Goal: Task Accomplishment & Management: Use online tool/utility

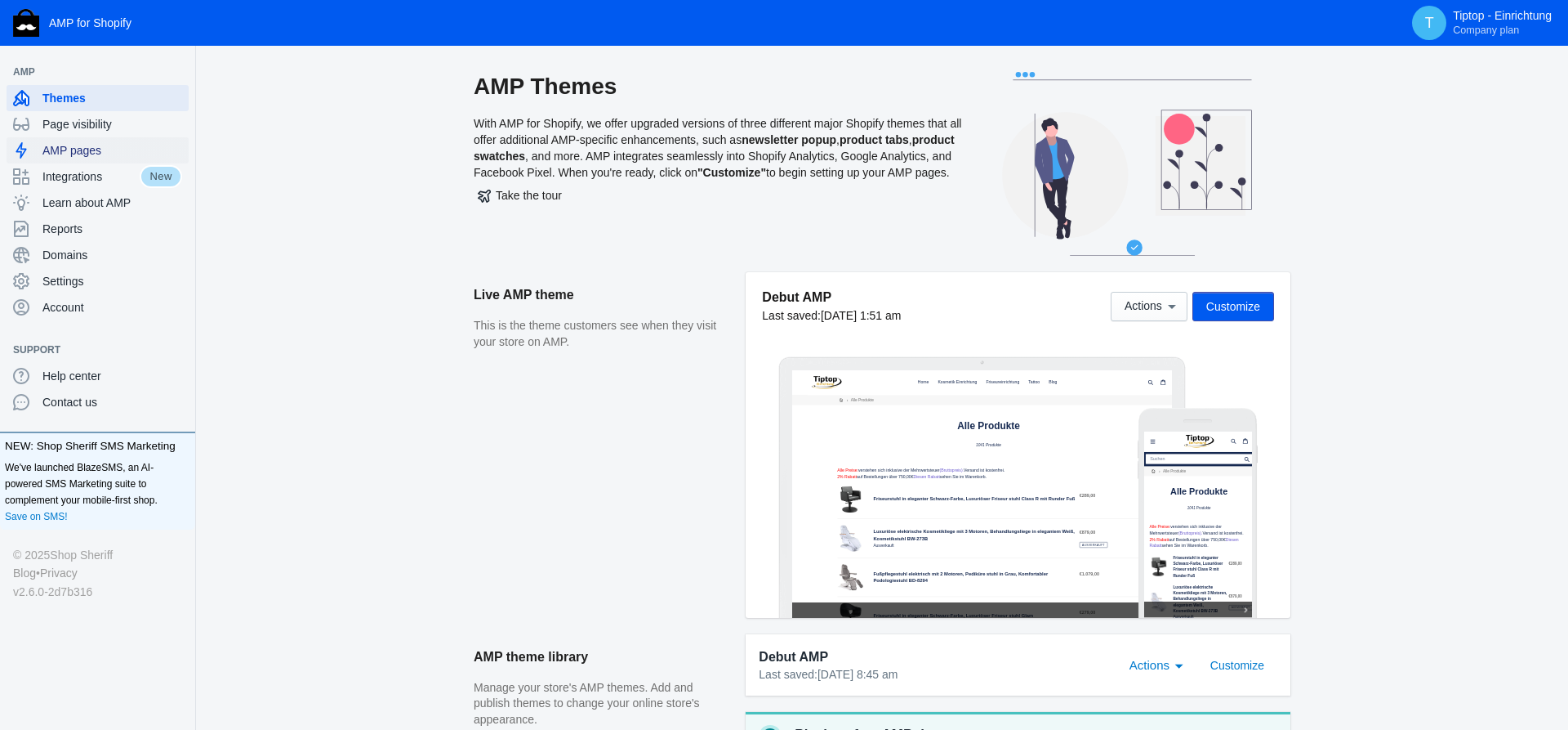
click at [78, 154] on span "AMP pages" at bounding box center [111, 150] width 139 height 17
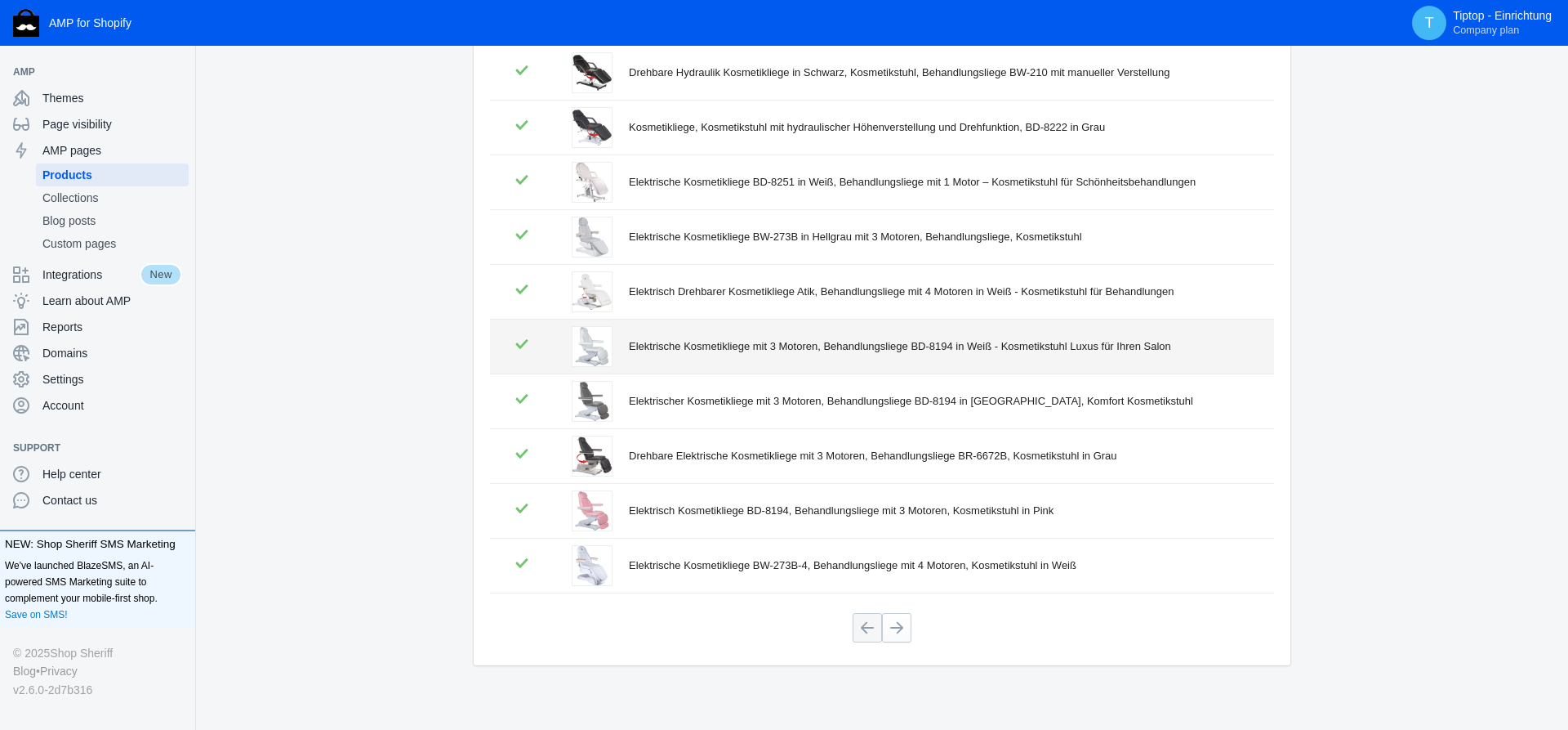
scroll to position [236, 0]
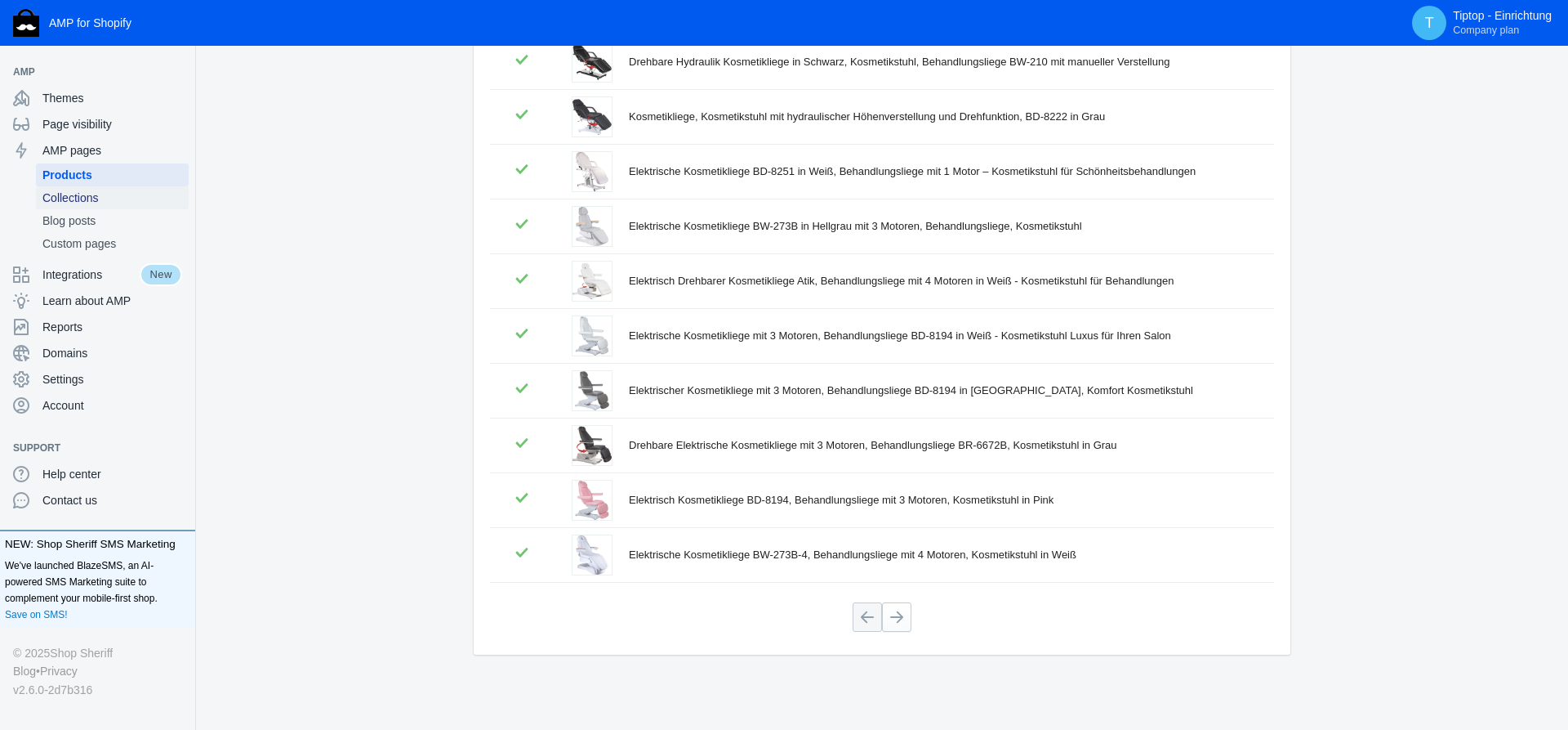
click at [94, 202] on span "Collections" at bounding box center [111, 197] width 139 height 17
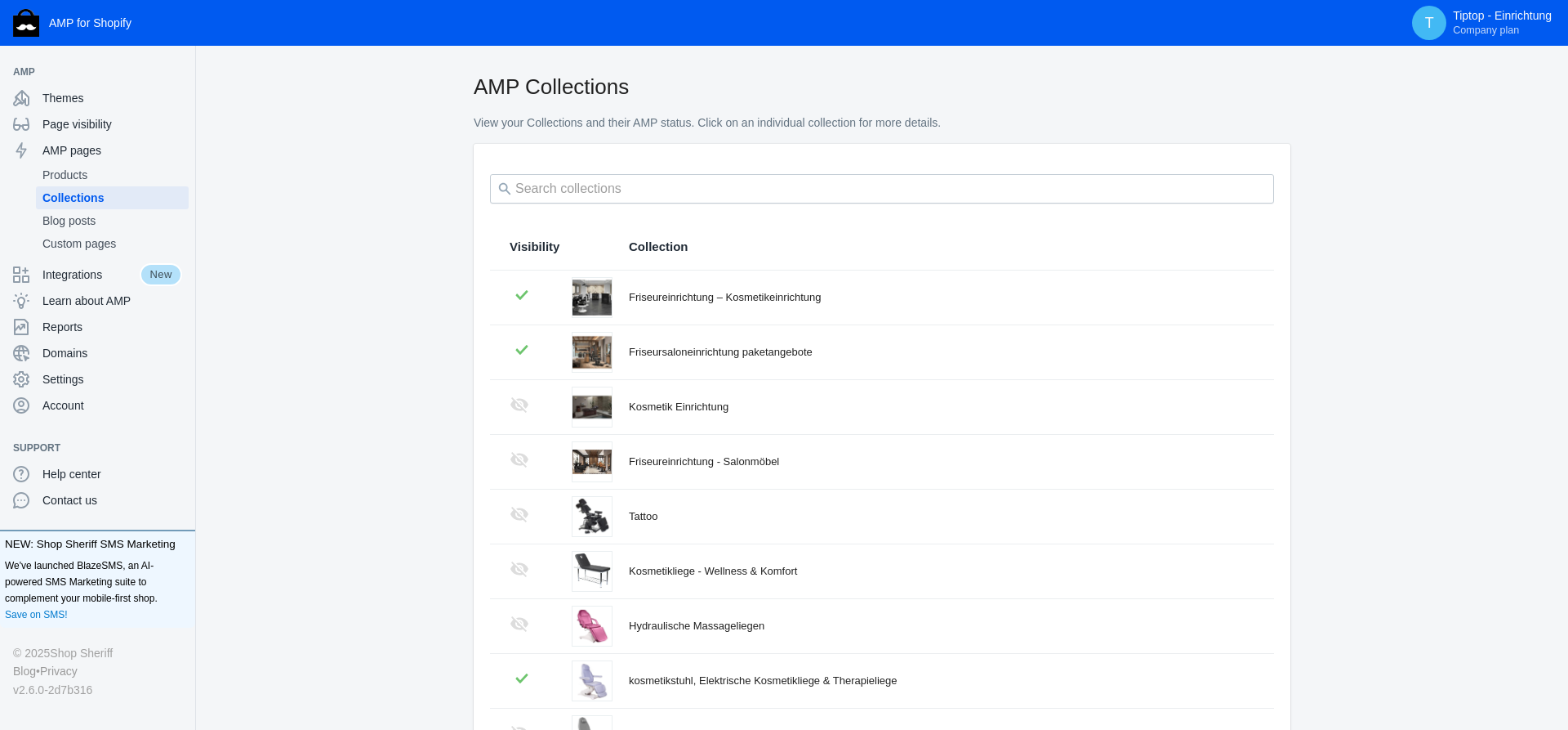
scroll to position [83, 0]
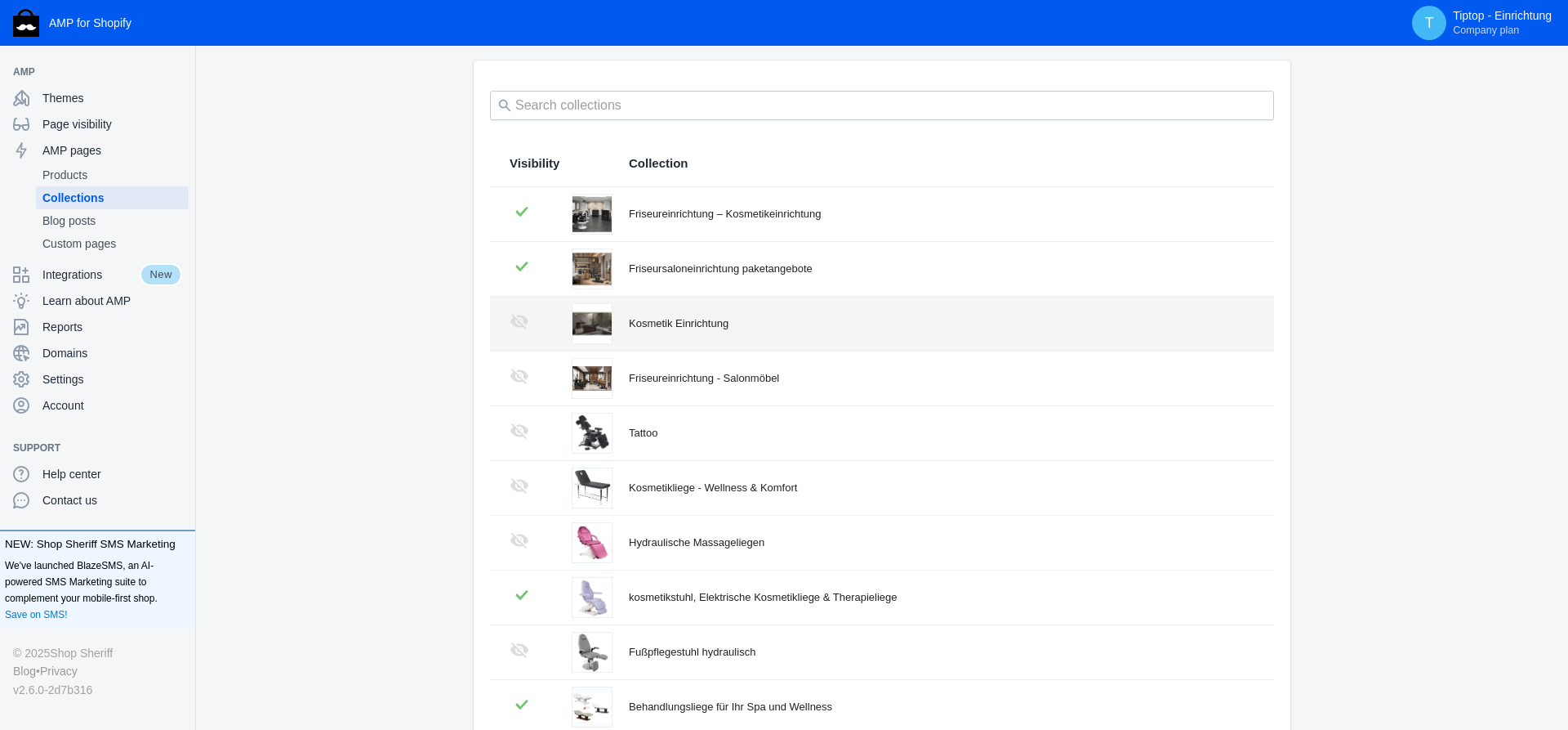
click at [659, 325] on div "Kosmetik Einrichtung" at bounding box center [942, 323] width 625 height 17
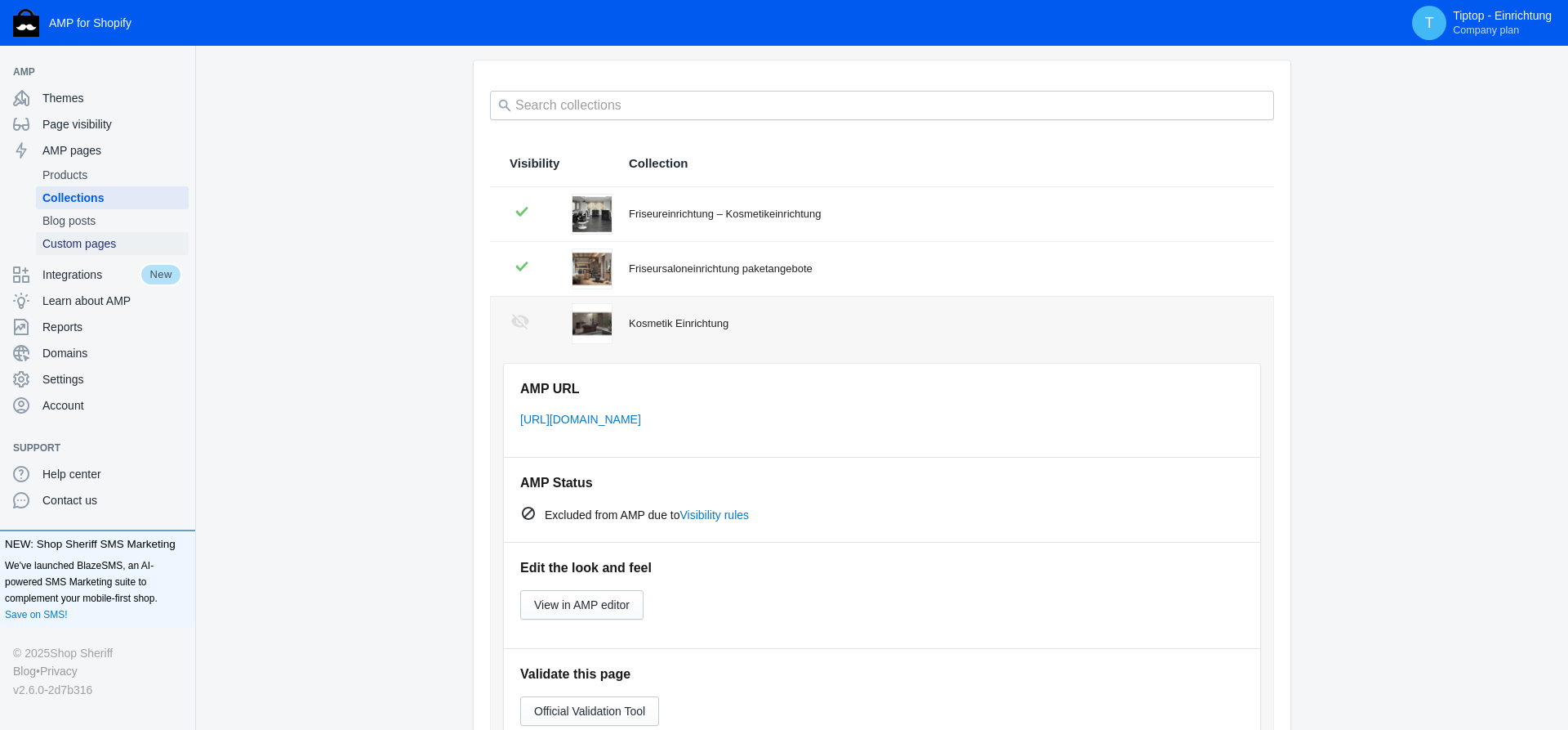
click at [86, 247] on span "Custom pages" at bounding box center [111, 244] width 139 height 17
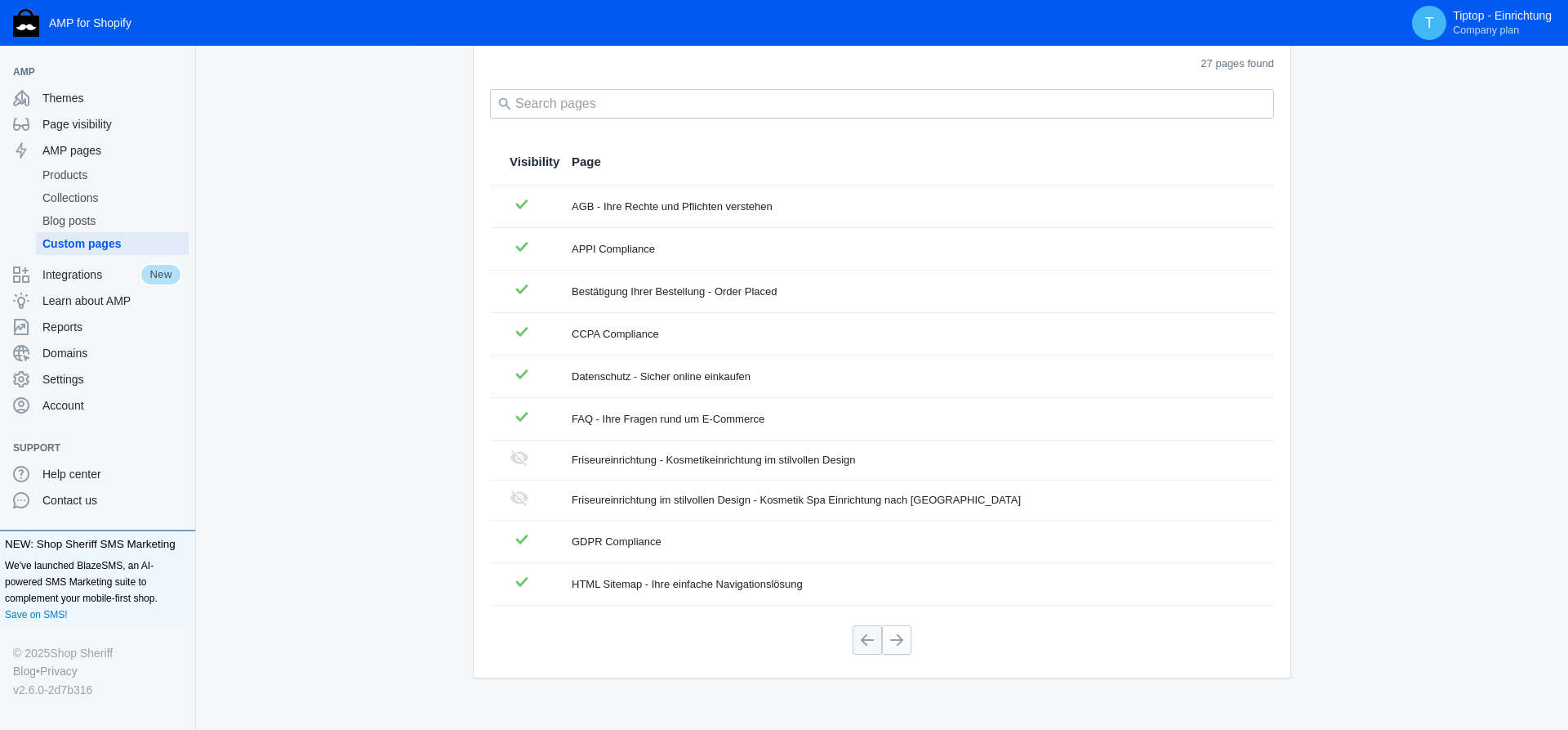
scroll to position [124, 0]
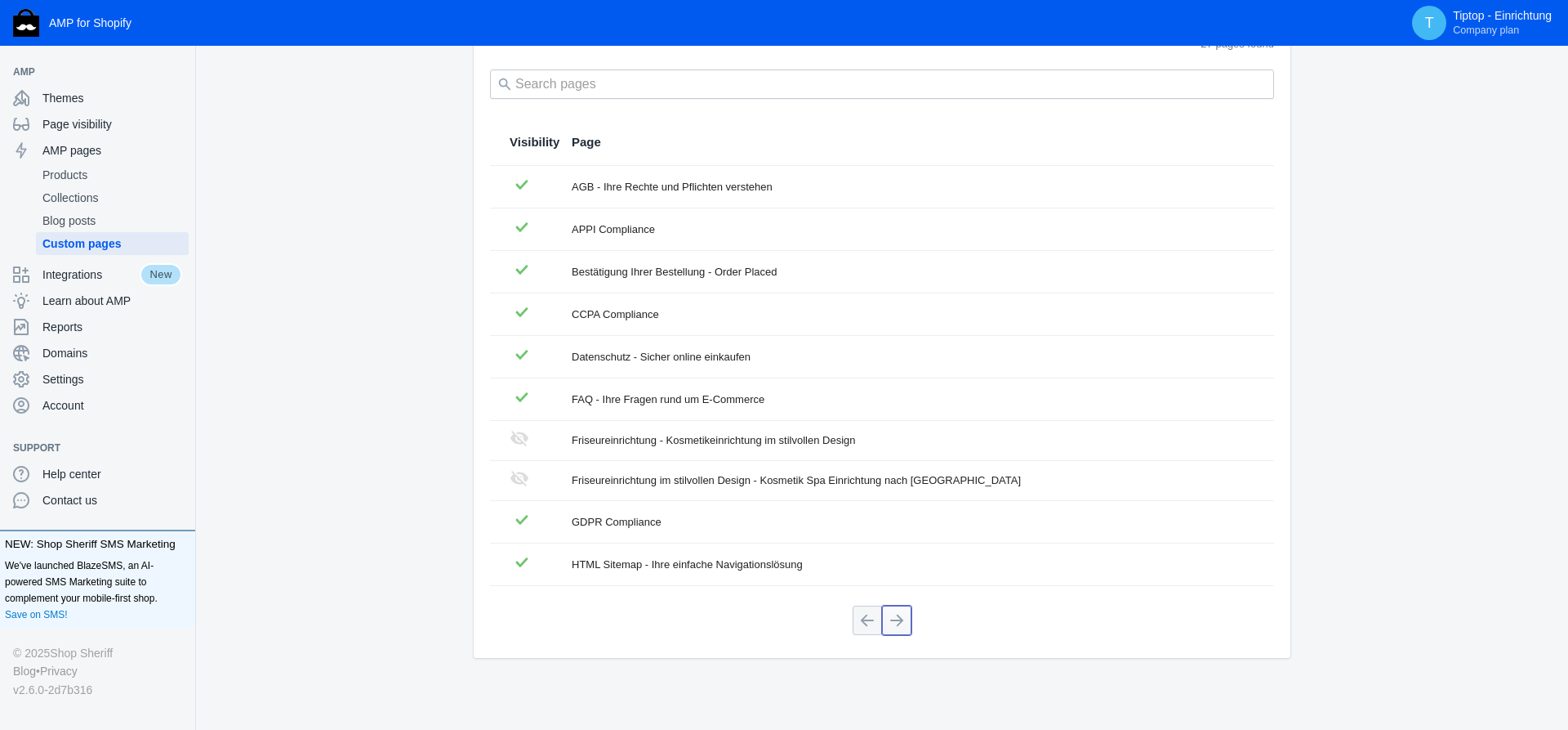
click at [895, 620] on button at bounding box center [897, 620] width 30 height 30
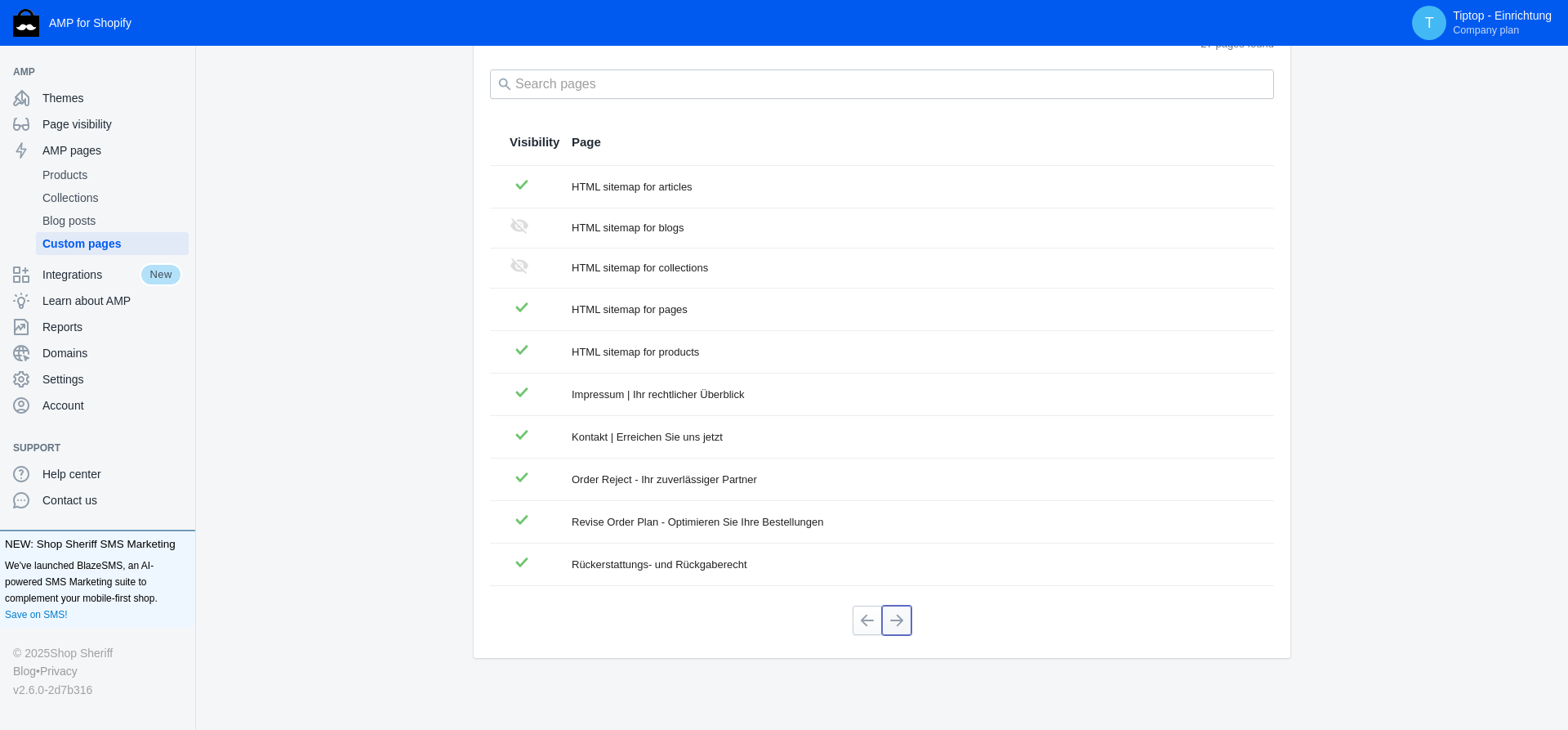
click at [899, 617] on button at bounding box center [897, 620] width 30 height 30
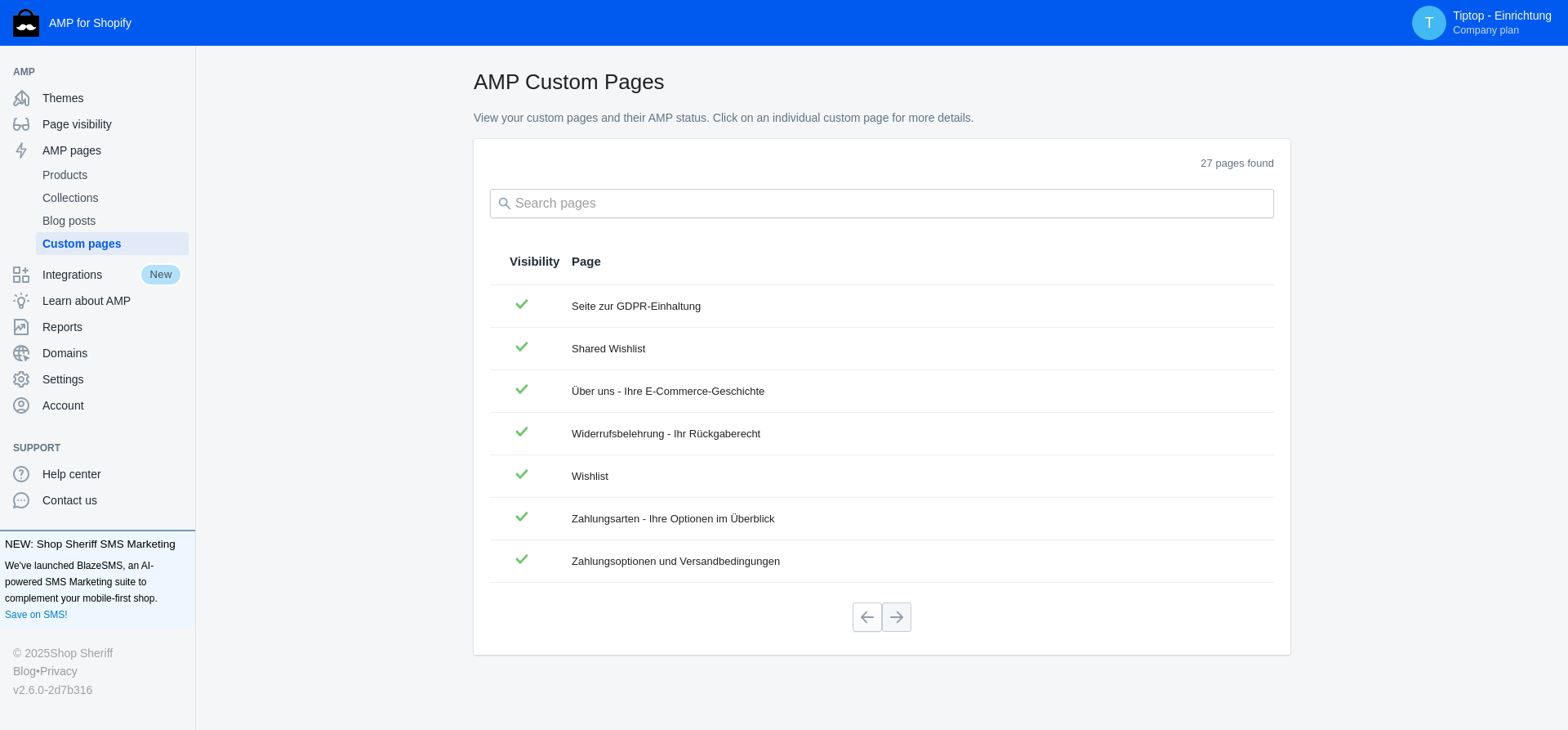
scroll to position [2, 0]
click at [74, 198] on span "Collections" at bounding box center [111, 197] width 139 height 17
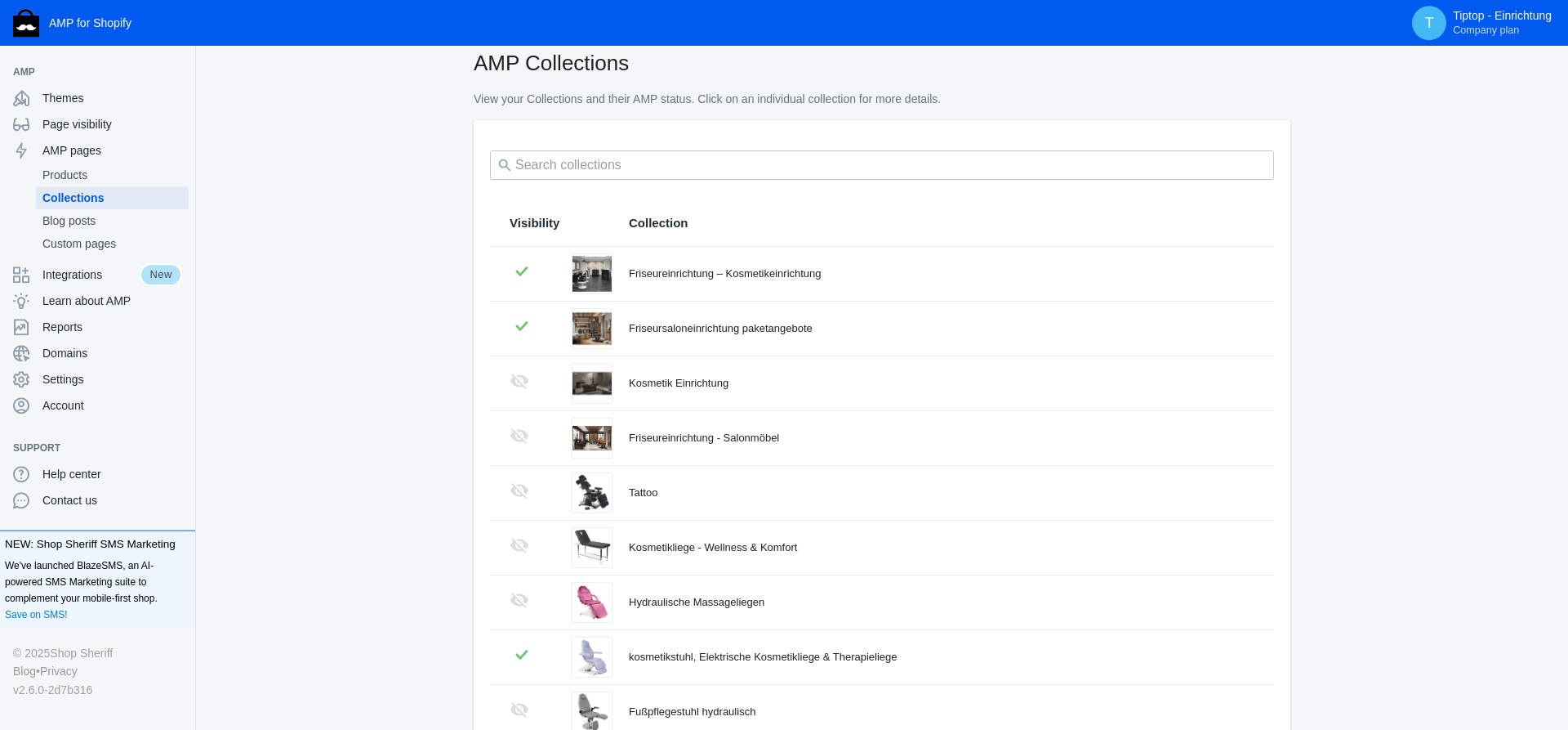
scroll to position [236, 0]
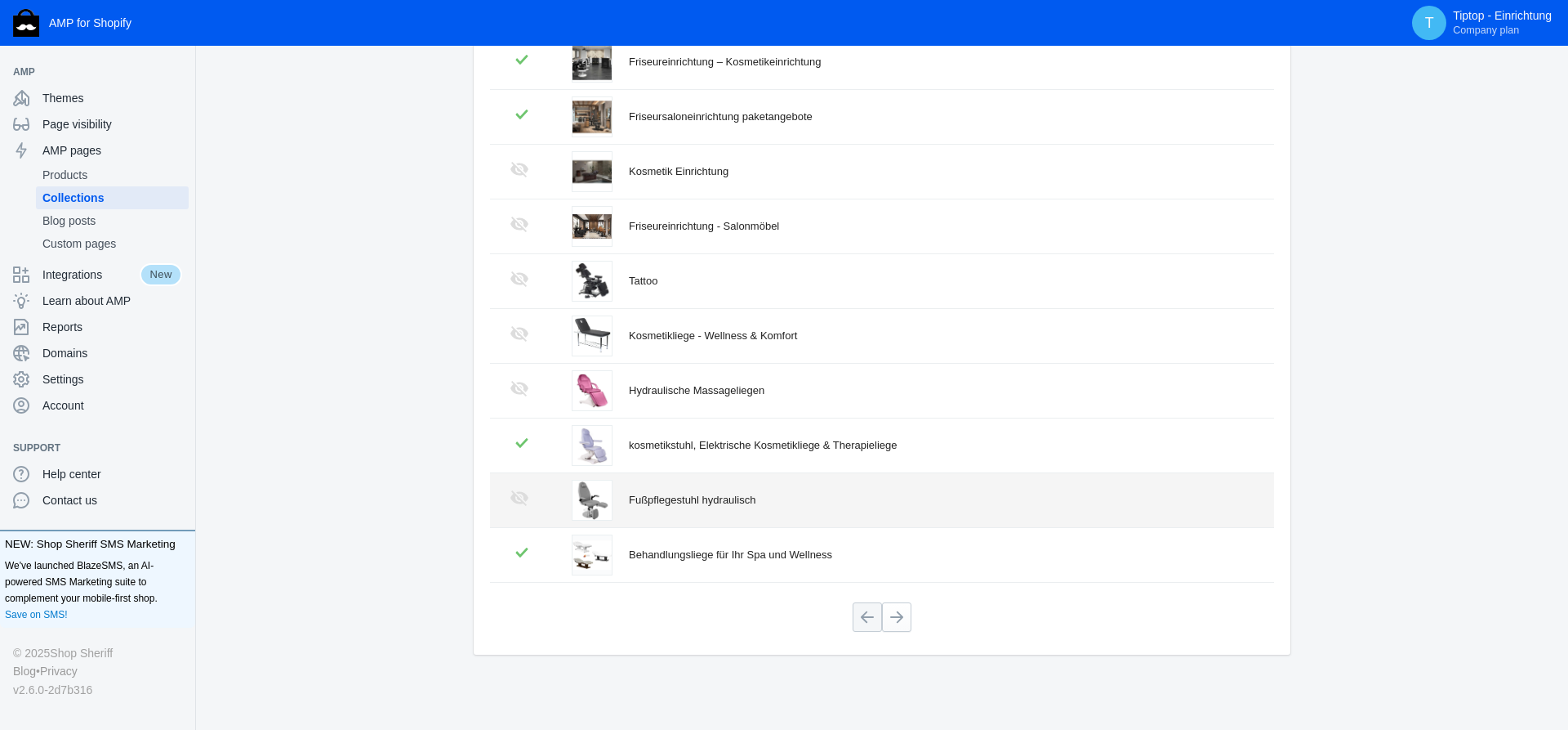
click at [675, 503] on div "Fußpflegestuhl hydraulisch" at bounding box center [942, 500] width 625 height 17
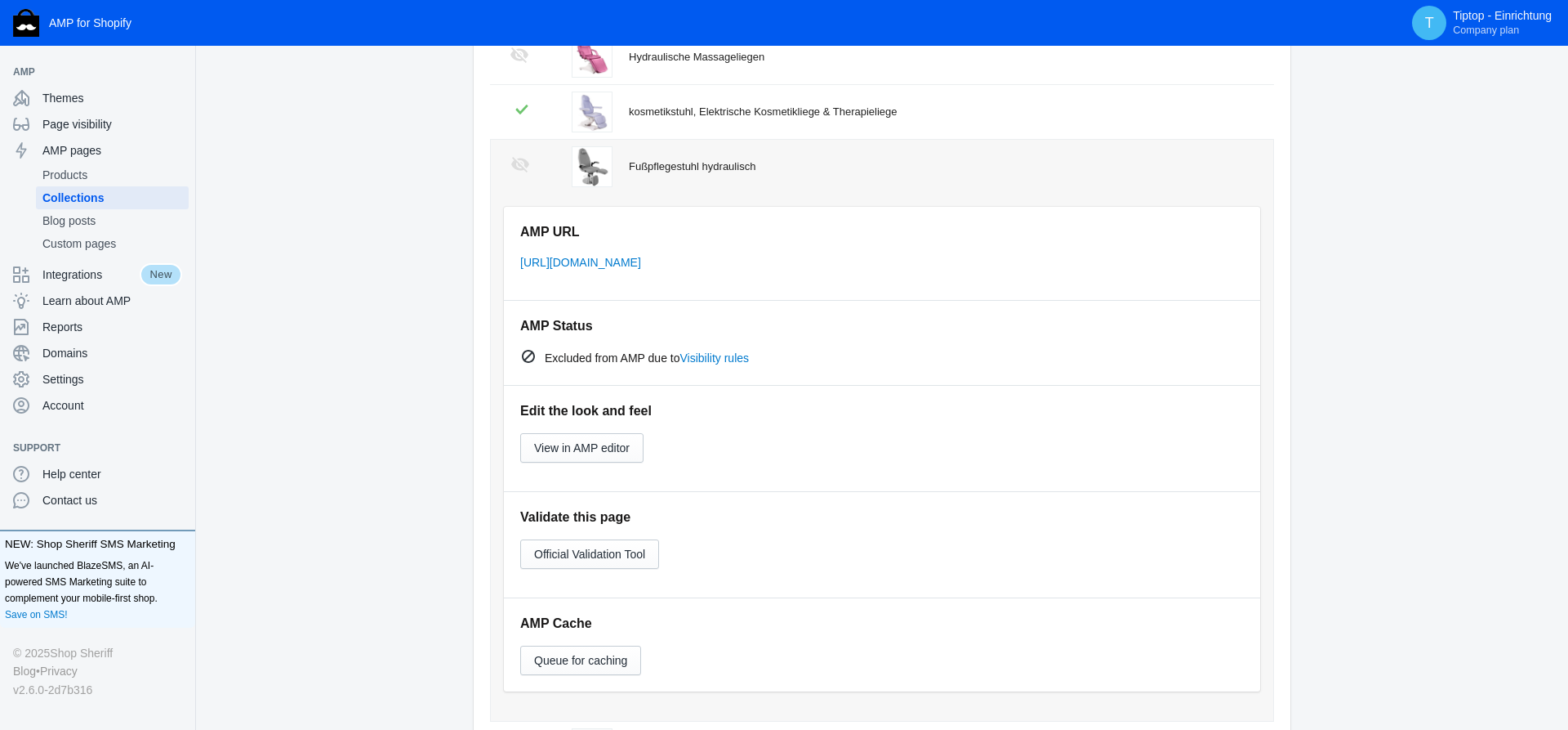
scroll to position [652, 0]
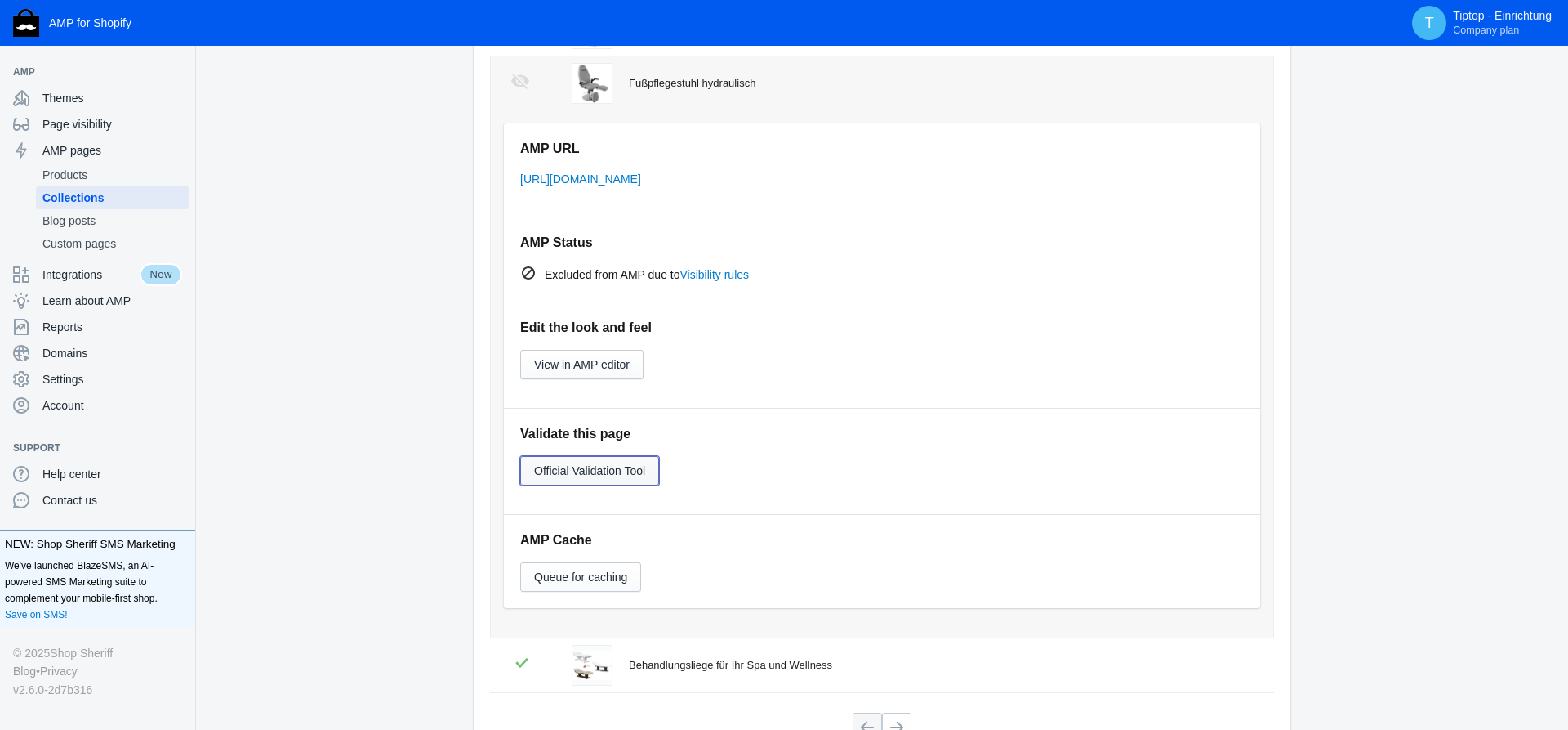
click at [575, 474] on span "Official Validation Tool" at bounding box center [590, 471] width 111 height 13
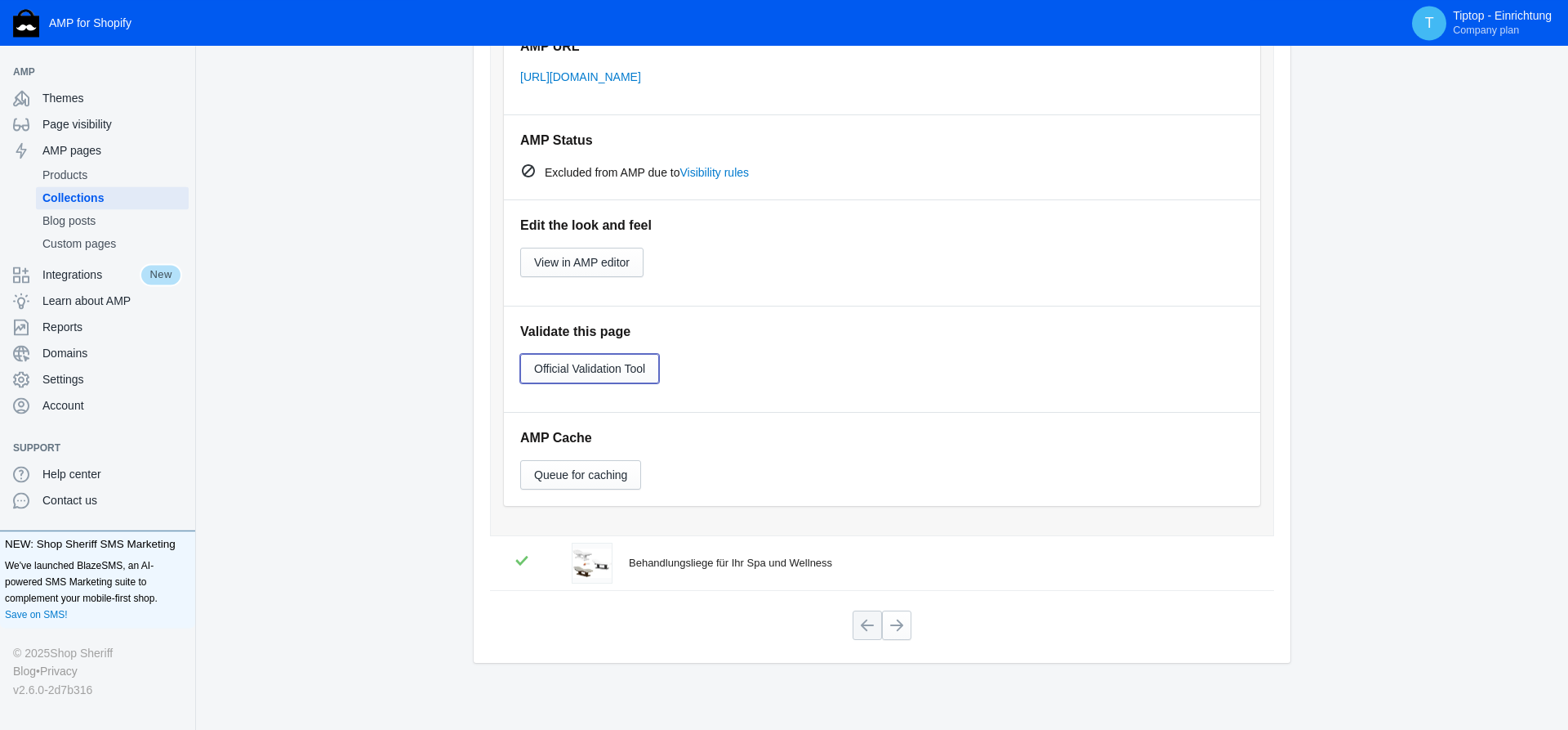
scroll to position [762, 0]
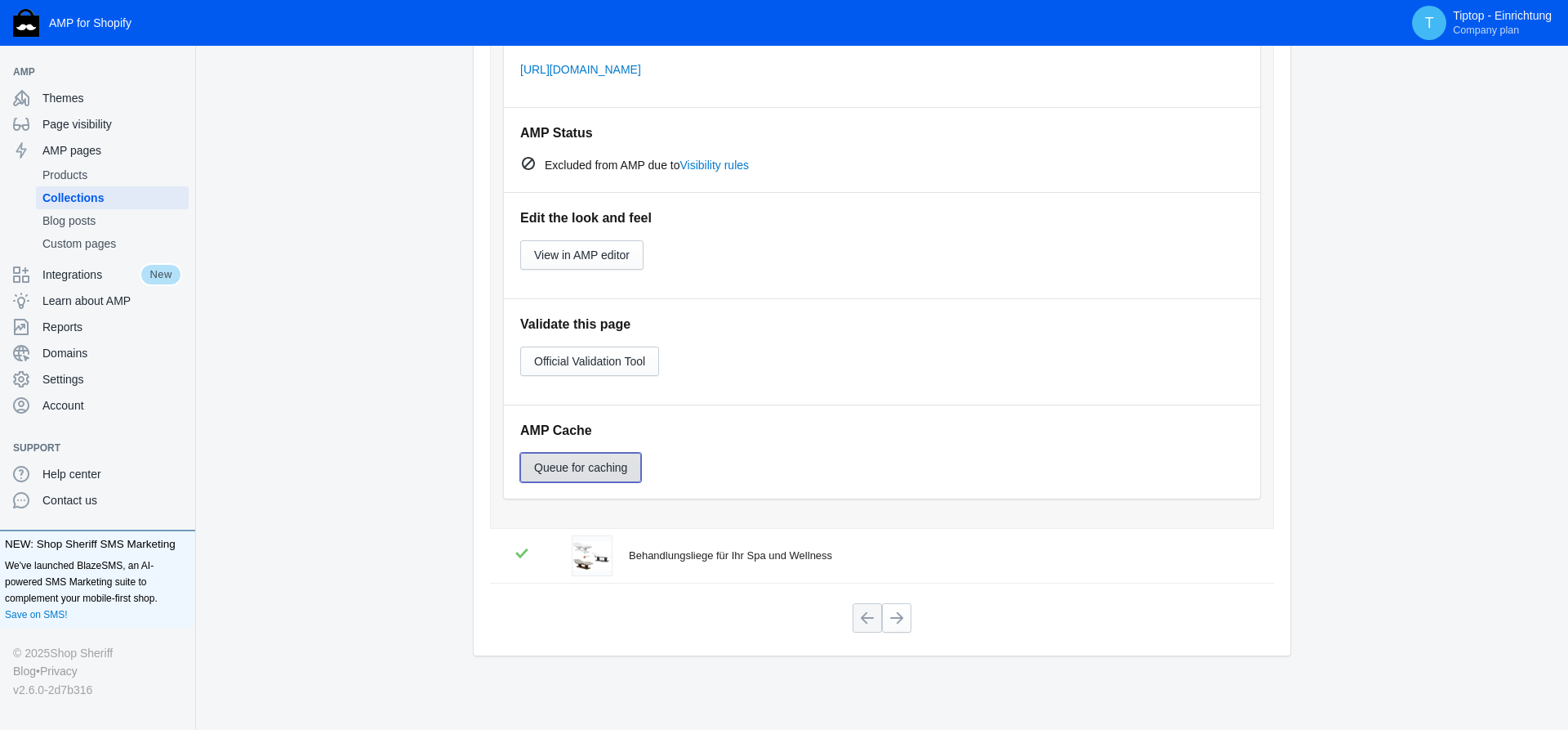
click at [574, 467] on span "Queue for caching" at bounding box center [581, 467] width 93 height 13
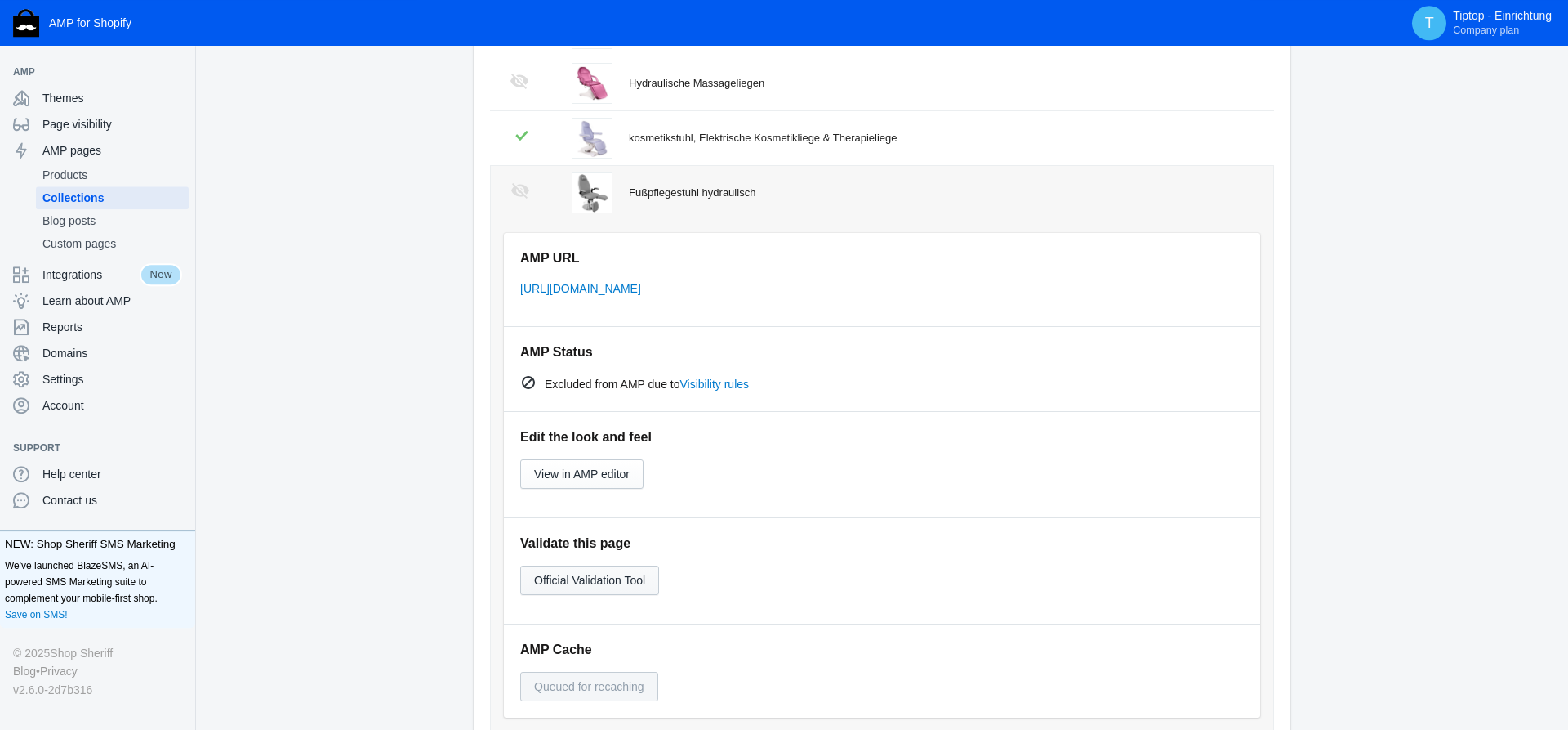
scroll to position [512, 0]
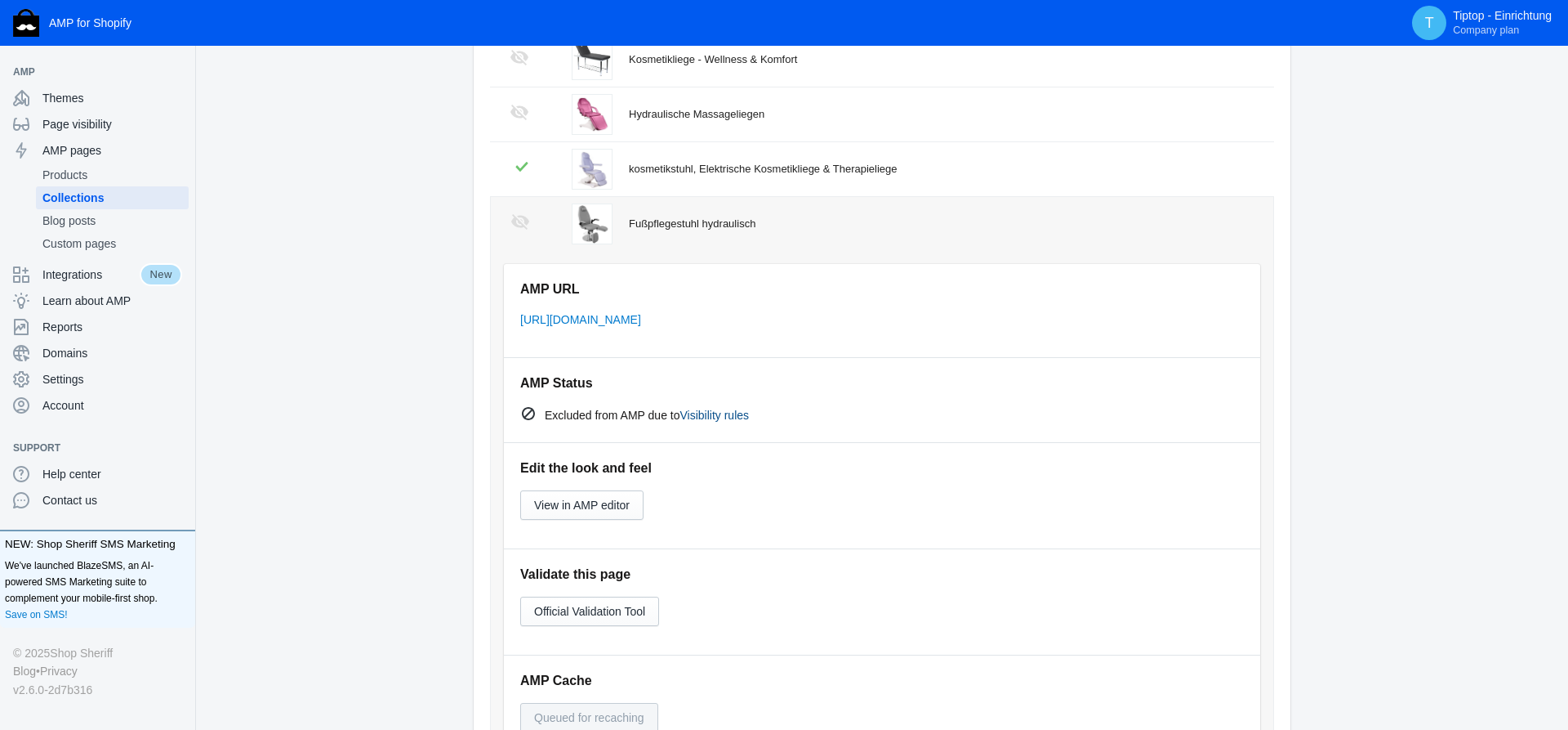
click at [709, 418] on link "Visibility rules" at bounding box center [715, 415] width 69 height 13
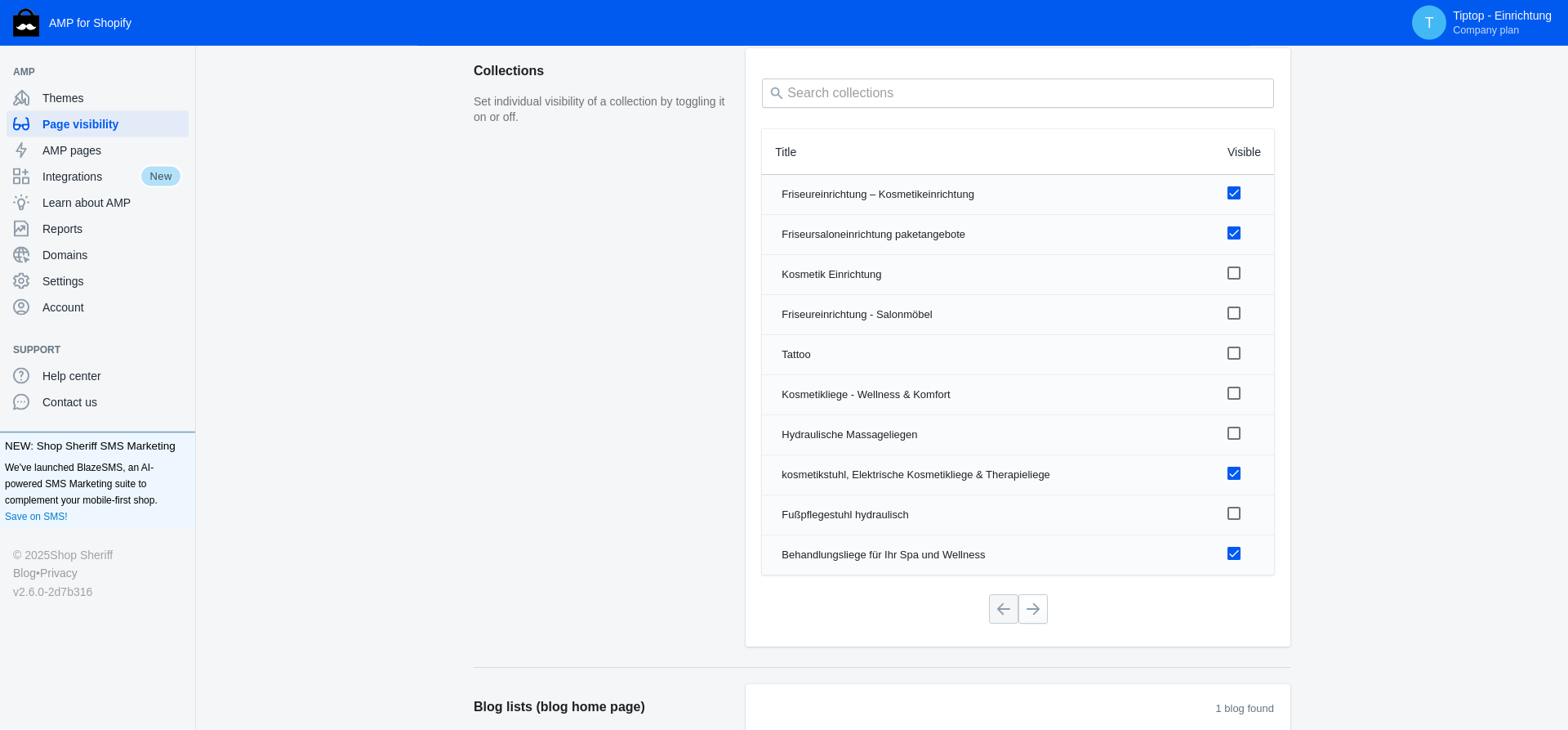
scroll to position [1166, 0]
click at [1235, 391] on div at bounding box center [1233, 389] width 13 height 13
click at [0, 0] on input "checkbox" at bounding box center [0, 0] width 0 height 0
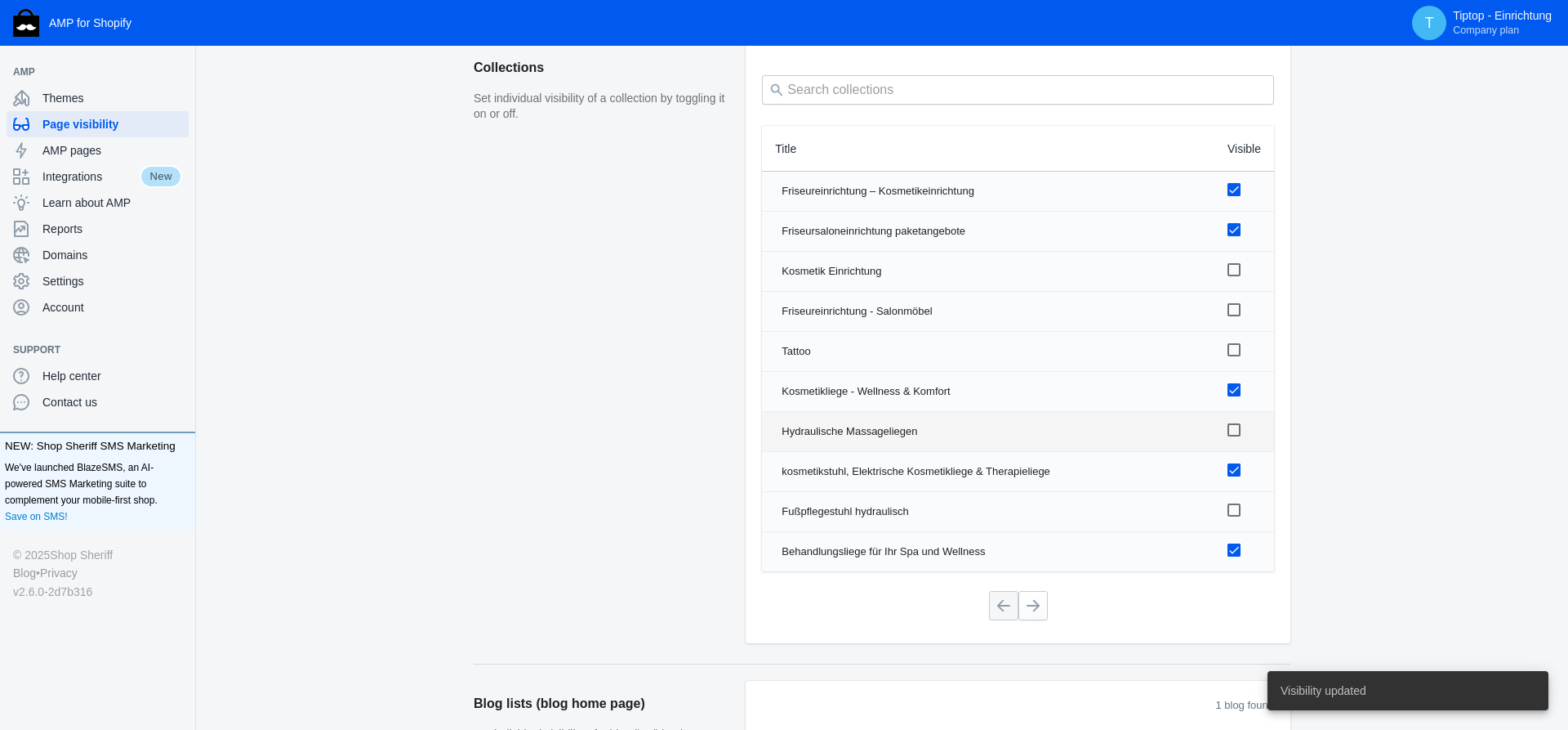
click at [1236, 431] on div at bounding box center [1233, 429] width 13 height 13
click at [0, 0] on input "checkbox" at bounding box center [0, 0] width 0 height 0
click at [1234, 511] on div at bounding box center [1233, 509] width 13 height 13
click at [0, 0] on input "checkbox" at bounding box center [0, 0] width 0 height 0
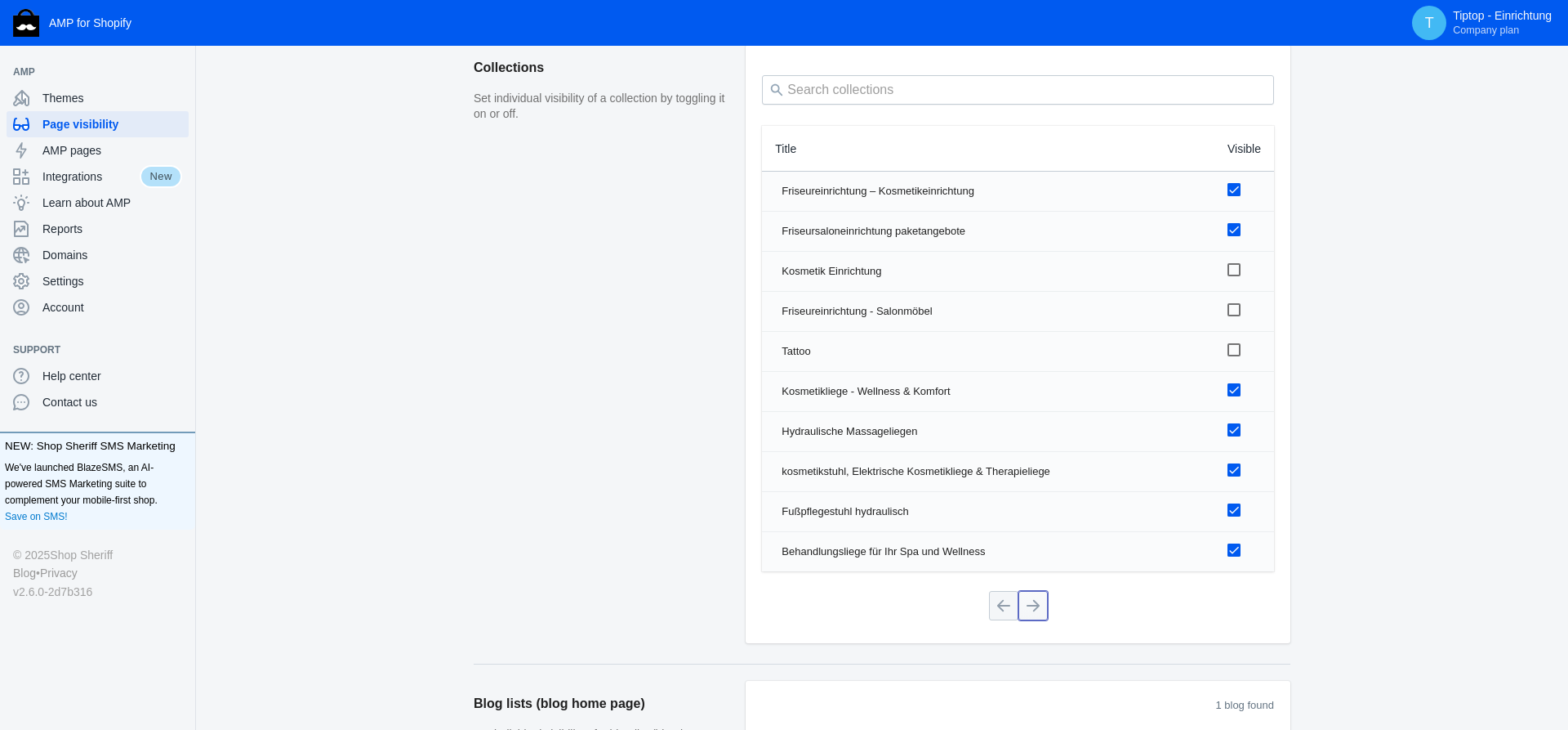
click at [1032, 606] on button at bounding box center [1034, 606] width 30 height 30
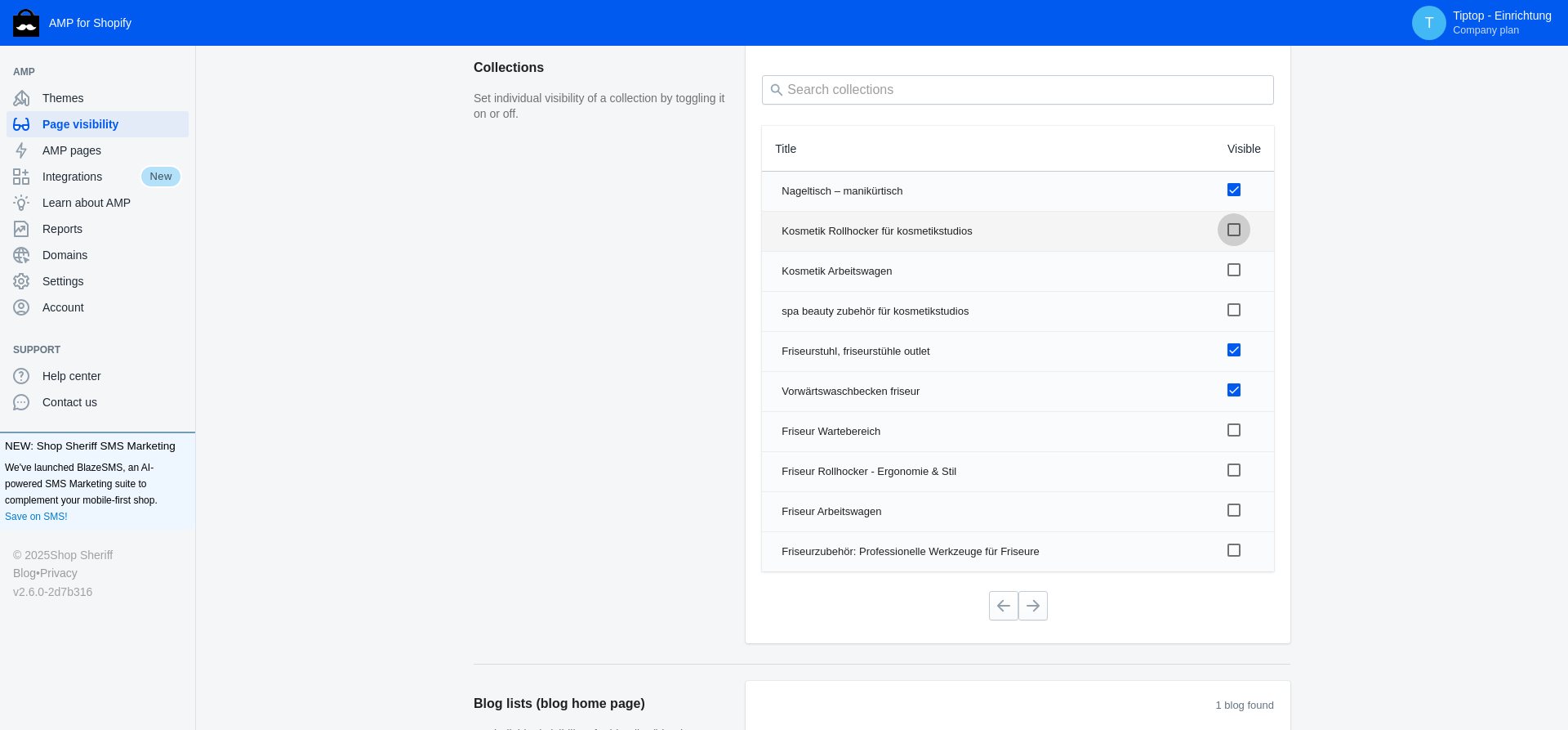
click at [1236, 230] on div at bounding box center [1233, 230] width 13 height 13
click at [0, 0] on input "checkbox" at bounding box center [0, 0] width 0 height 0
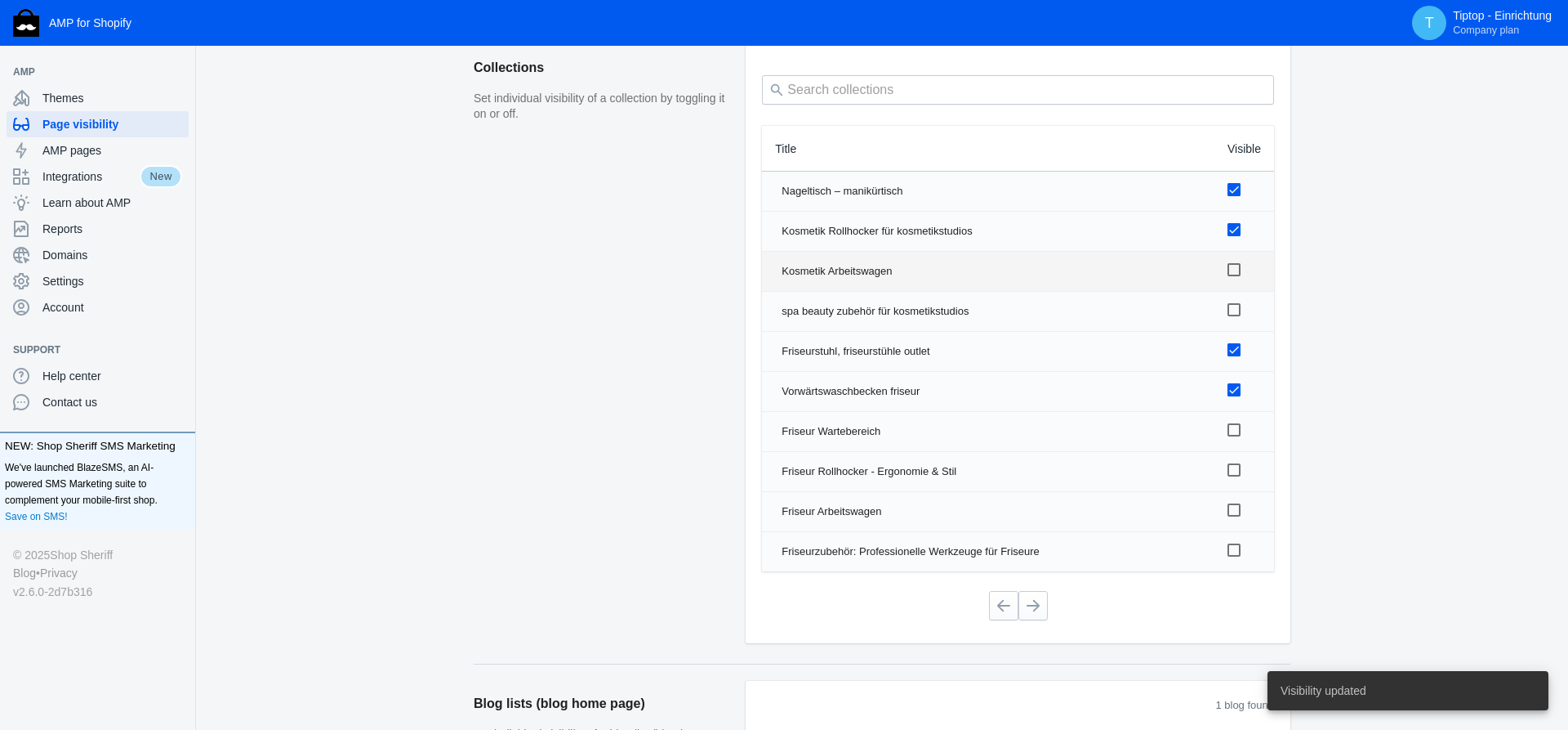
click at [1230, 267] on div at bounding box center [1233, 269] width 13 height 13
click at [0, 0] on input "checkbox" at bounding box center [0, 0] width 0 height 0
click at [1234, 312] on div at bounding box center [1233, 309] width 13 height 13
click at [0, 0] on input "checkbox" at bounding box center [0, 0] width 0 height 0
click at [1234, 432] on div at bounding box center [1233, 429] width 13 height 13
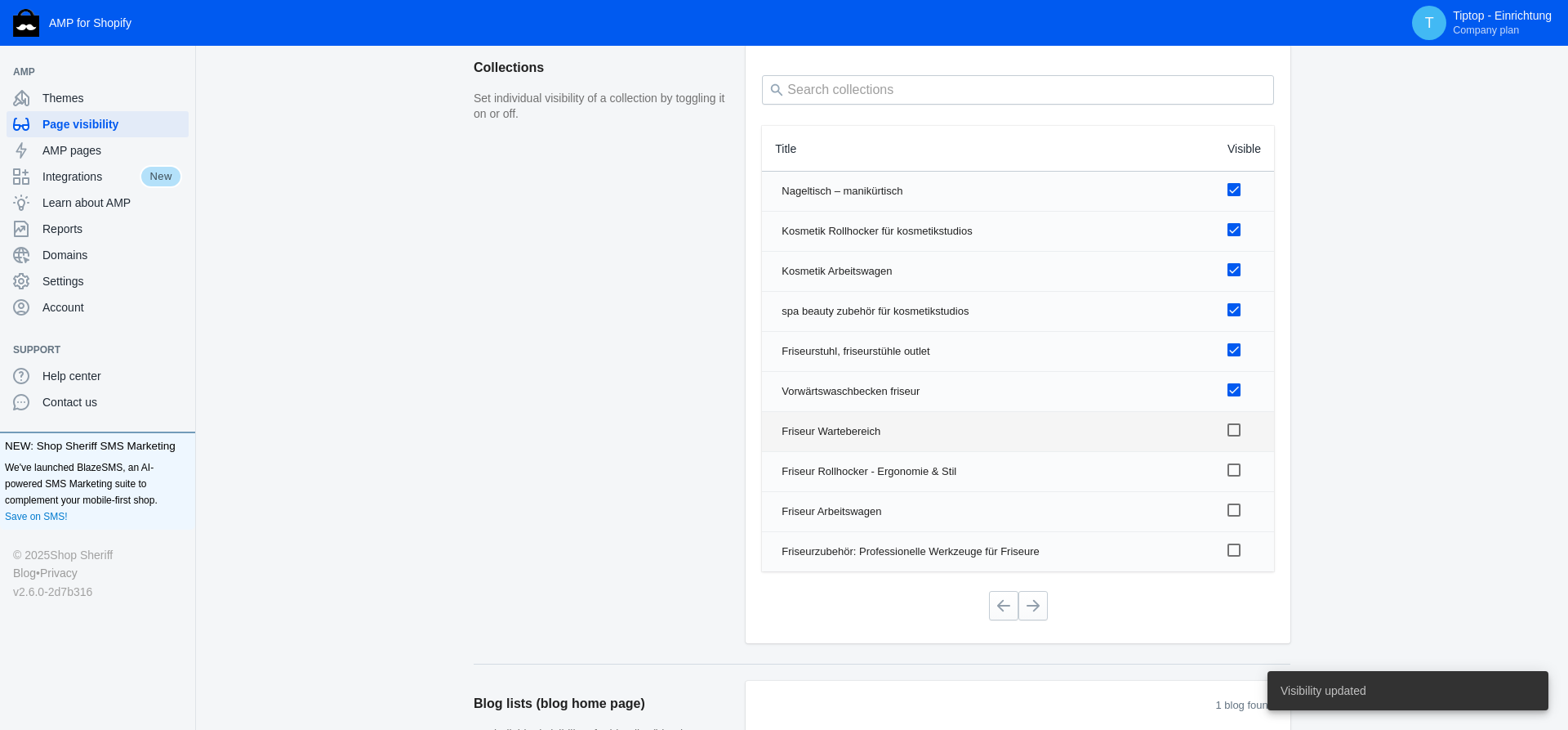
click at [0, 0] on input "checkbox" at bounding box center [0, 0] width 0 height 0
click at [1235, 471] on div at bounding box center [1233, 470] width 13 height 13
click at [0, 0] on input "checkbox" at bounding box center [0, 0] width 0 height 0
click at [1235, 509] on div at bounding box center [1233, 509] width 13 height 13
click at [0, 0] on input "checkbox" at bounding box center [0, 0] width 0 height 0
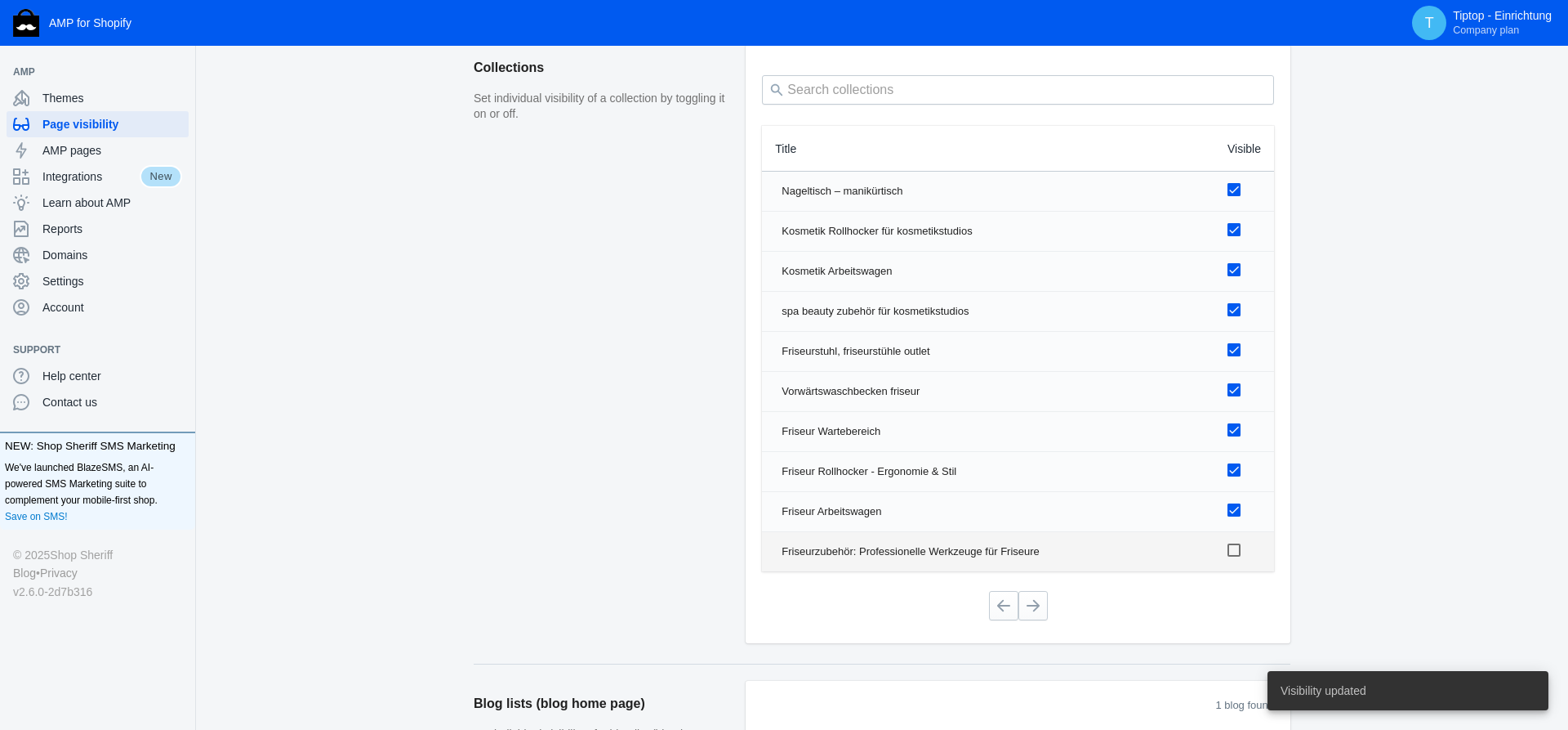
click at [1234, 549] on div at bounding box center [1233, 549] width 13 height 13
click at [0, 0] on input "checkbox" at bounding box center [0, 0] width 0 height 0
click at [1036, 603] on button at bounding box center [1034, 606] width 30 height 30
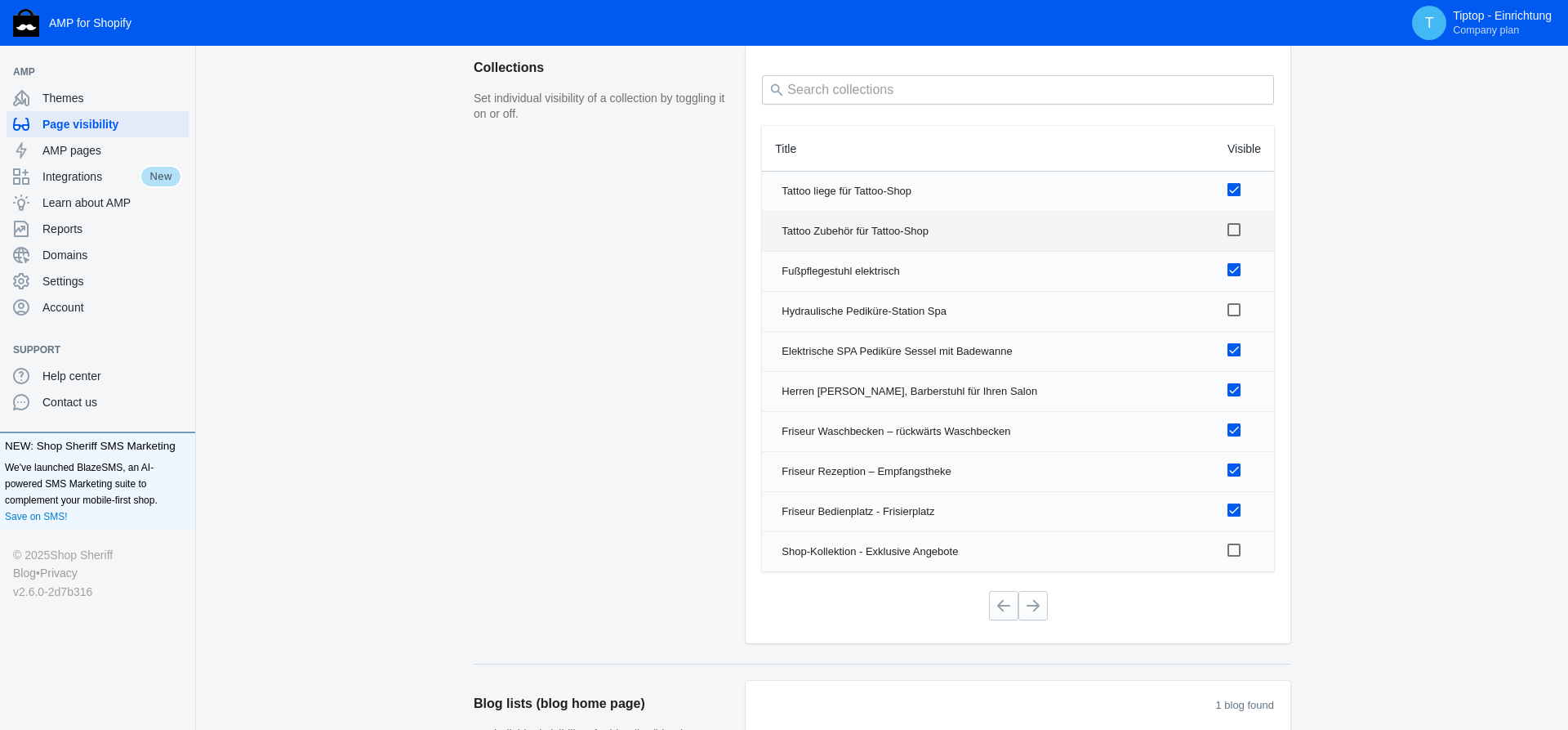
click at [1236, 229] on div at bounding box center [1233, 230] width 13 height 13
click at [0, 0] on input "checkbox" at bounding box center [0, 0] width 0 height 0
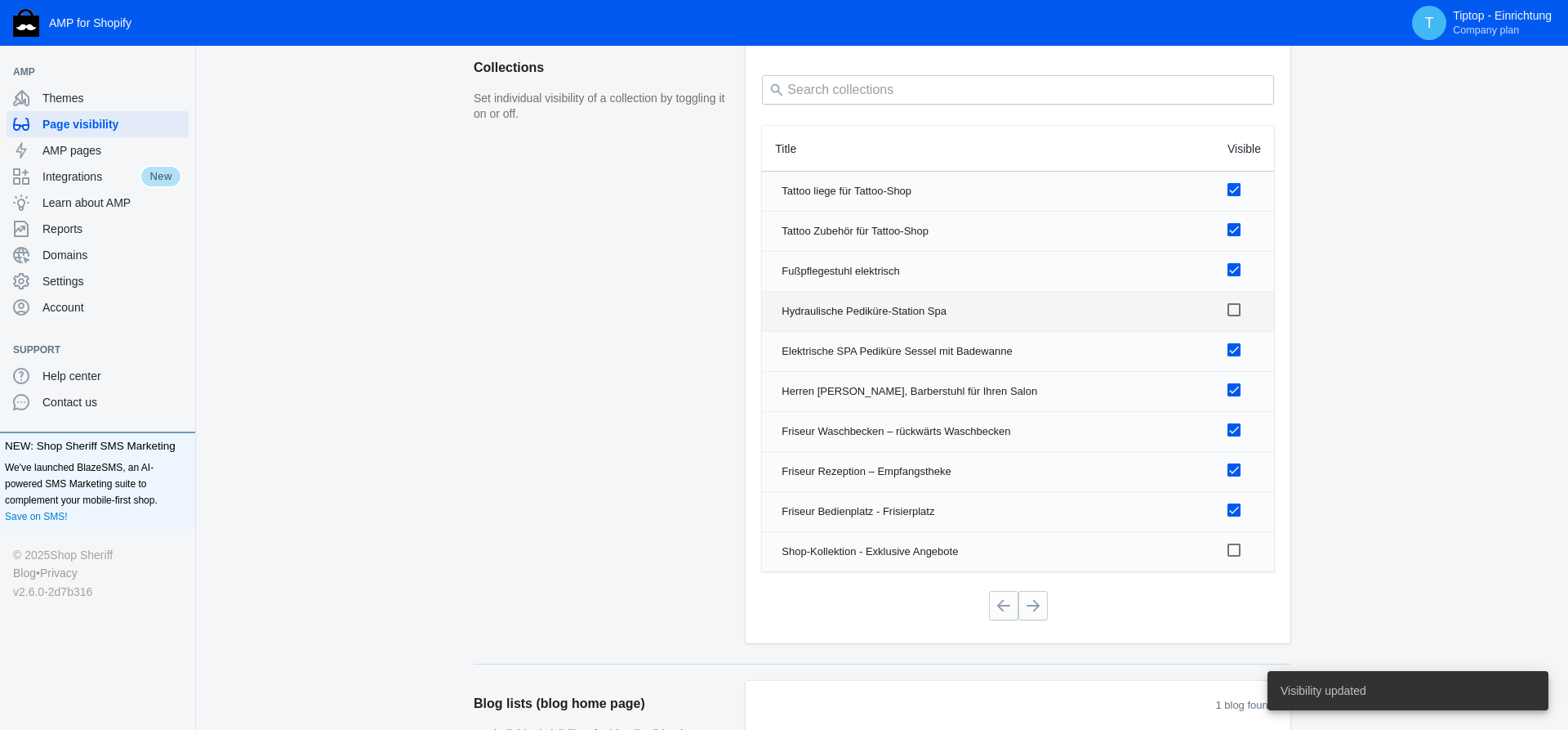
click at [1233, 307] on div at bounding box center [1233, 309] width 13 height 13
click at [0, 0] on input "checkbox" at bounding box center [0, 0] width 0 height 0
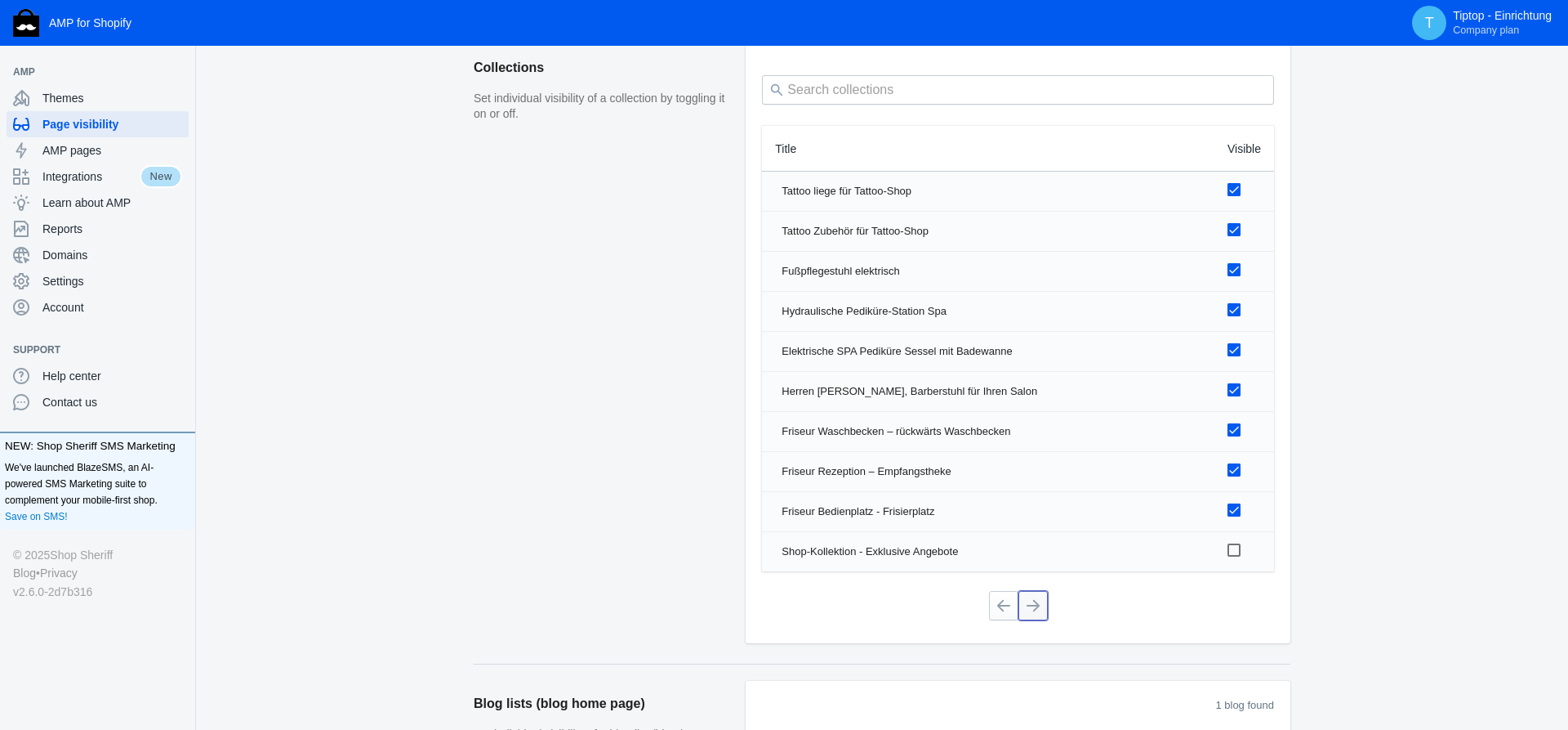
click at [1032, 609] on button at bounding box center [1034, 606] width 30 height 30
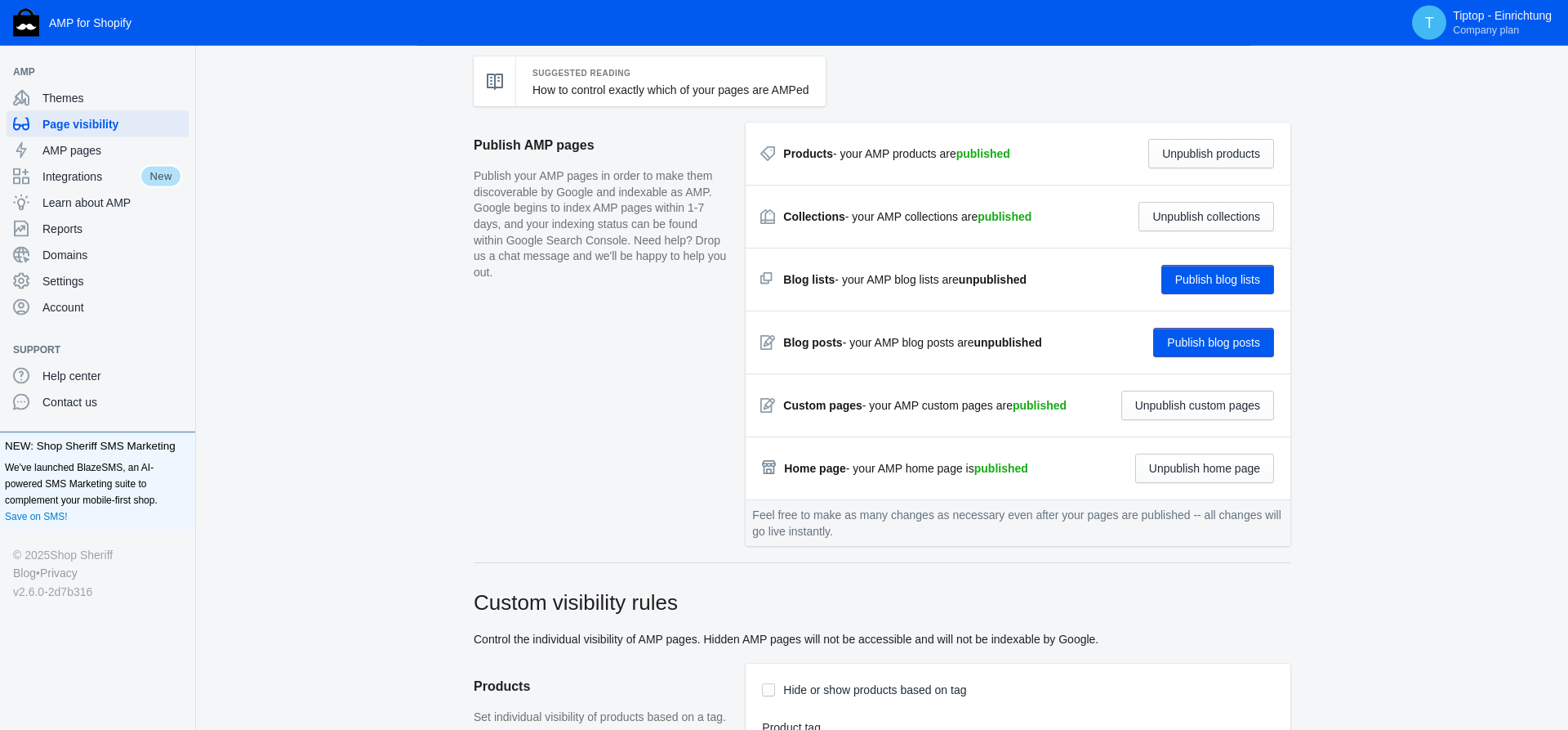
scroll to position [0, 0]
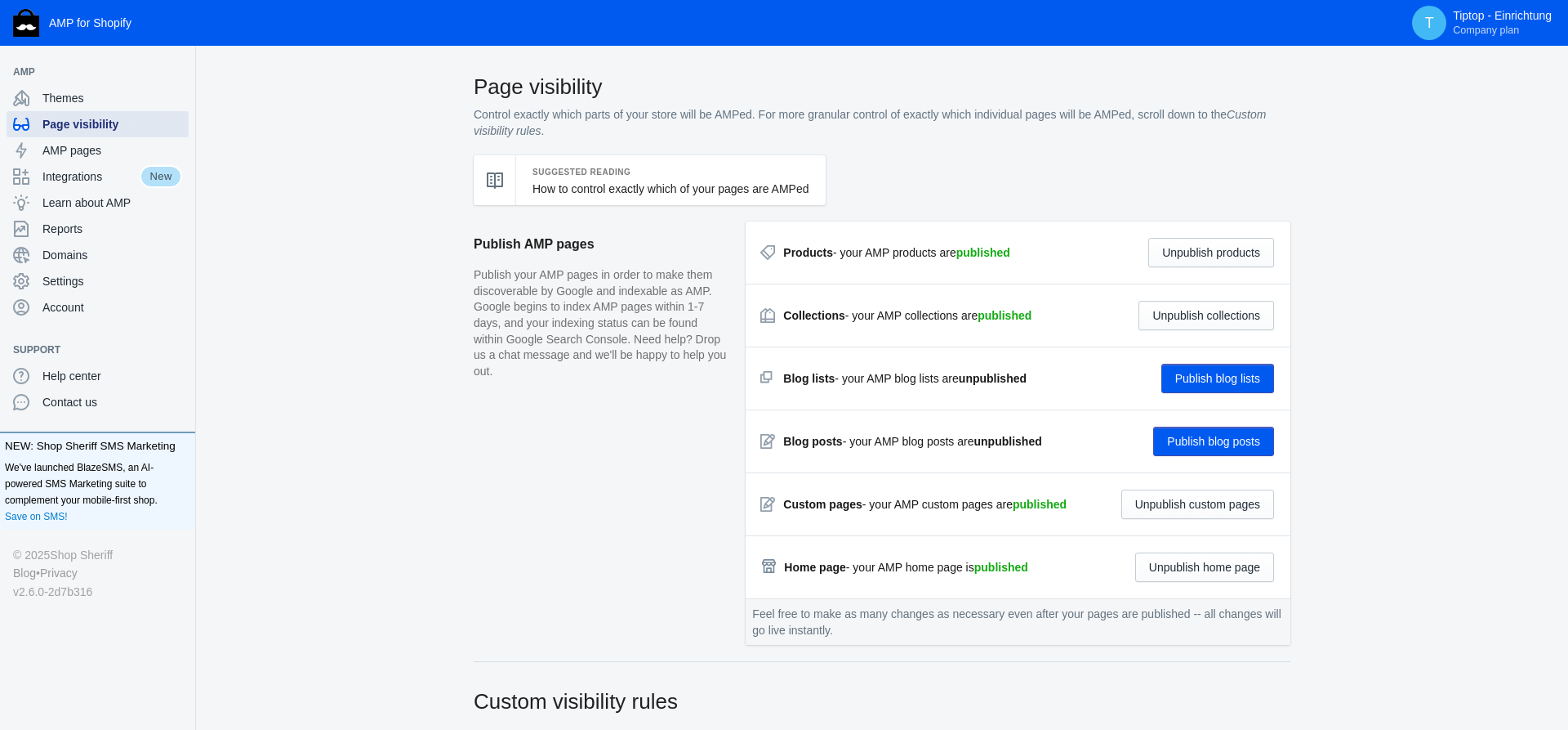
click at [79, 124] on span "Page visibility" at bounding box center [111, 124] width 139 height 17
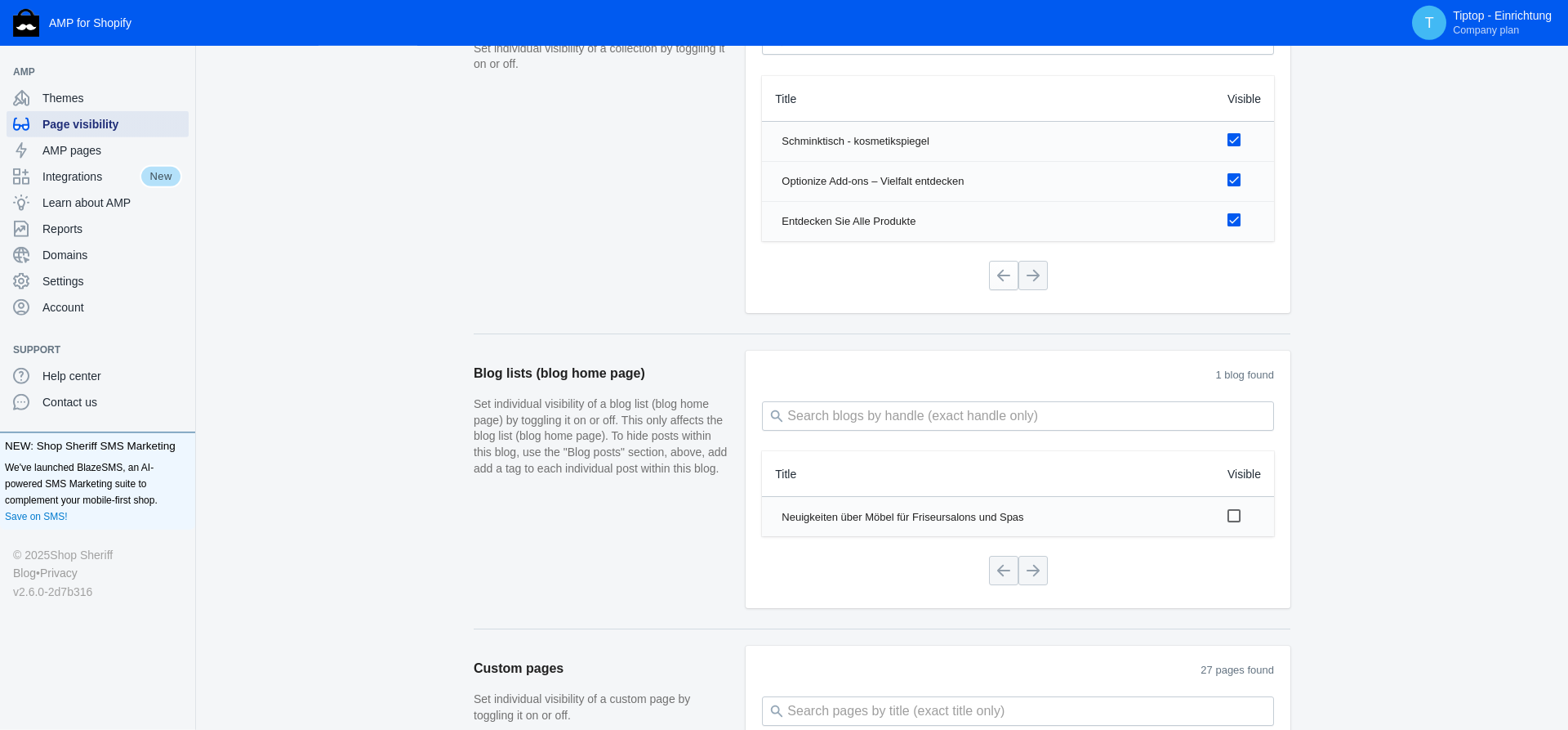
scroll to position [1083, 0]
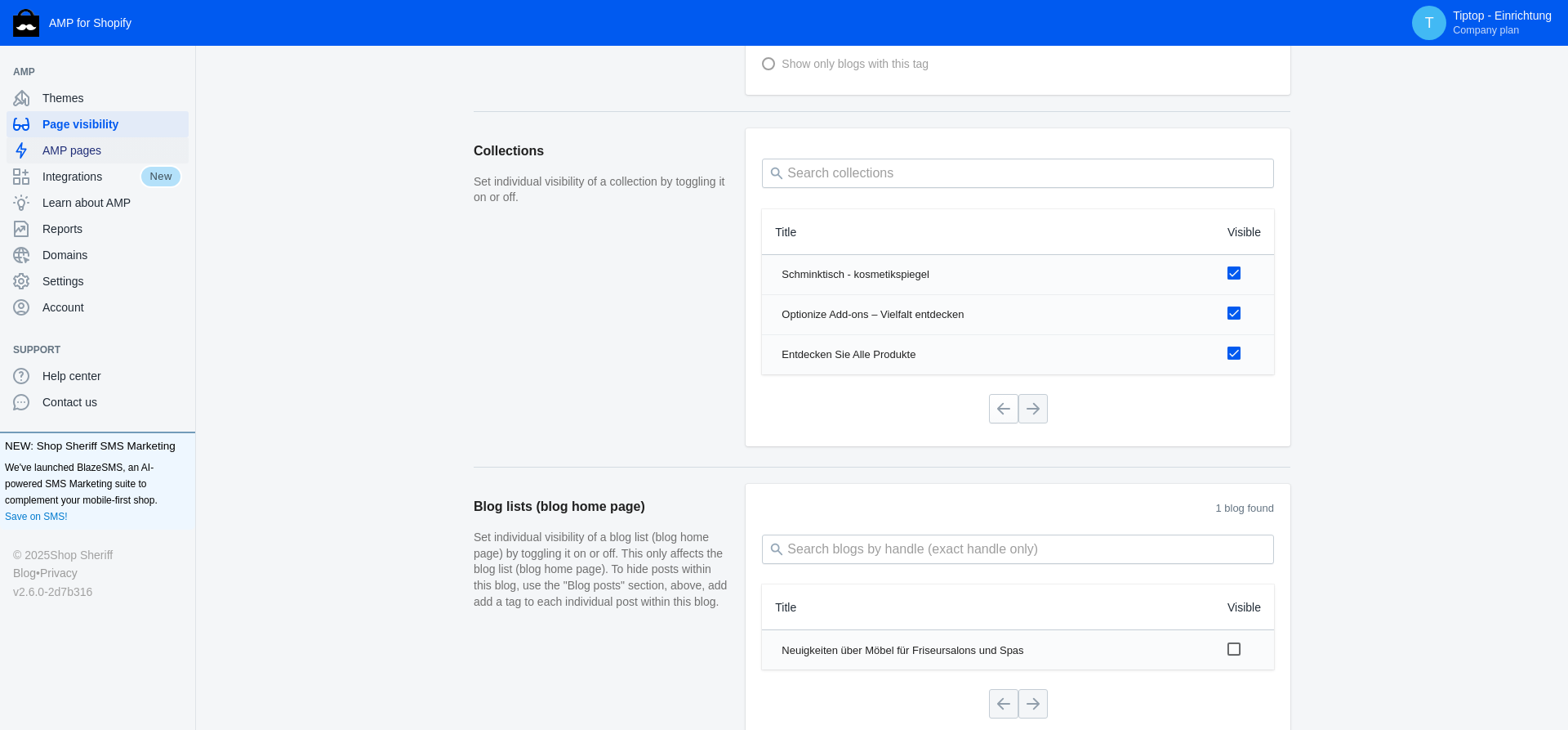
click at [71, 153] on span "AMP pages" at bounding box center [111, 150] width 139 height 17
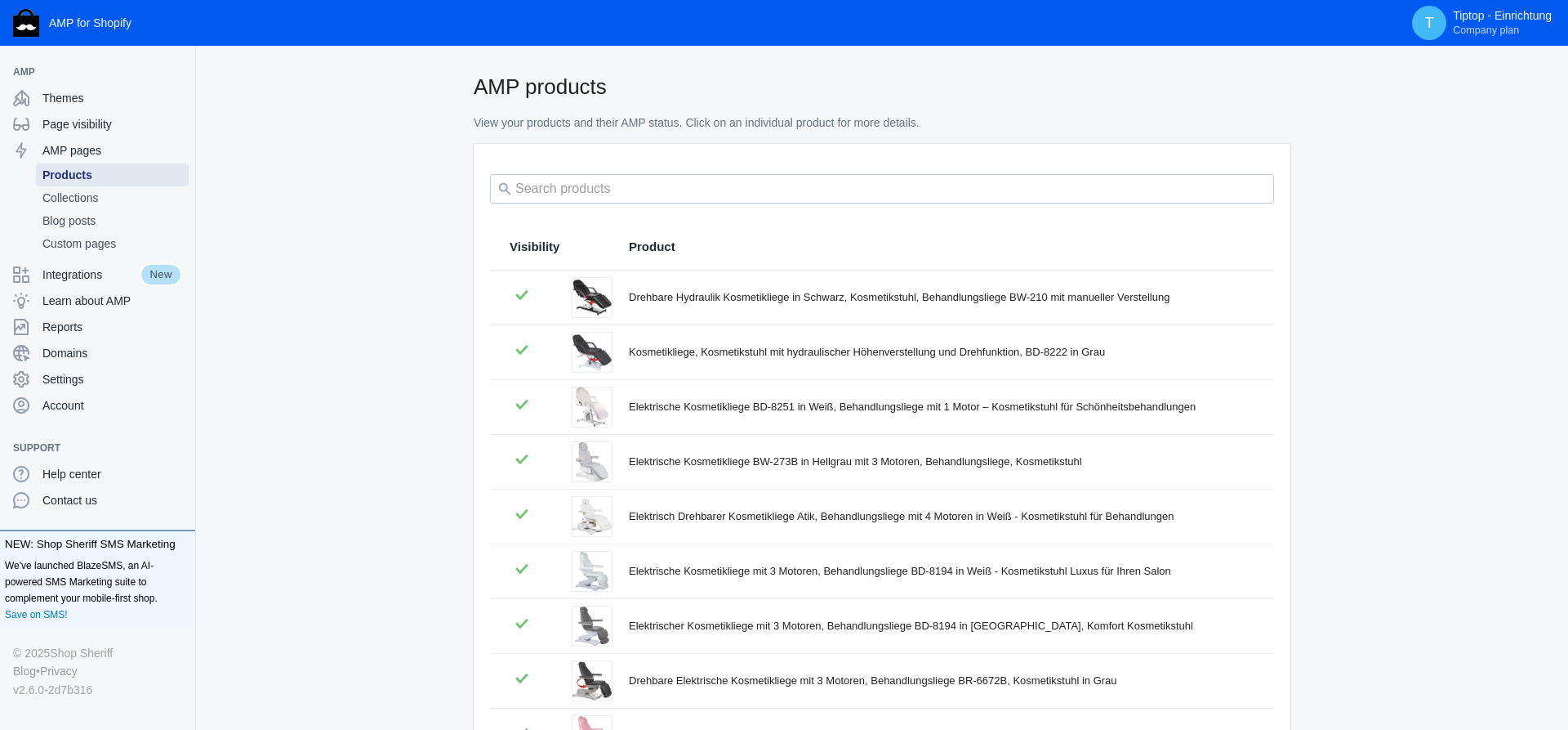
click at [73, 179] on span "Products" at bounding box center [111, 174] width 139 height 17
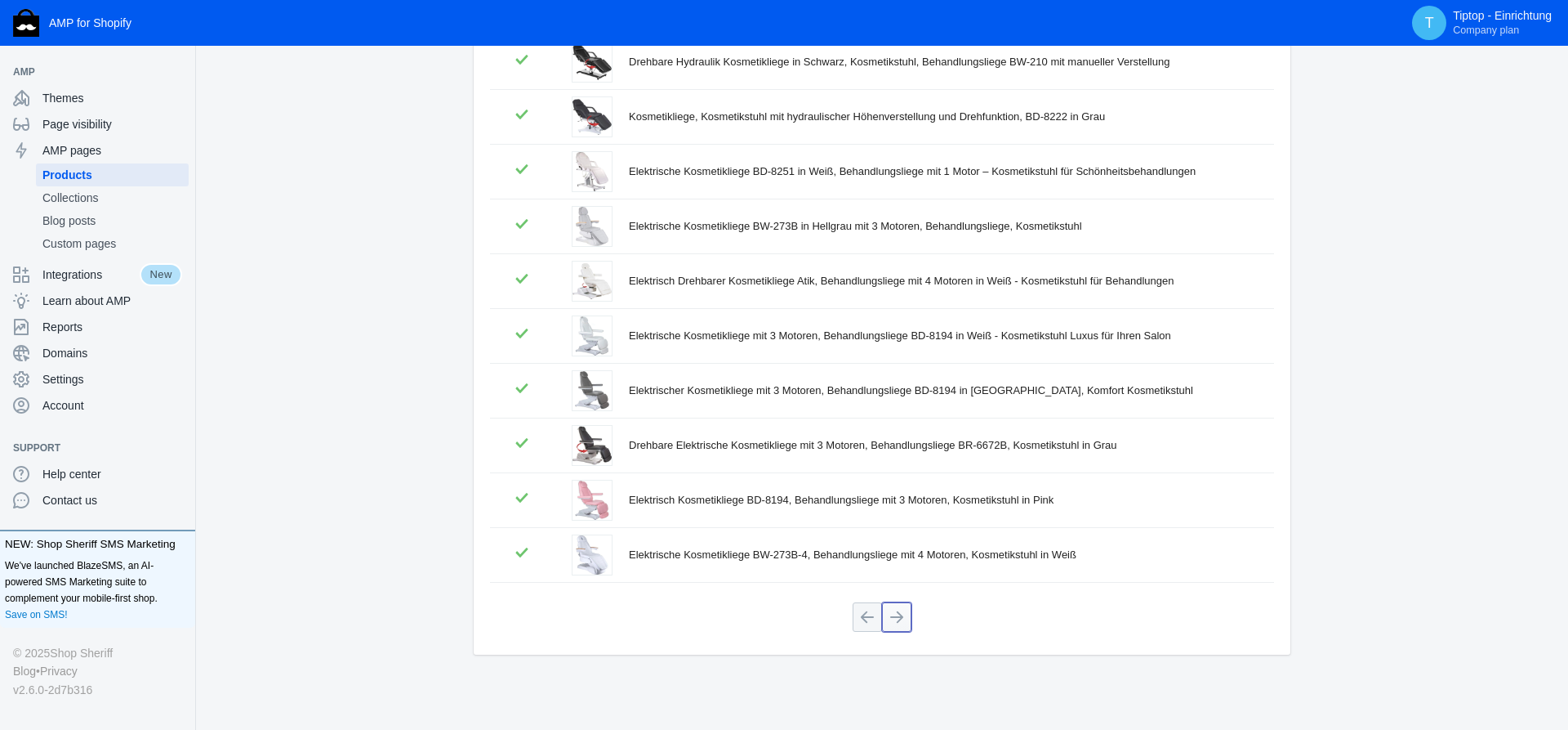
click at [900, 622] on button at bounding box center [897, 617] width 30 height 30
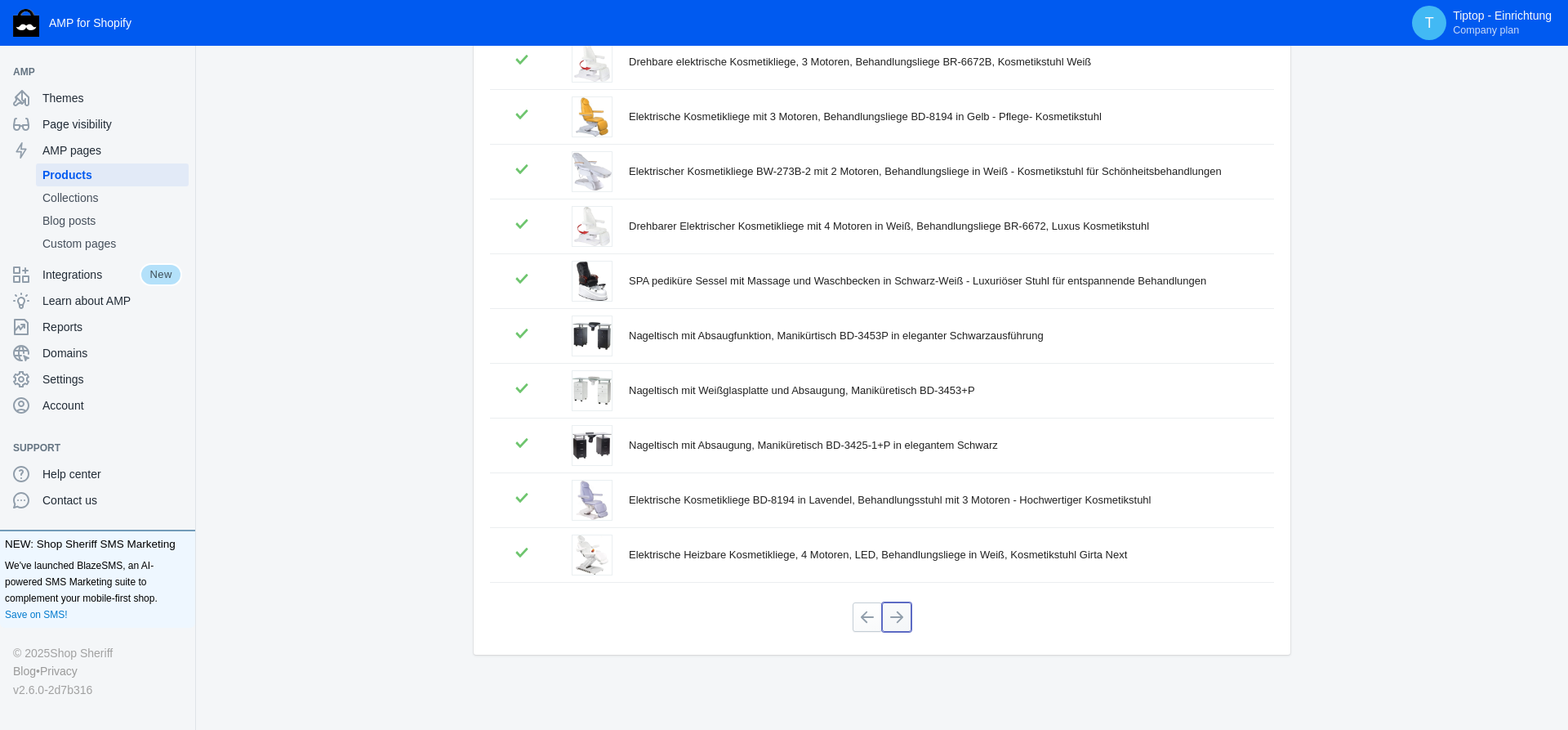
click at [901, 618] on button at bounding box center [897, 617] width 30 height 30
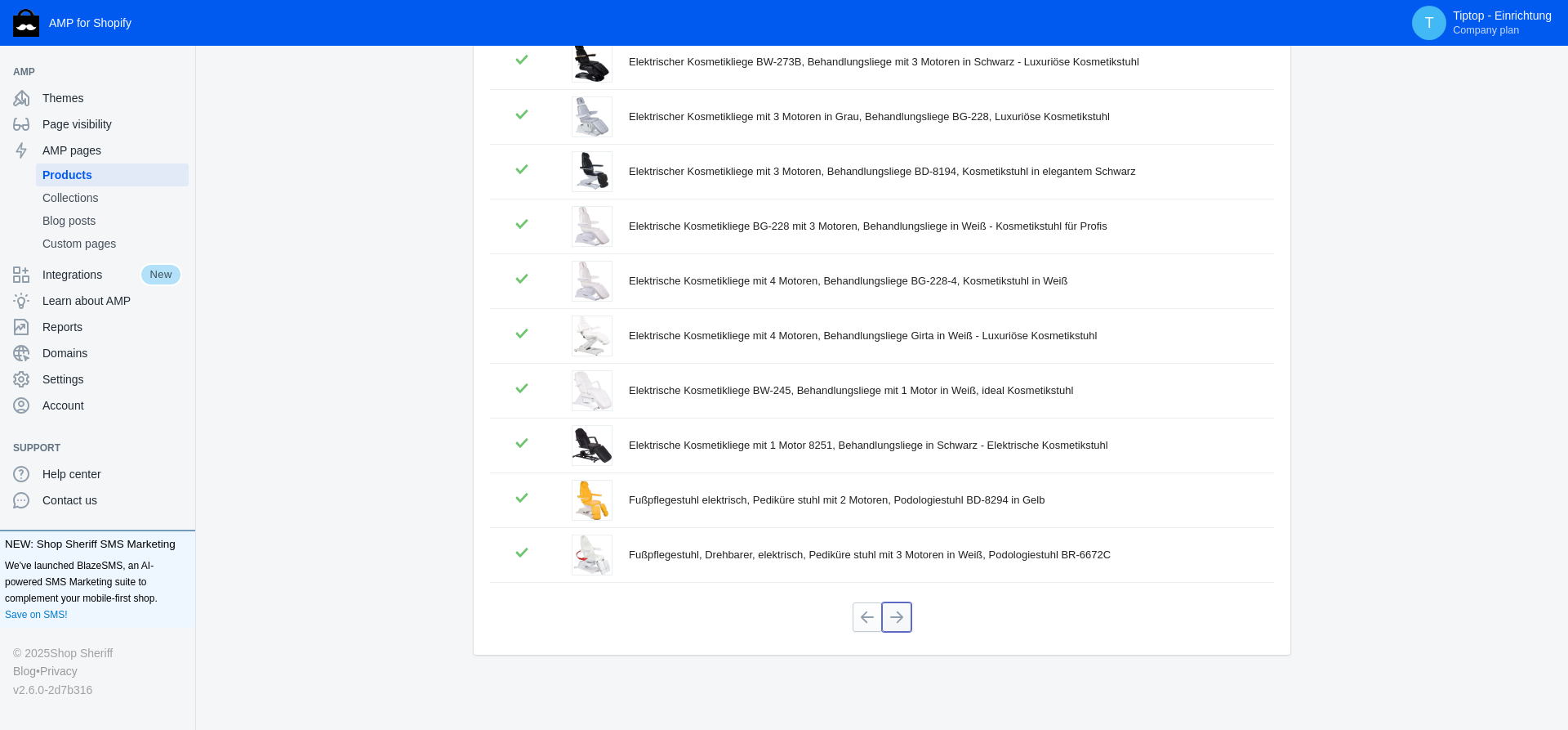
click at [899, 619] on button at bounding box center [897, 617] width 30 height 30
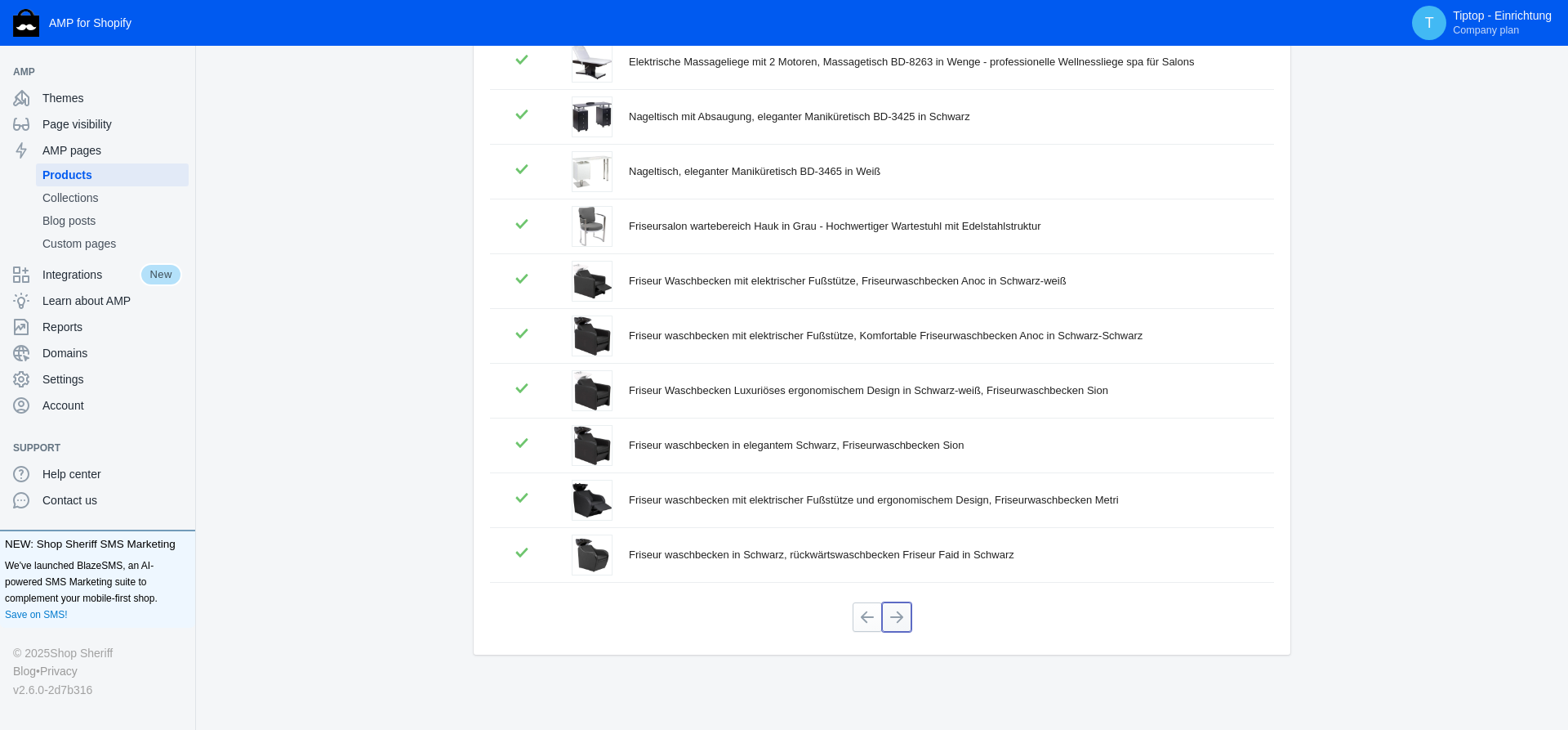
click at [901, 613] on button at bounding box center [897, 617] width 30 height 30
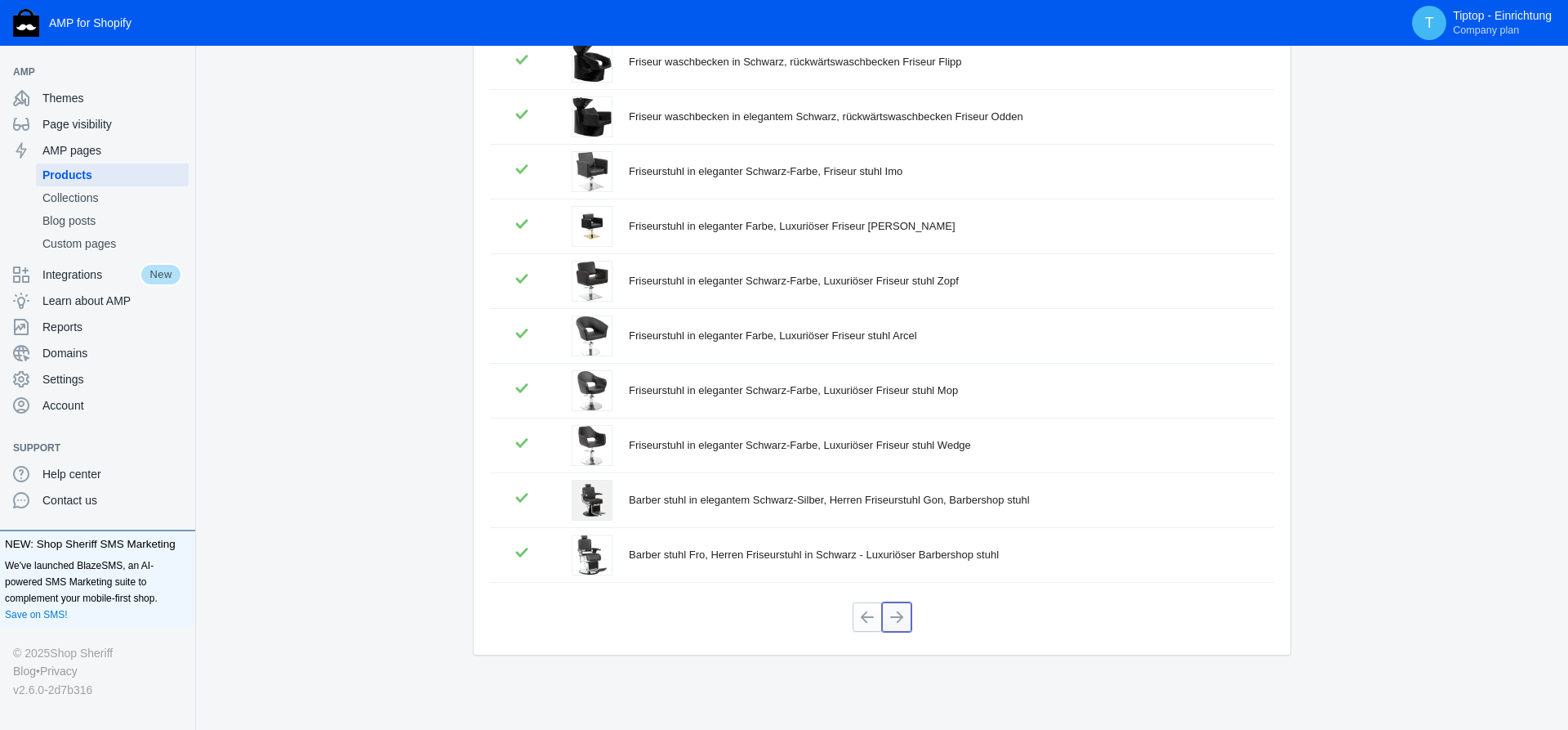
click at [900, 620] on button at bounding box center [897, 617] width 30 height 30
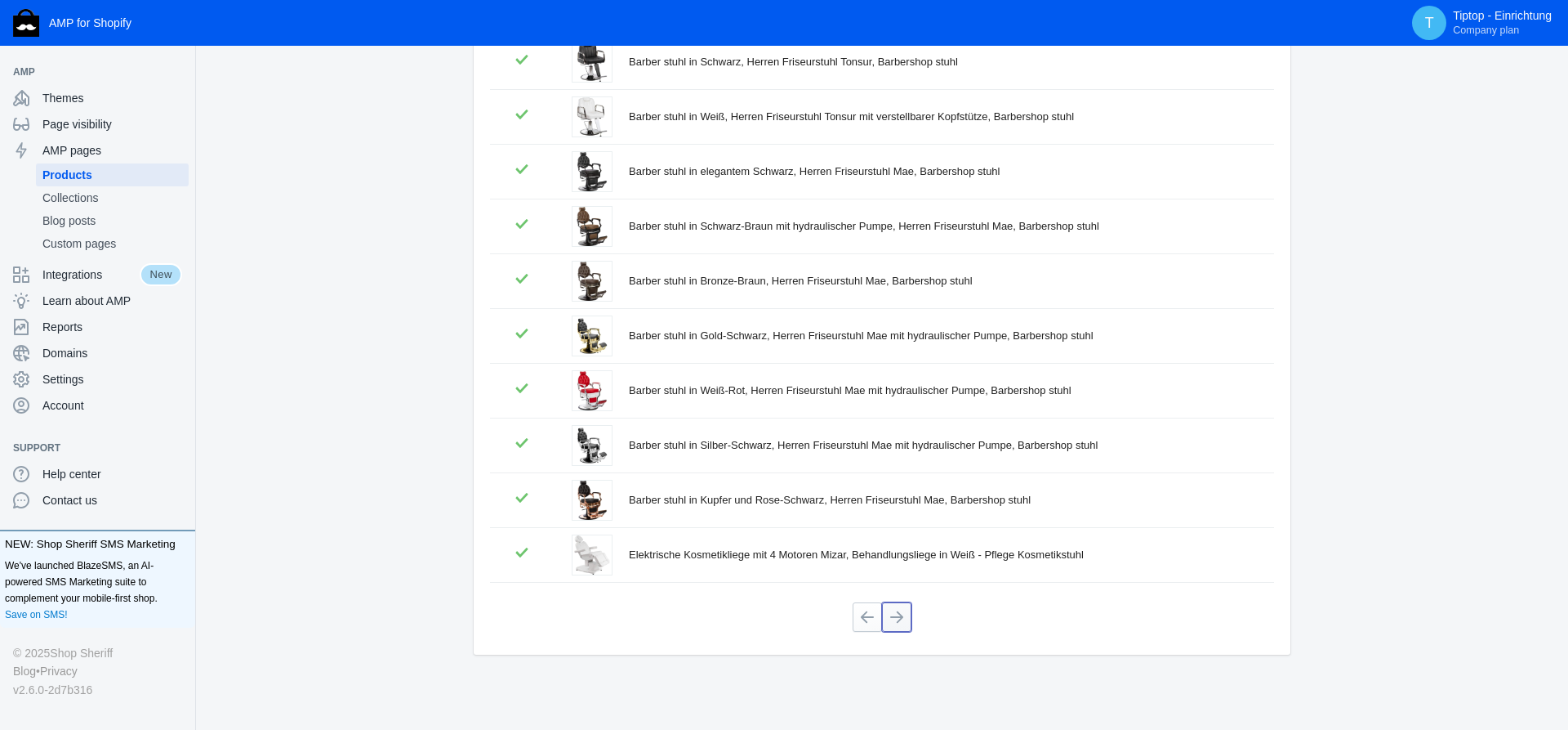
click at [903, 613] on button at bounding box center [897, 617] width 30 height 30
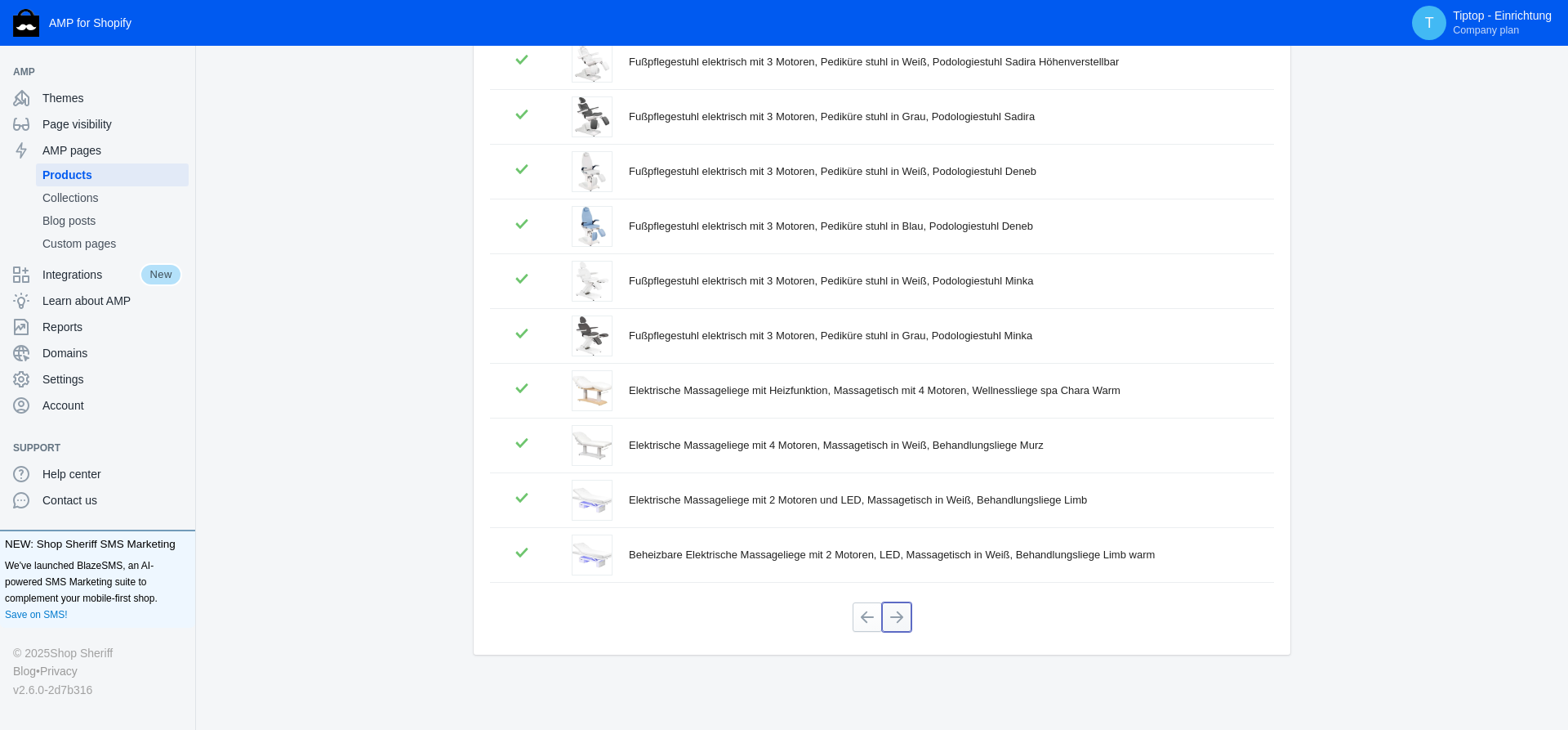
click at [900, 615] on button at bounding box center [897, 617] width 30 height 30
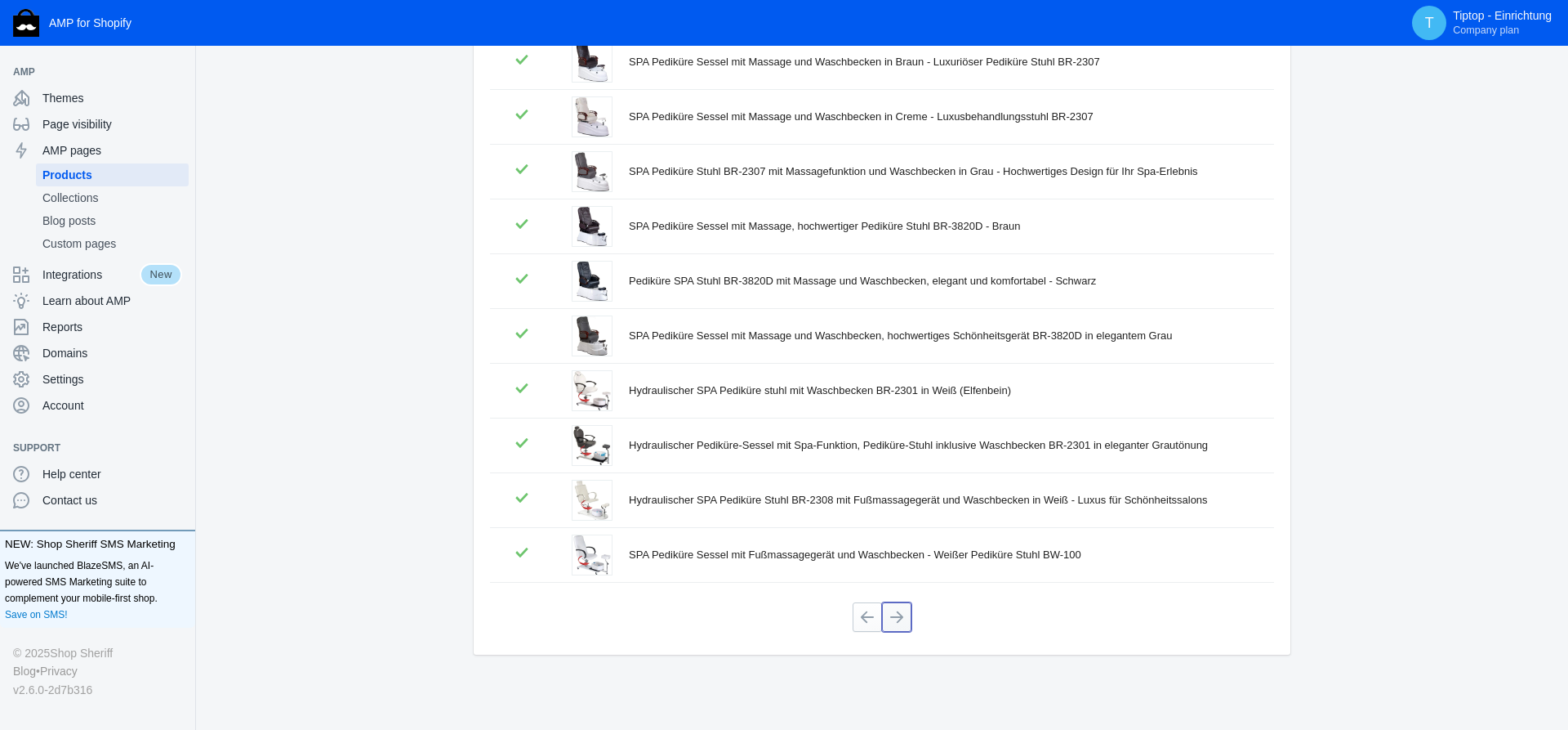
click at [904, 619] on button at bounding box center [897, 617] width 30 height 30
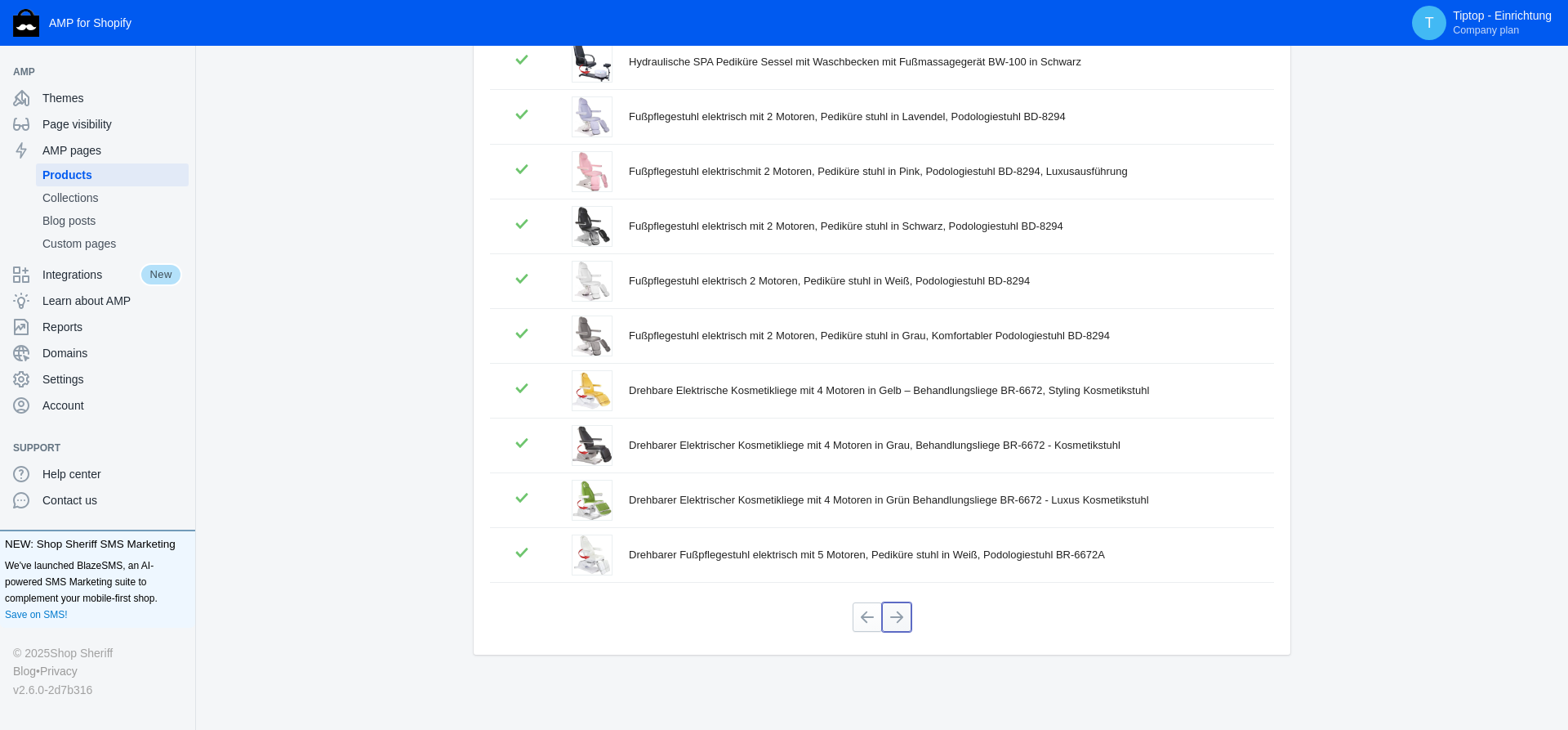
click at [897, 613] on button at bounding box center [897, 617] width 30 height 30
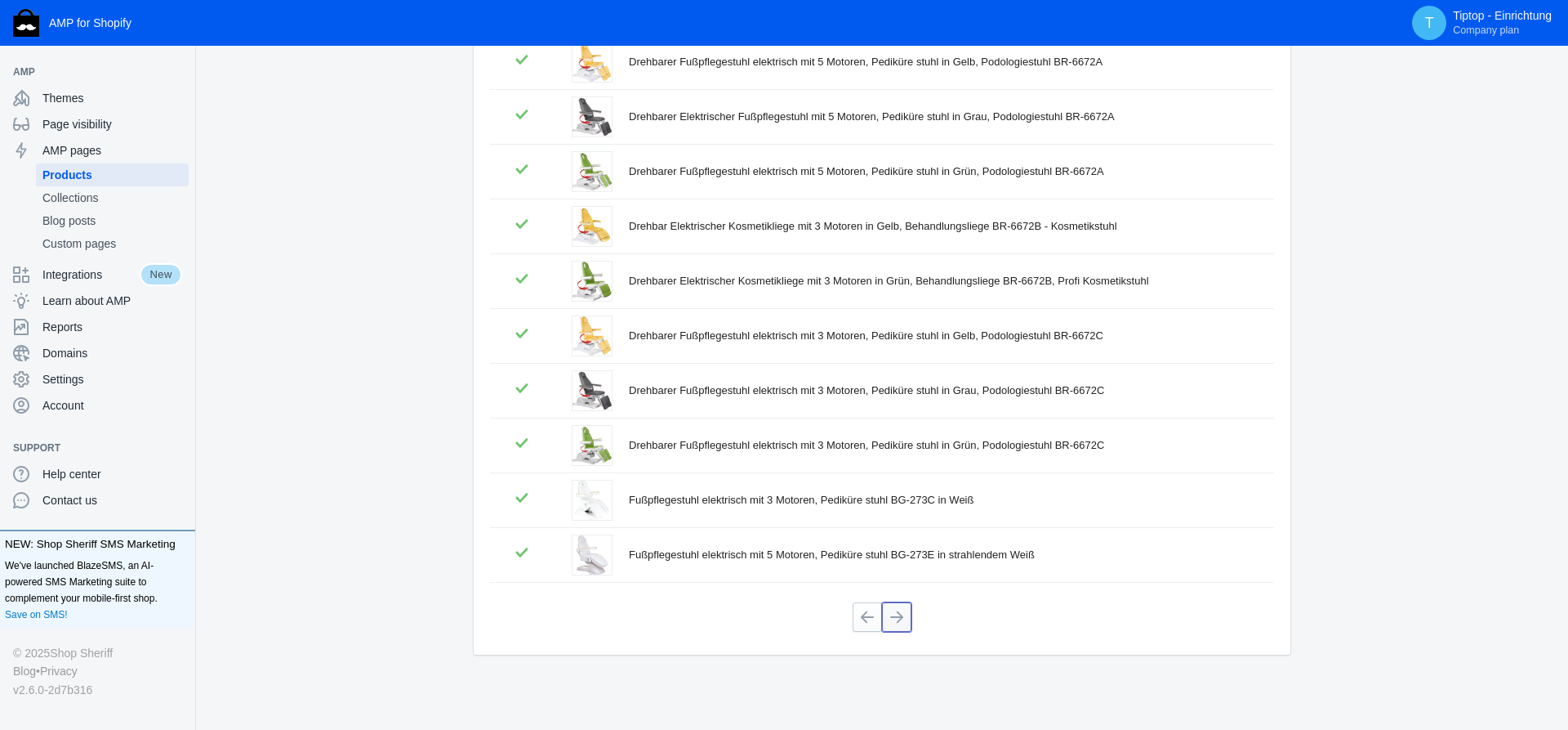
click at [902, 620] on button at bounding box center [897, 617] width 30 height 30
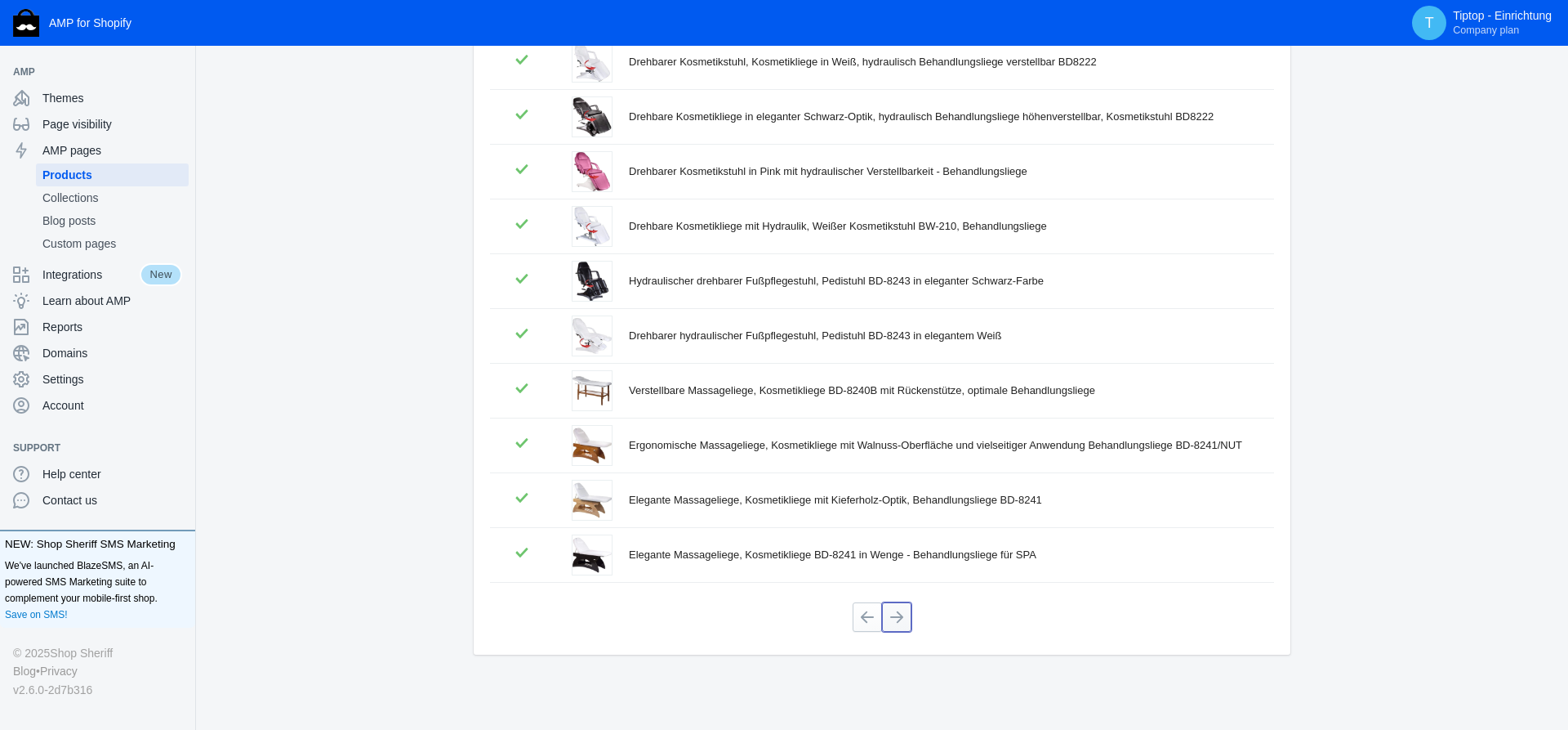
click at [898, 619] on button at bounding box center [897, 617] width 30 height 30
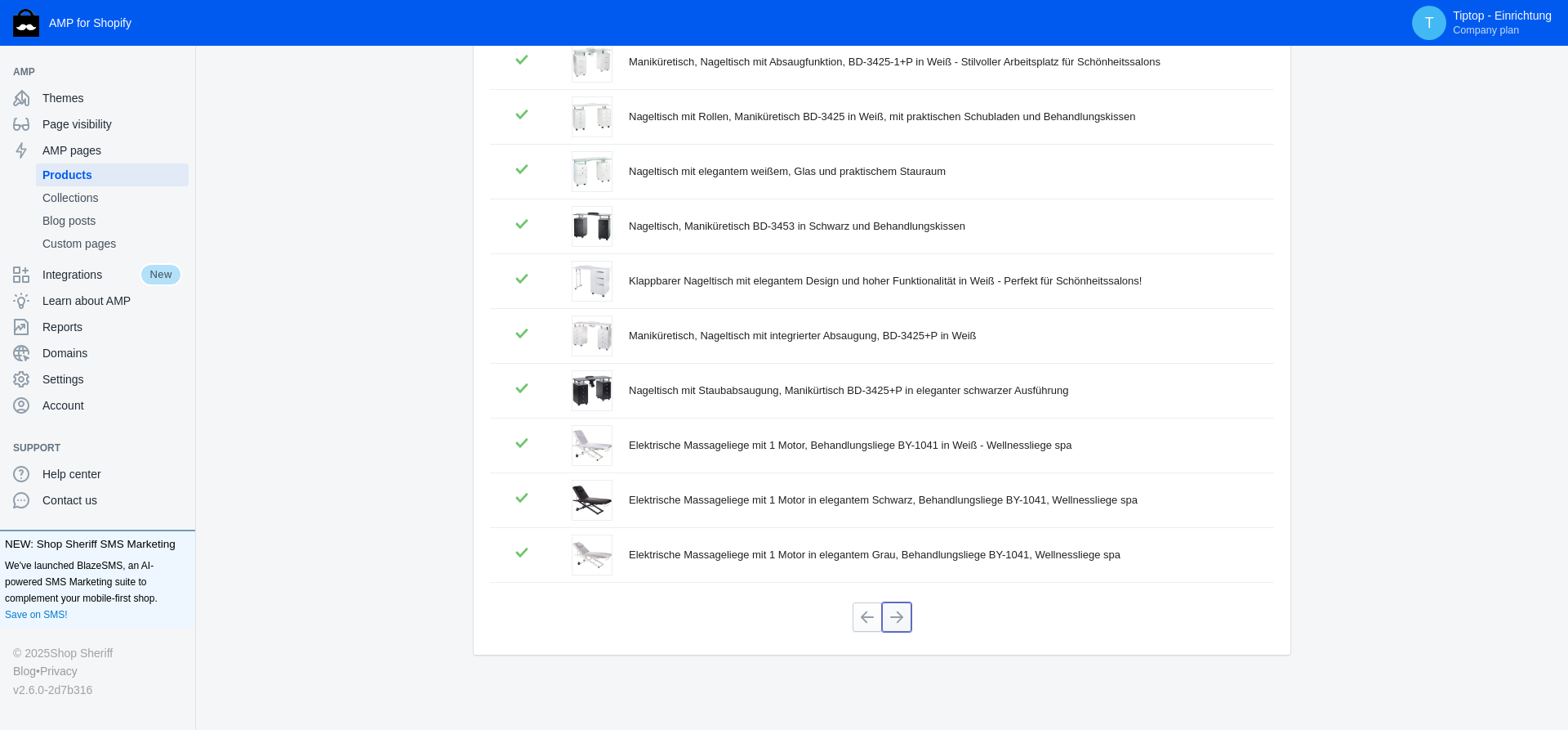
click at [902, 622] on button at bounding box center [897, 617] width 30 height 30
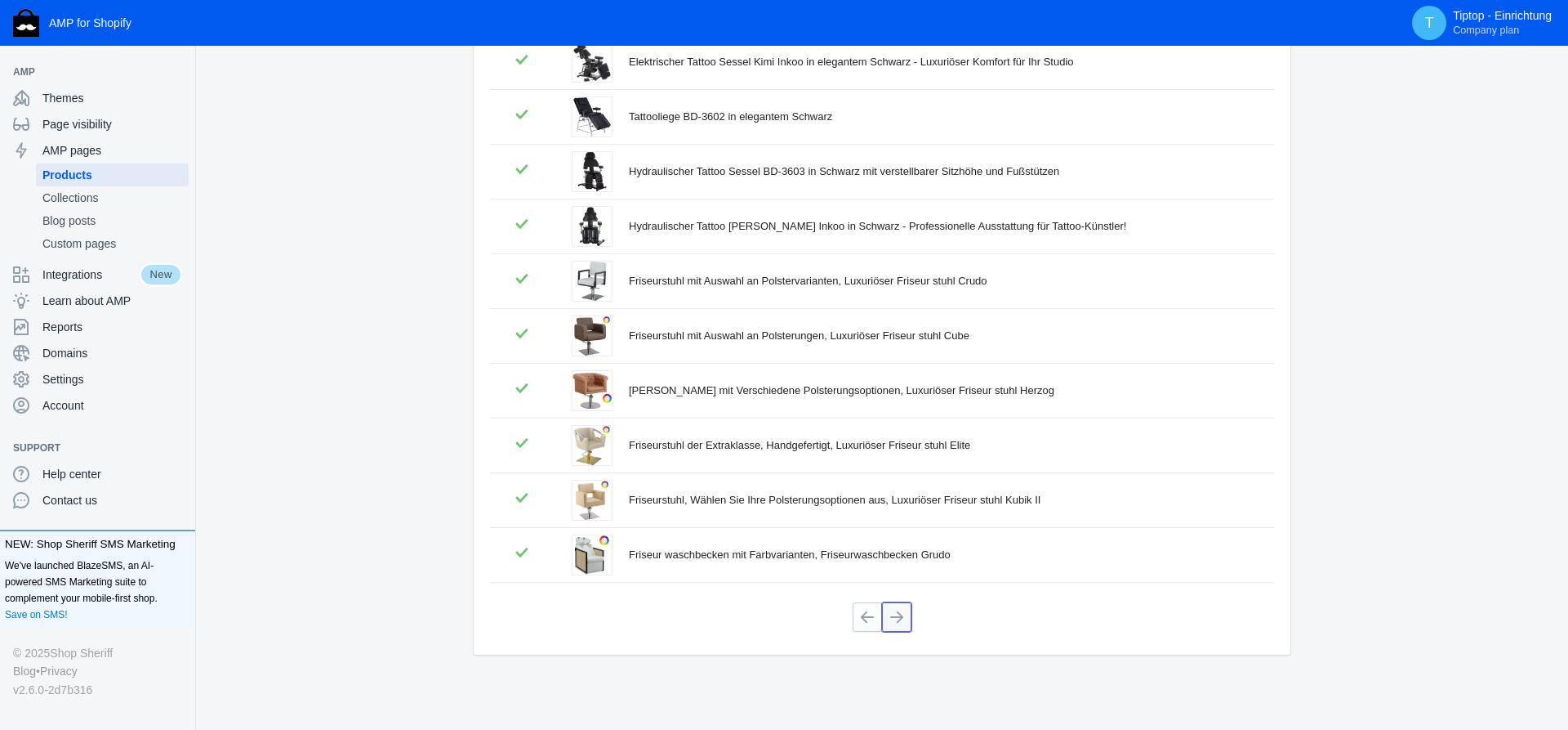
click at [898, 616] on button at bounding box center [897, 617] width 30 height 30
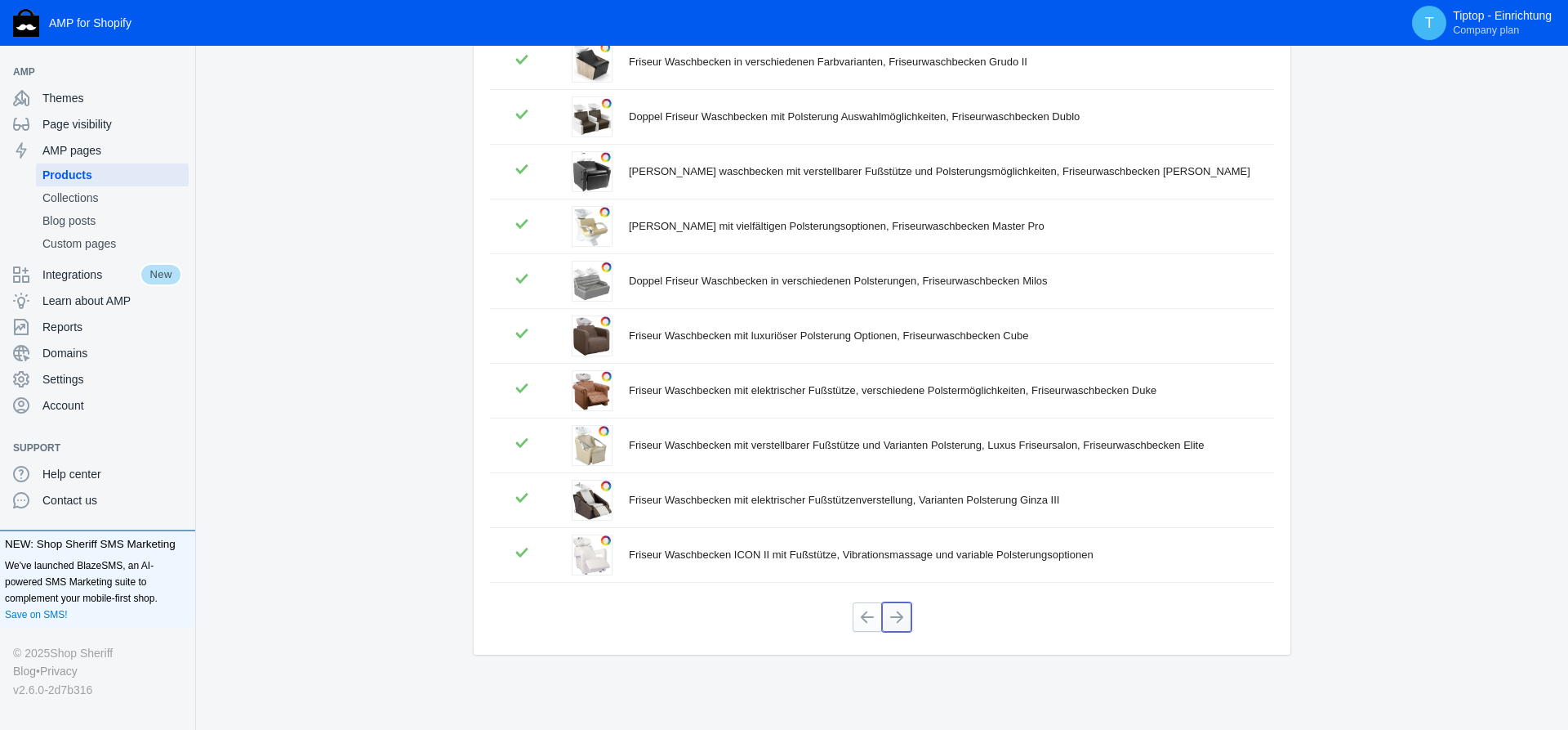
click at [895, 613] on button at bounding box center [897, 617] width 30 height 30
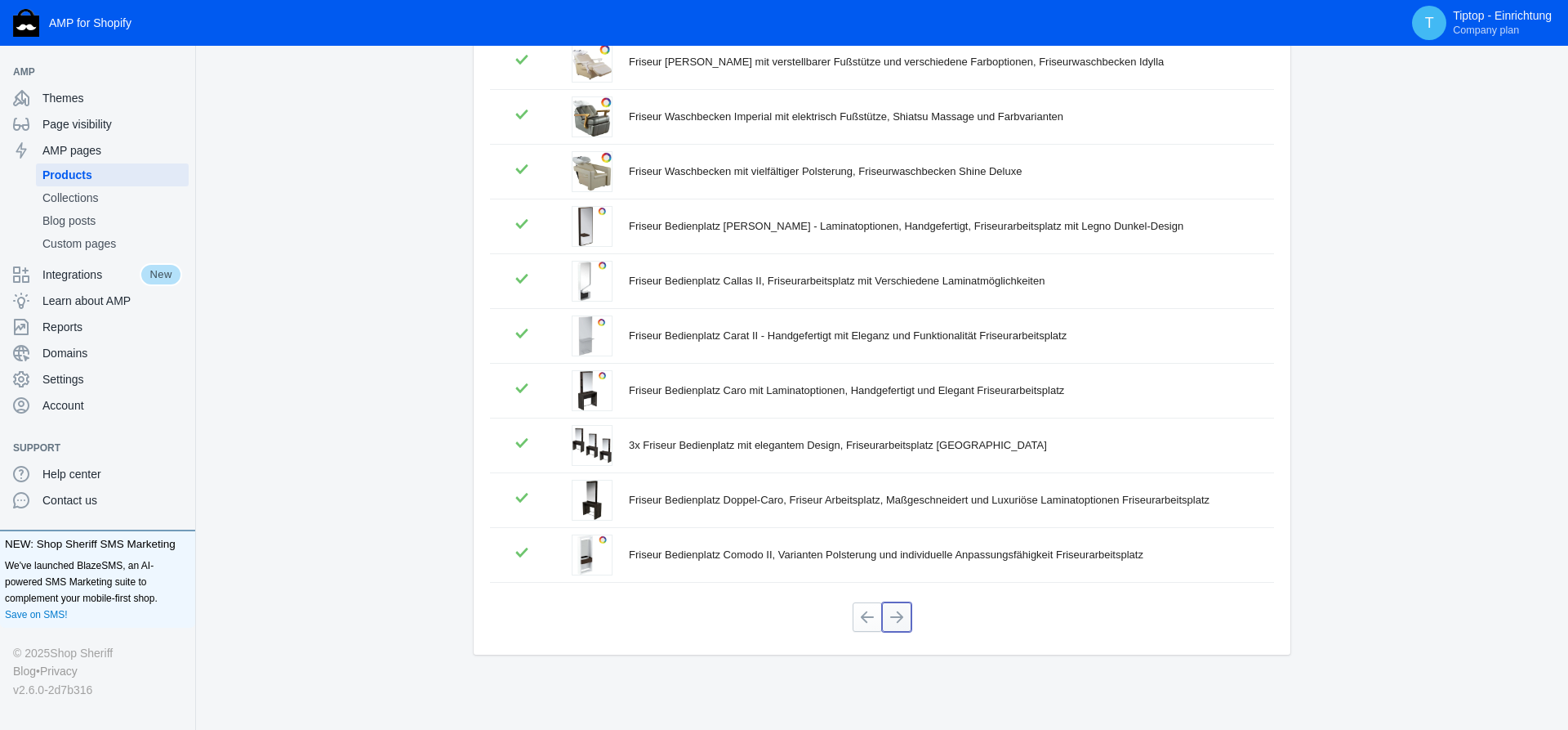
click at [901, 617] on button at bounding box center [897, 617] width 30 height 30
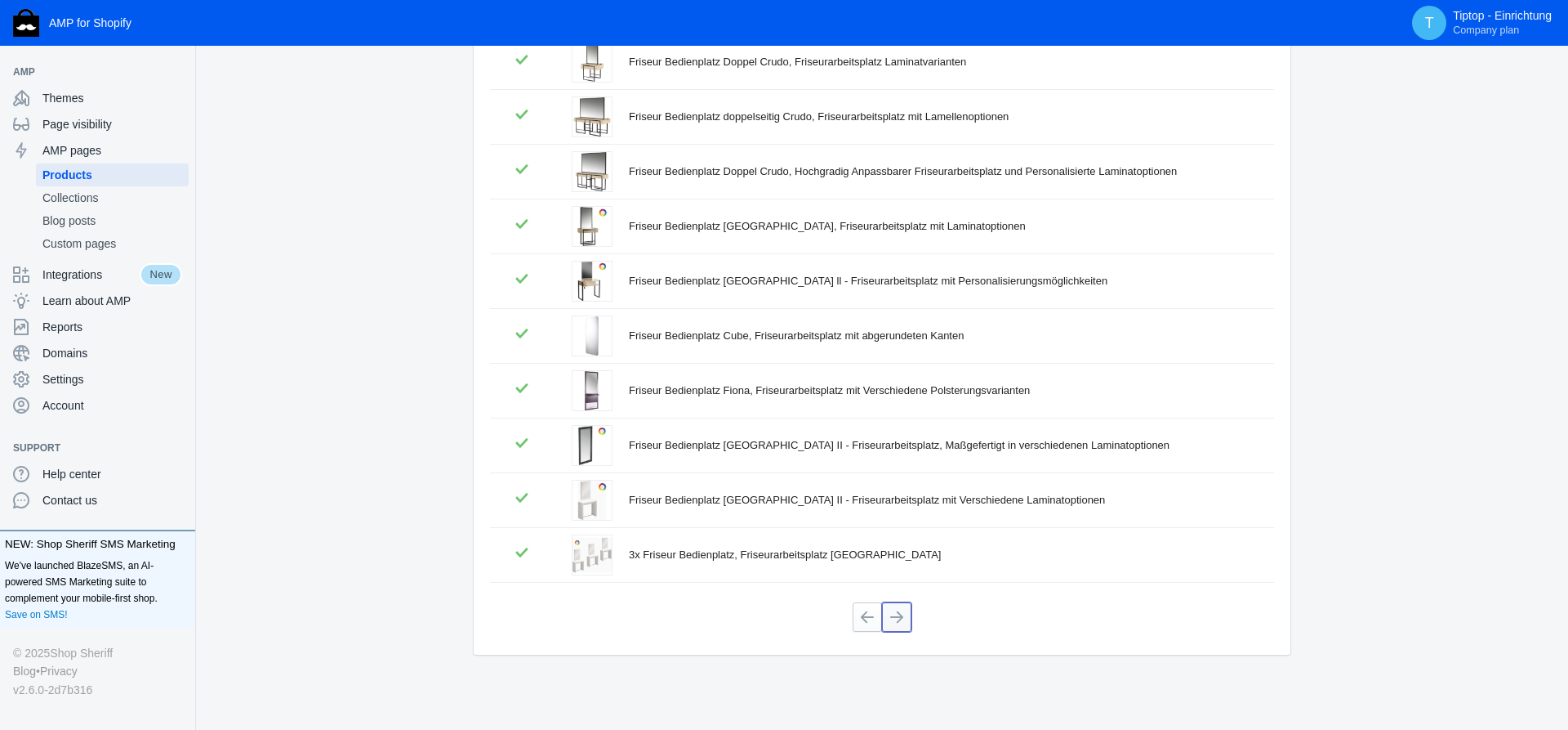
click at [901, 618] on button at bounding box center [897, 617] width 30 height 30
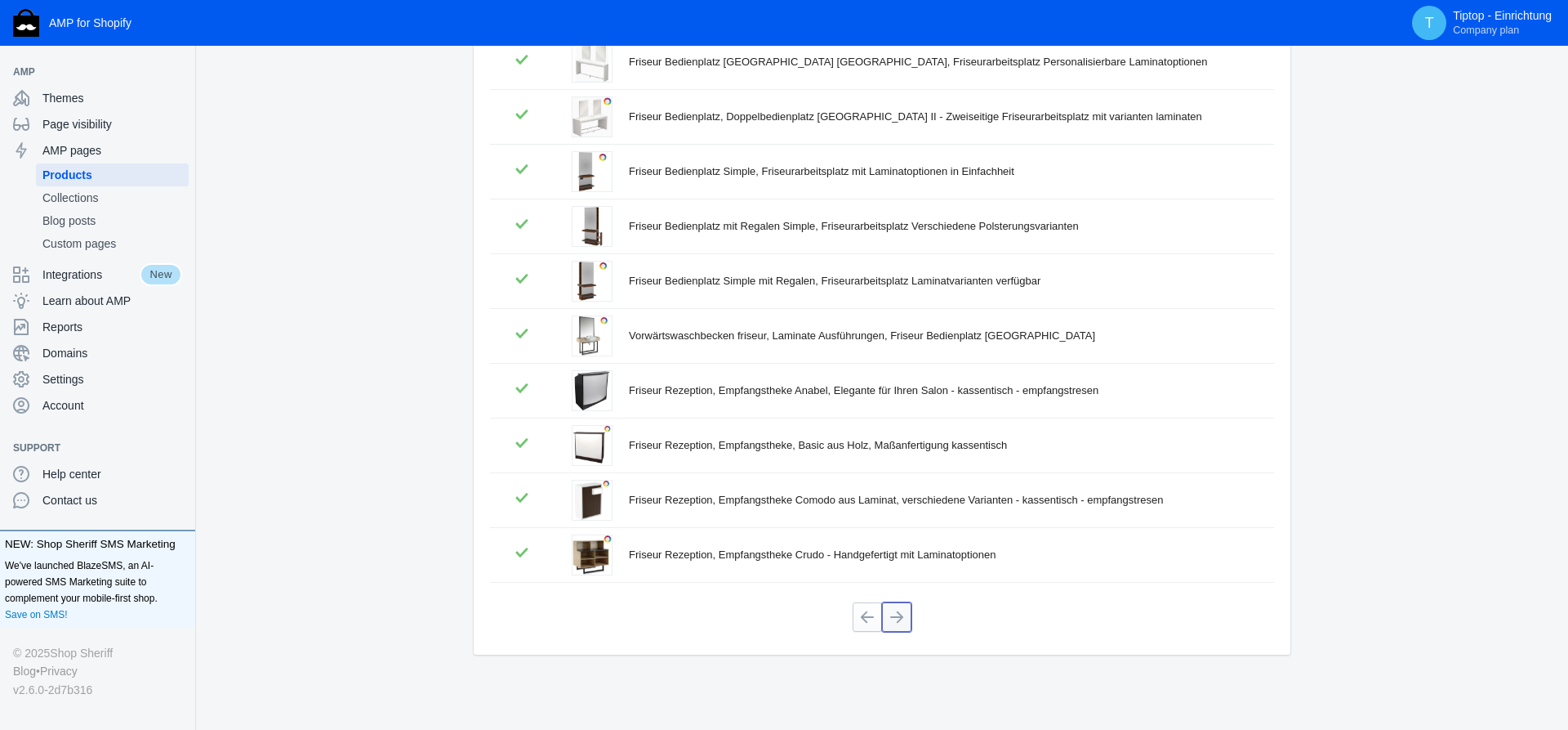
click at [901, 614] on button at bounding box center [897, 617] width 30 height 30
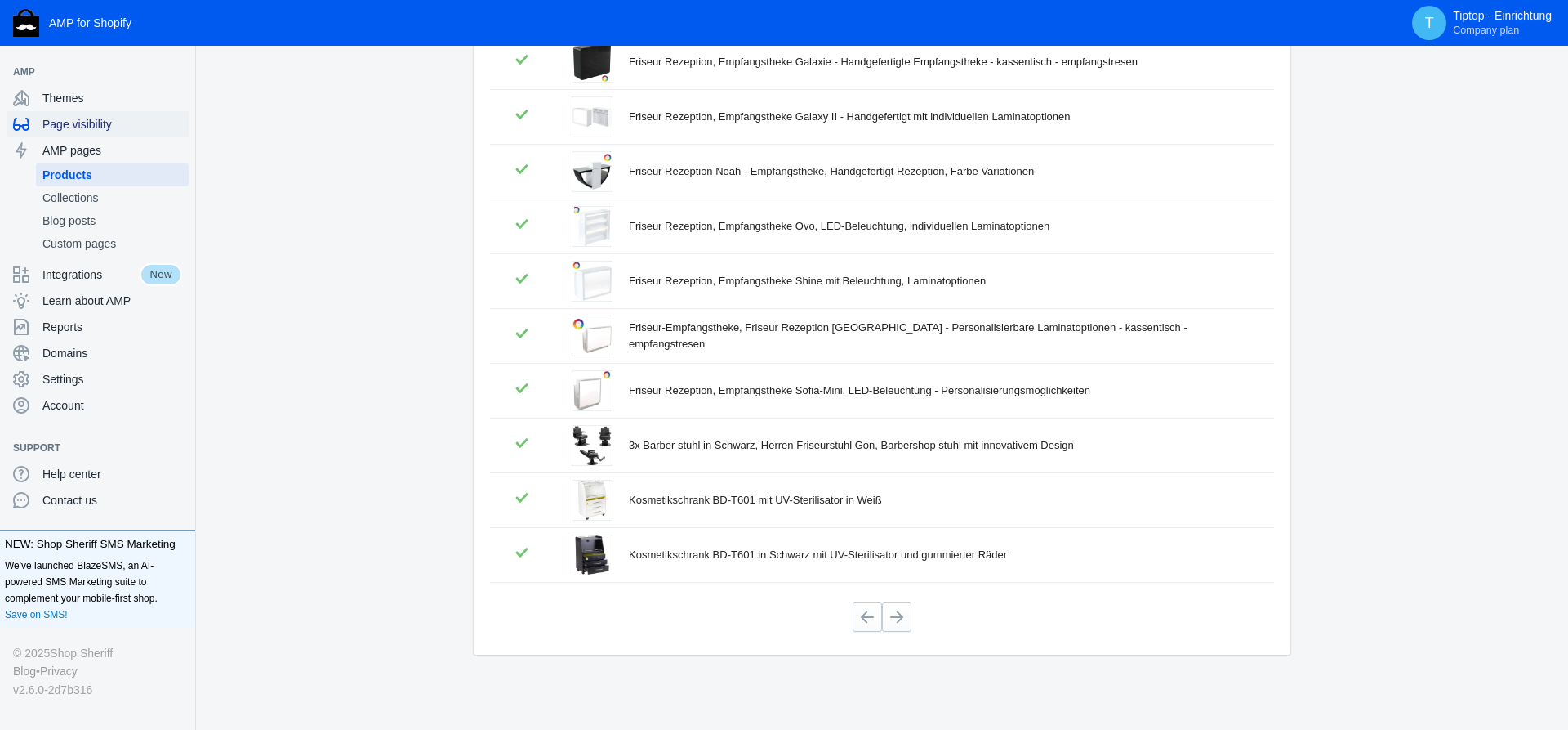
click at [77, 127] on span "Page visibility" at bounding box center [111, 124] width 139 height 17
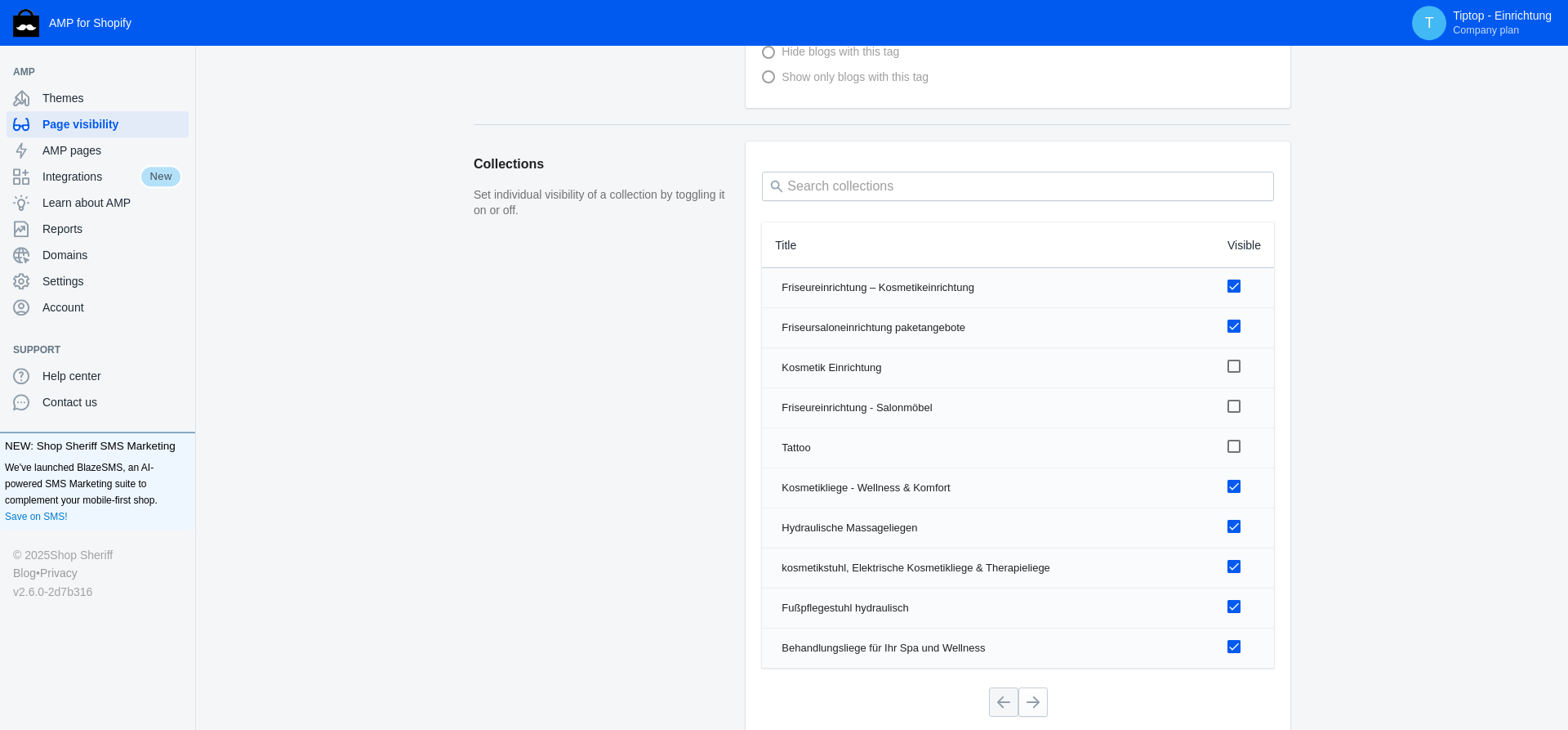
scroll to position [1083, 0]
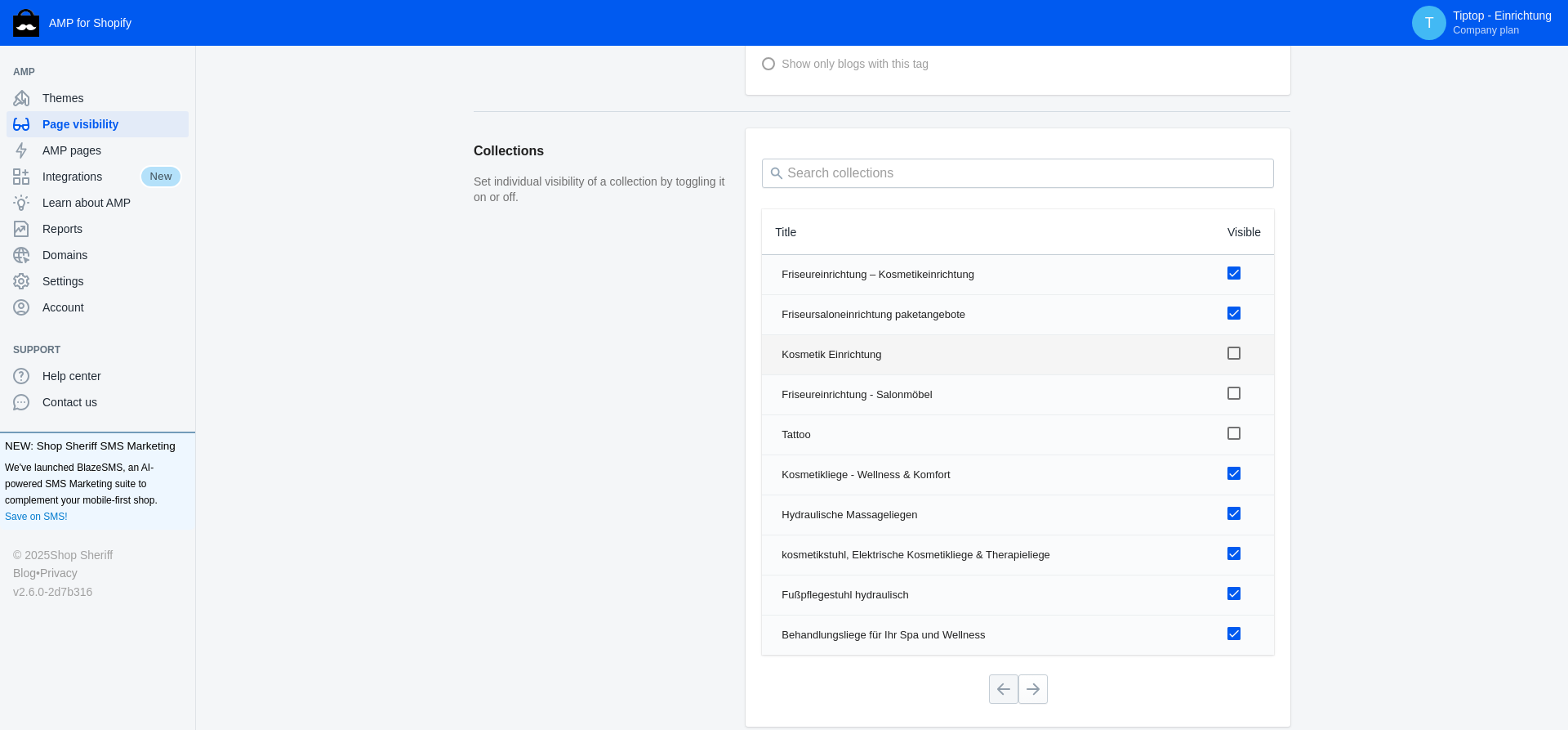
click at [1234, 356] on div at bounding box center [1233, 352] width 13 height 13
click at [0, 0] on input "checkbox" at bounding box center [0, 0] width 0 height 0
click at [1233, 389] on div at bounding box center [1233, 393] width 13 height 13
click at [0, 0] on input "checkbox" at bounding box center [0, 0] width 0 height 0
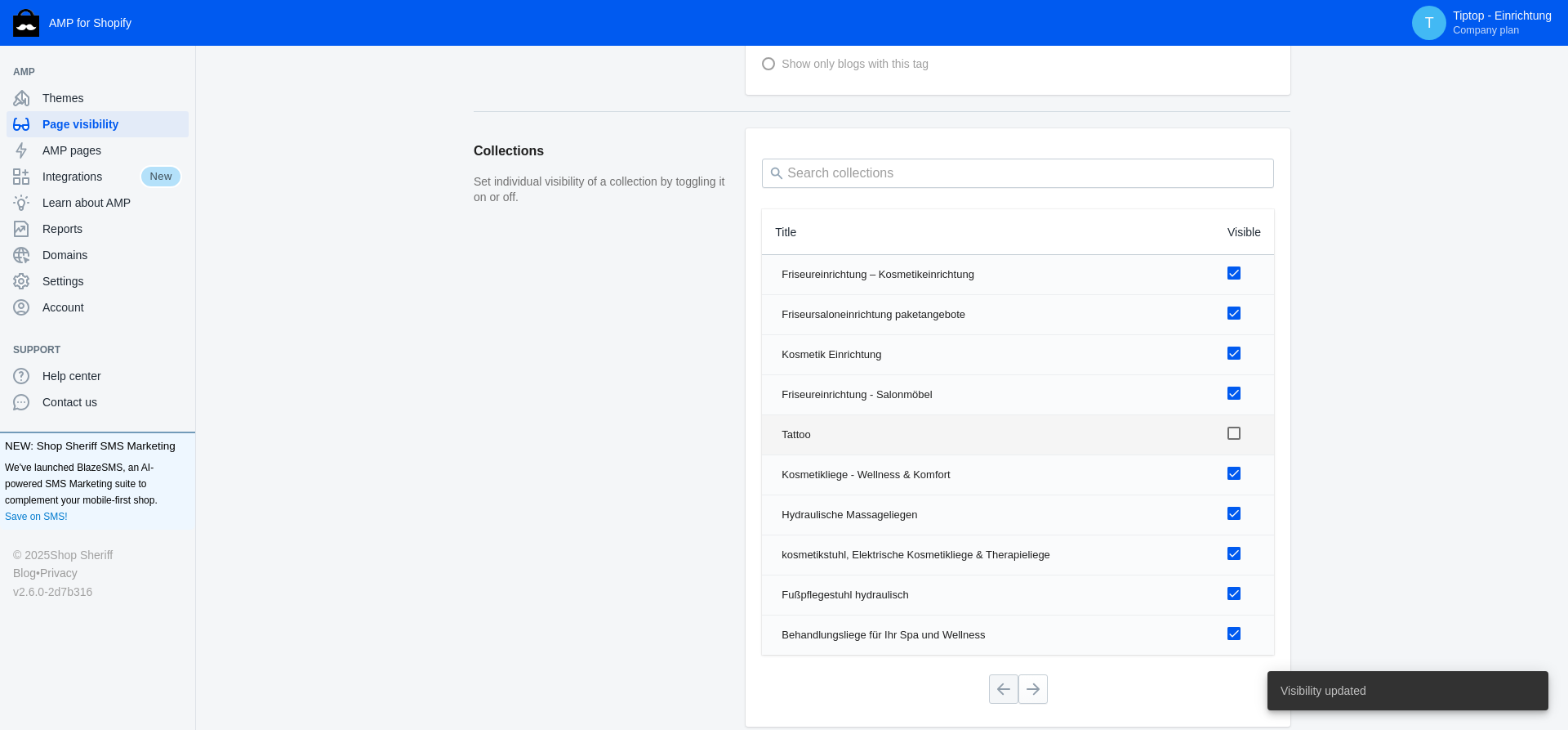
click at [1233, 434] on div at bounding box center [1233, 433] width 13 height 13
click at [0, 0] on input "checkbox" at bounding box center [0, 0] width 0 height 0
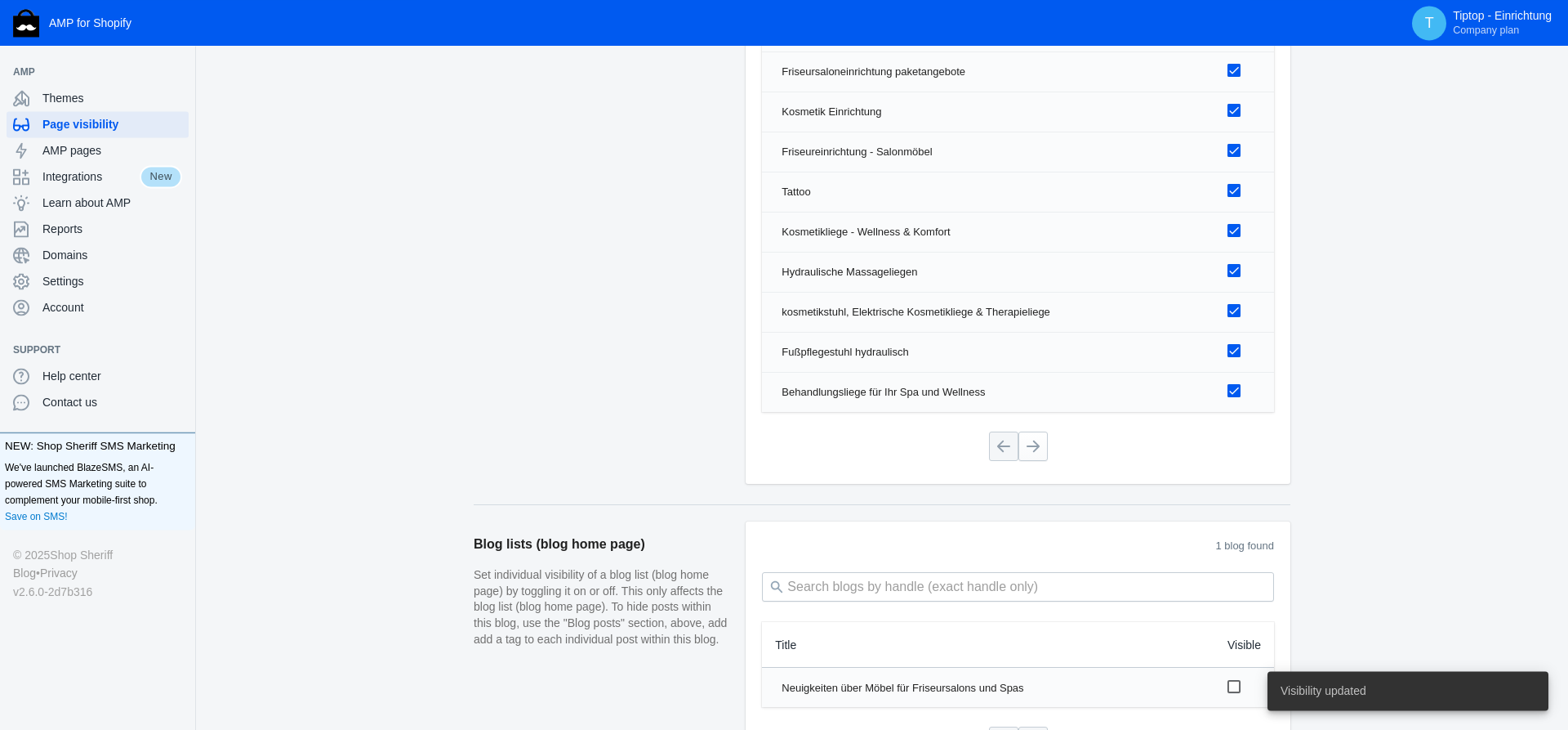
scroll to position [1334, 0]
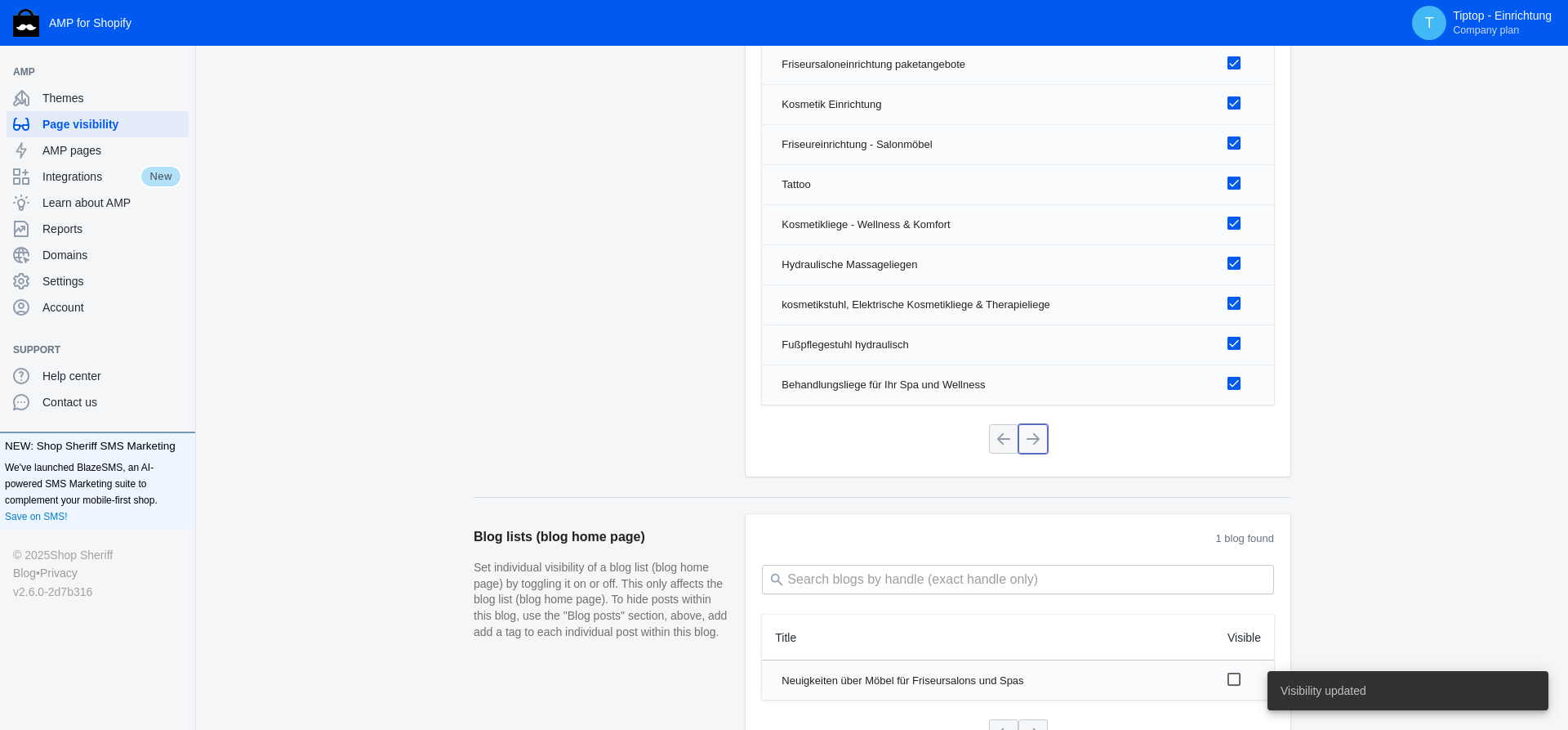
click at [1039, 441] on button at bounding box center [1034, 439] width 30 height 30
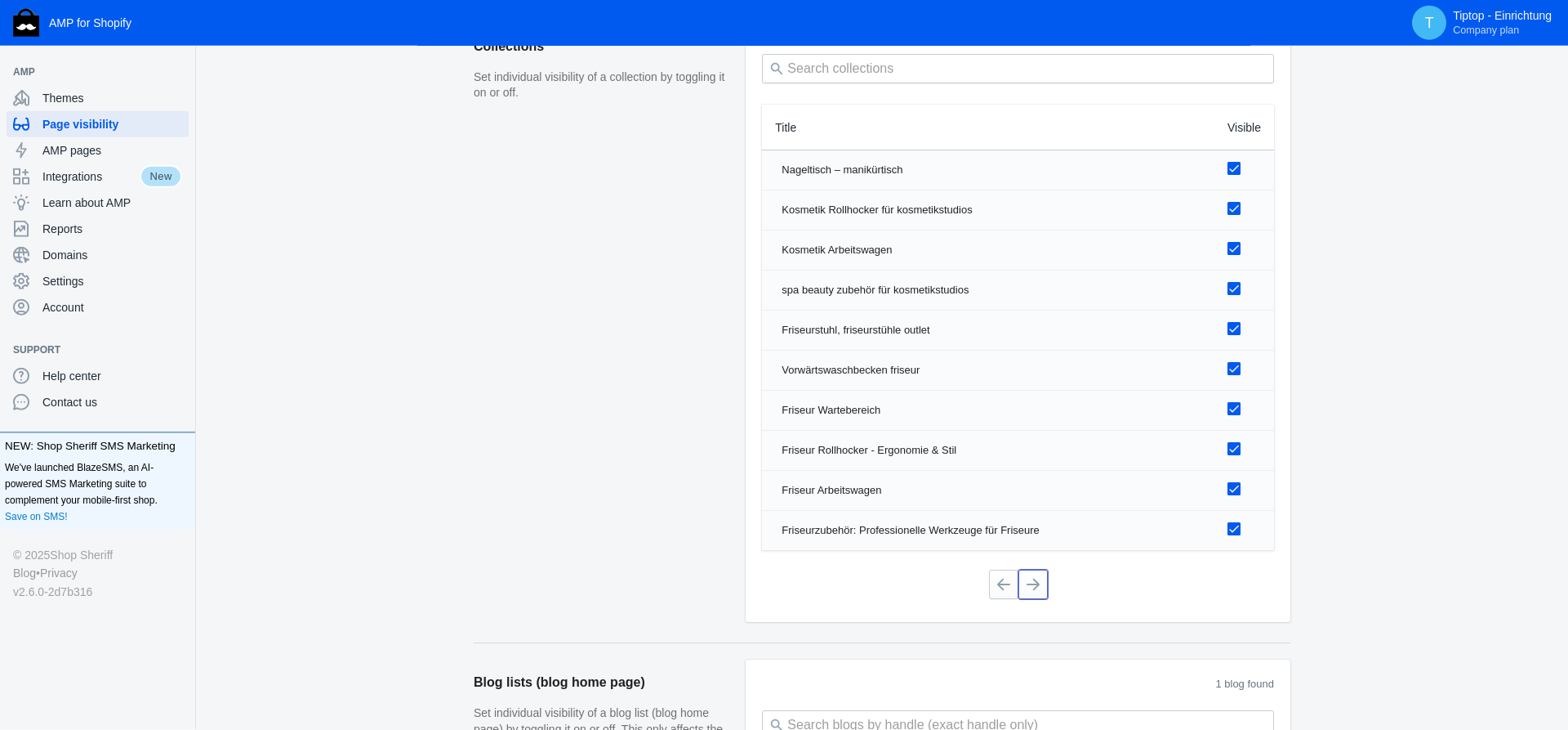
scroll to position [1250, 0]
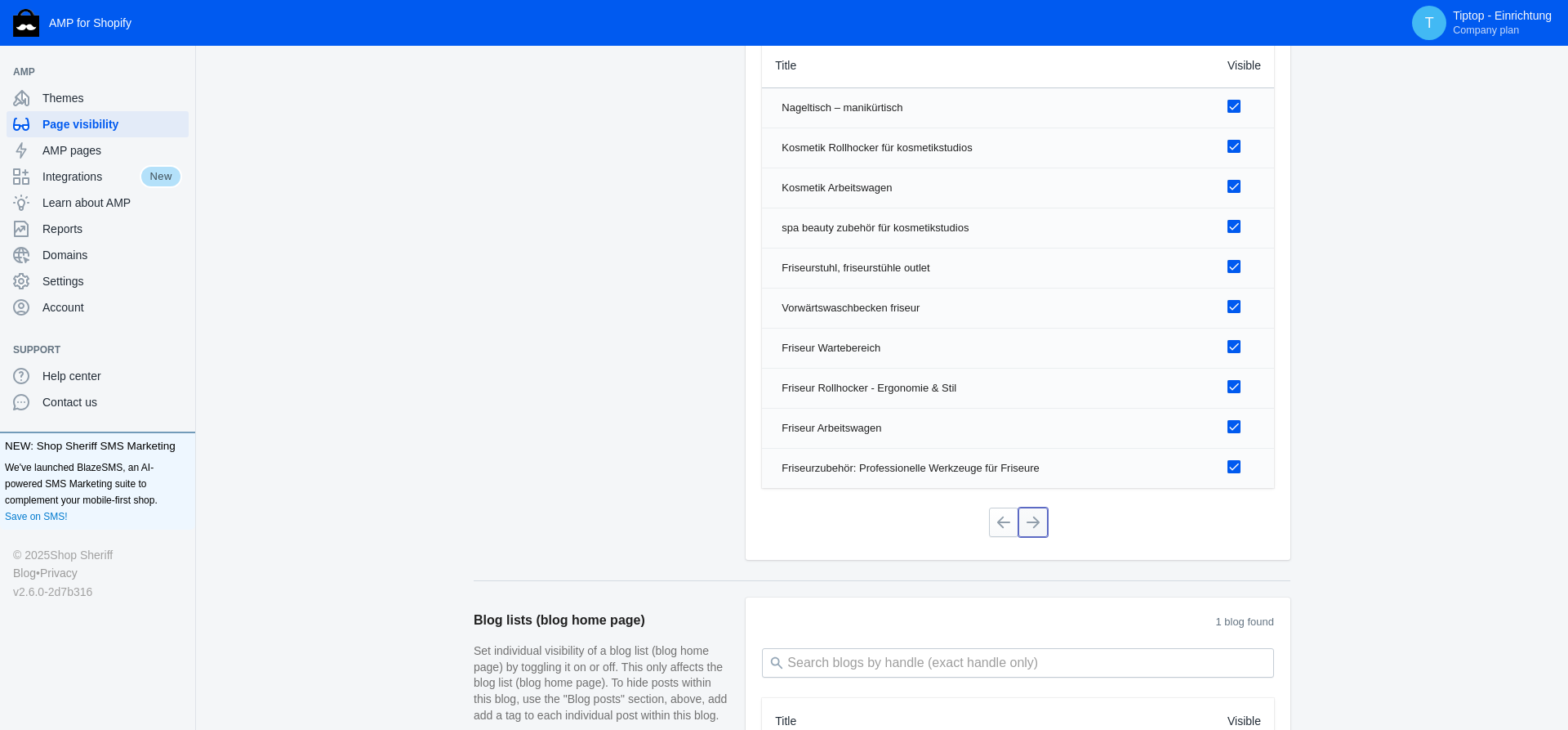
click at [1034, 520] on button at bounding box center [1034, 522] width 30 height 30
click at [1035, 521] on button at bounding box center [1034, 522] width 30 height 30
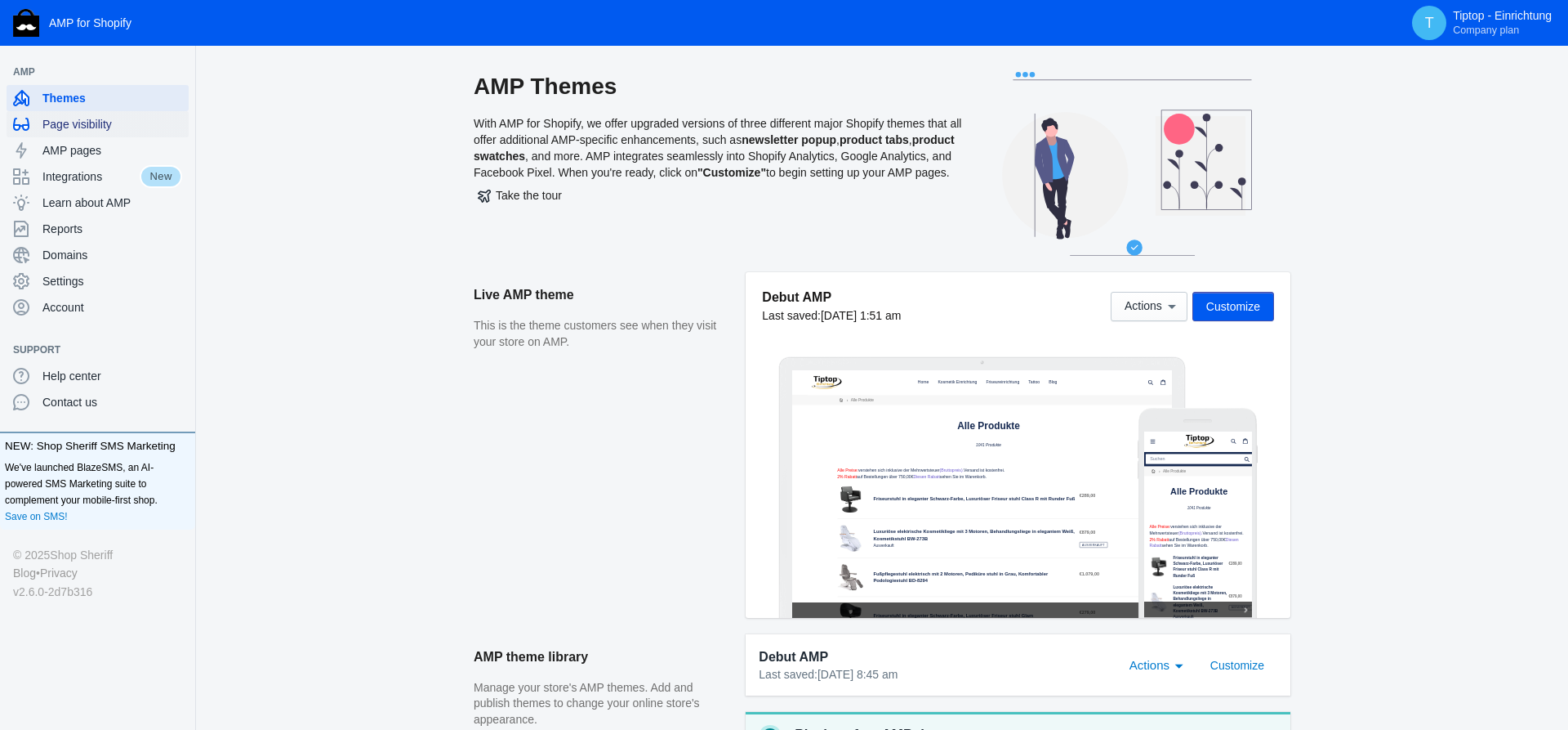
click at [75, 125] on span "Page visibility" at bounding box center [111, 124] width 139 height 17
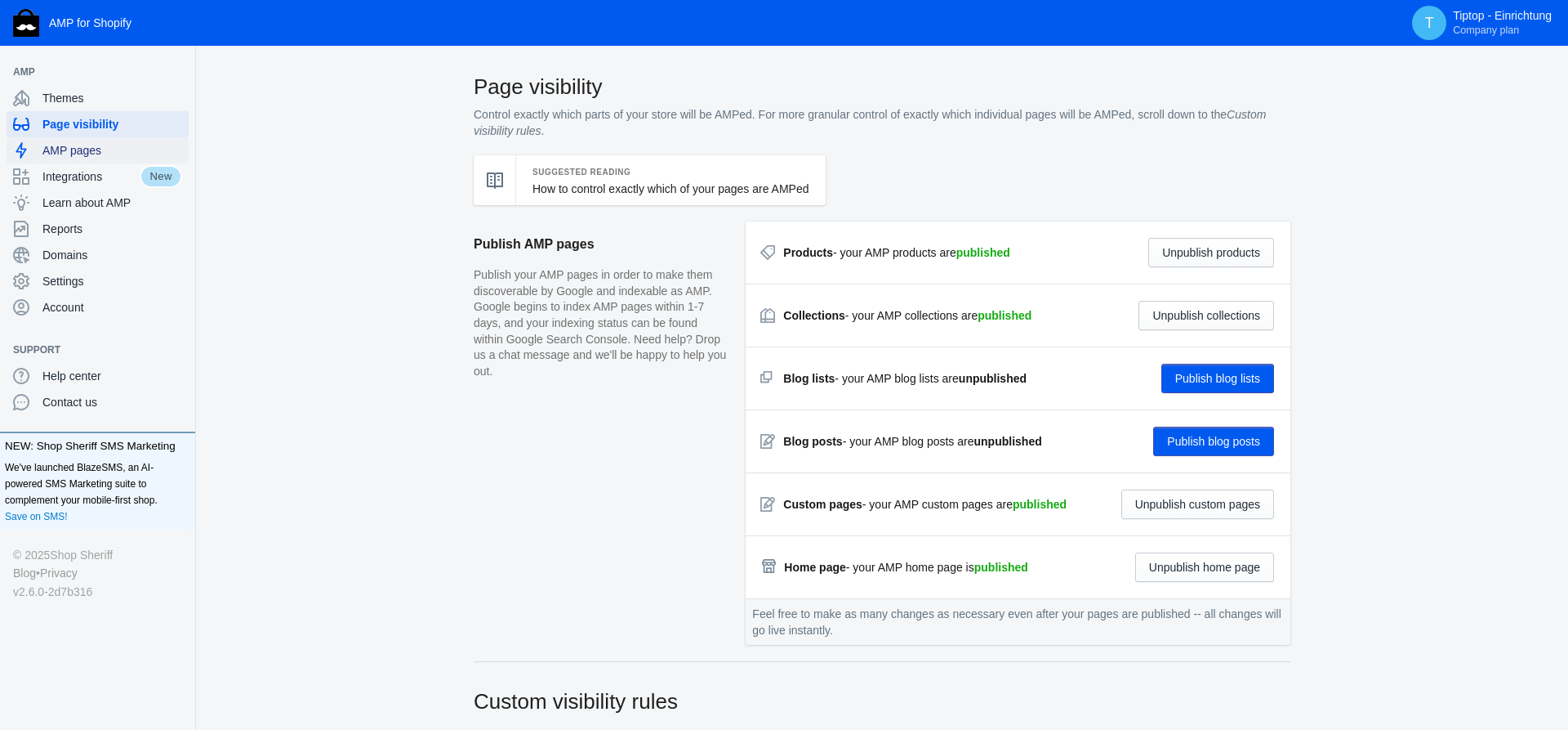
click at [64, 152] on span "AMP pages" at bounding box center [111, 150] width 139 height 17
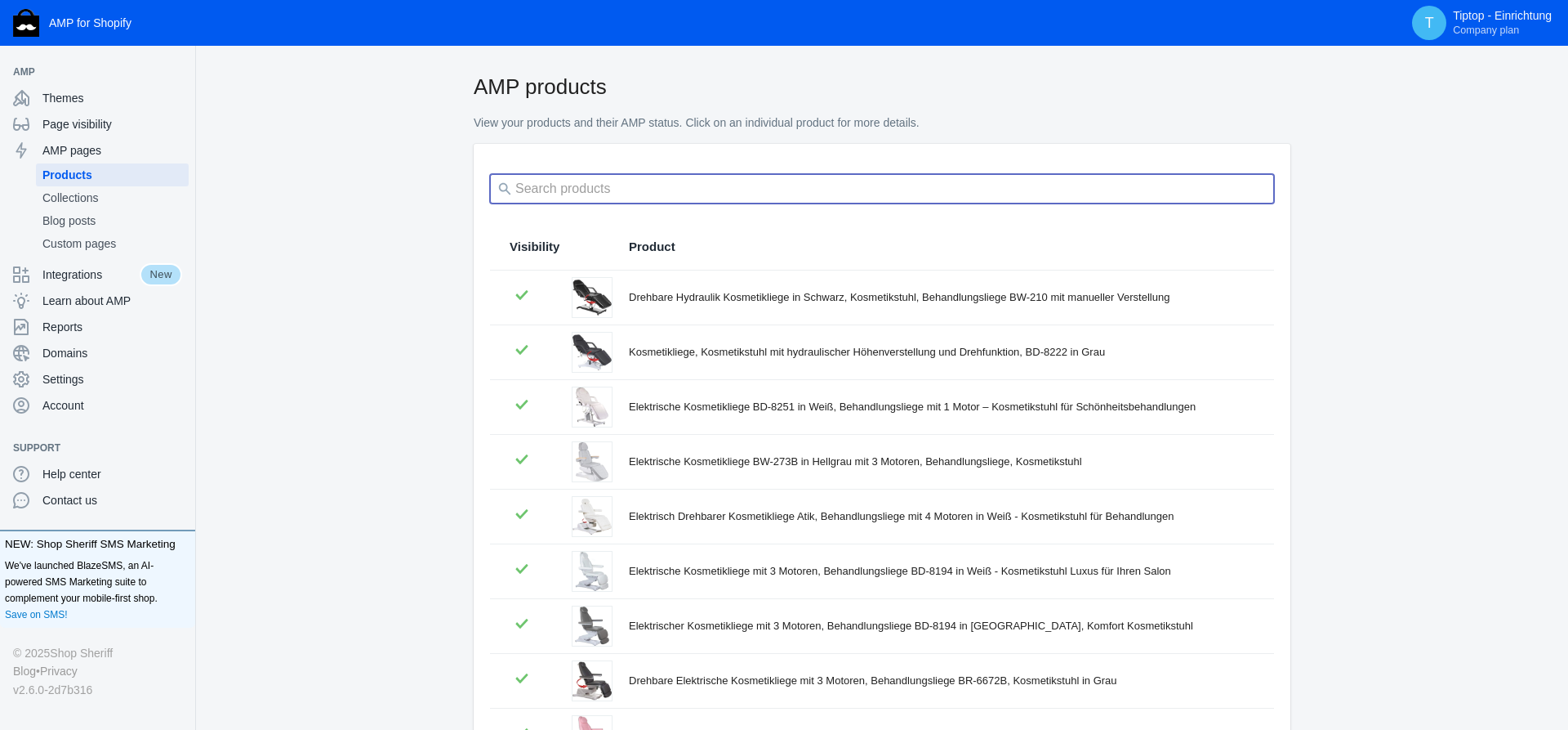
click at [546, 188] on input "search" at bounding box center [881, 189] width 784 height 30
paste input "Therapieliege"
type input "Therapieliege"
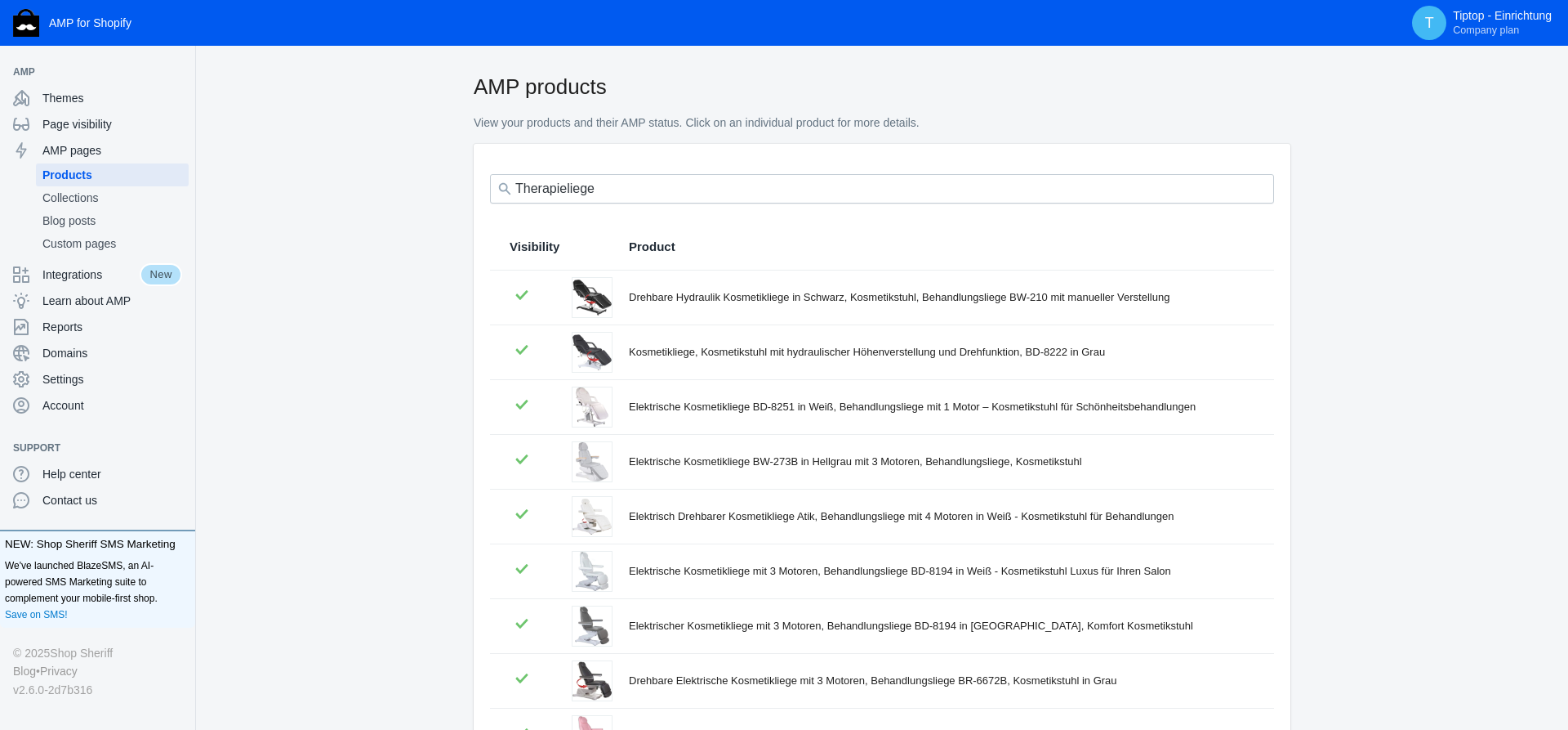
click at [369, 236] on div "AMP products View your products and their AMP status. Click on an individual pr…" at bounding box center [882, 518] width 1372 height 893
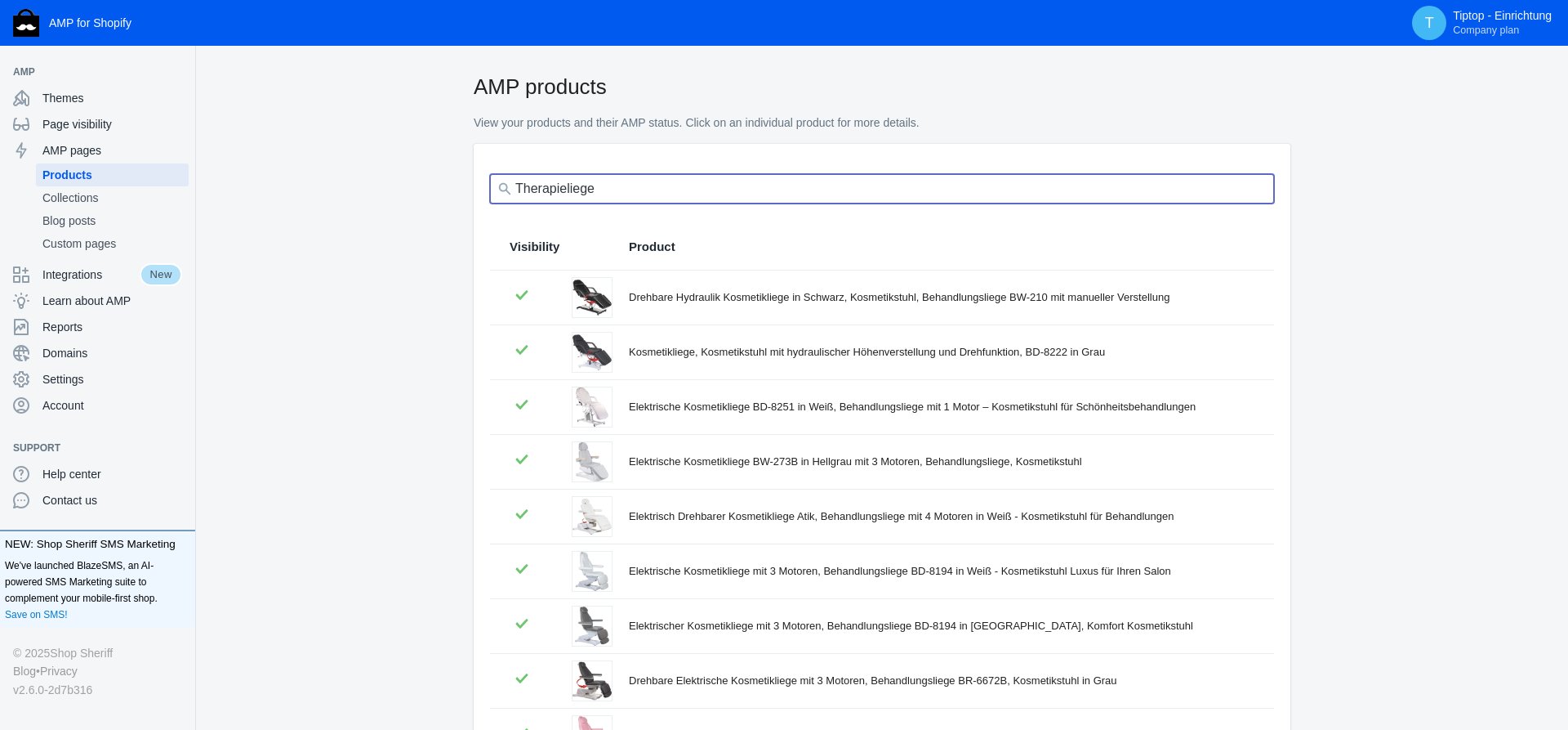
click at [654, 183] on input "Therapieliege" at bounding box center [881, 189] width 784 height 30
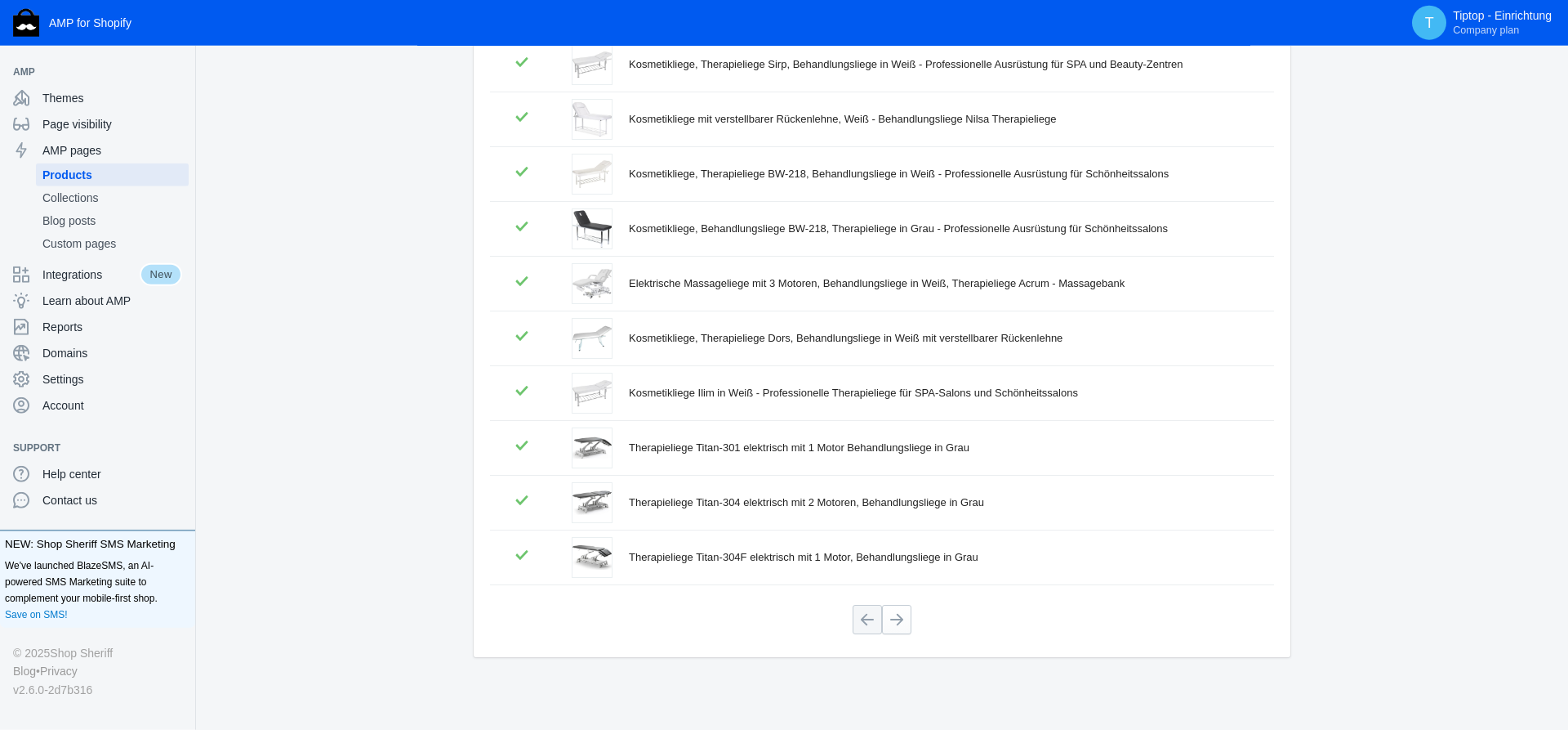
scroll to position [236, 0]
click at [897, 622] on button at bounding box center [897, 617] width 30 height 30
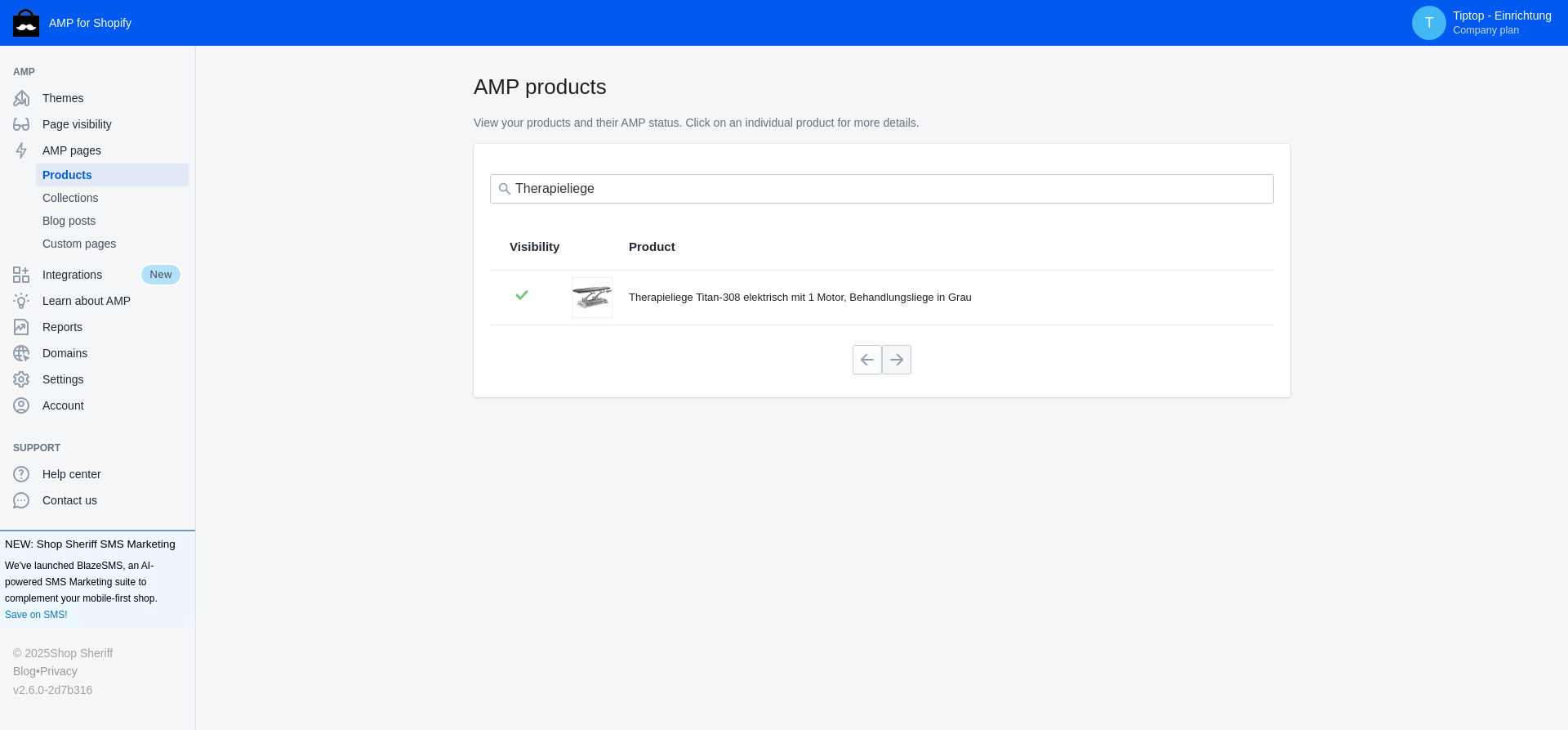
scroll to position [0, 0]
click at [864, 359] on button at bounding box center [867, 359] width 30 height 30
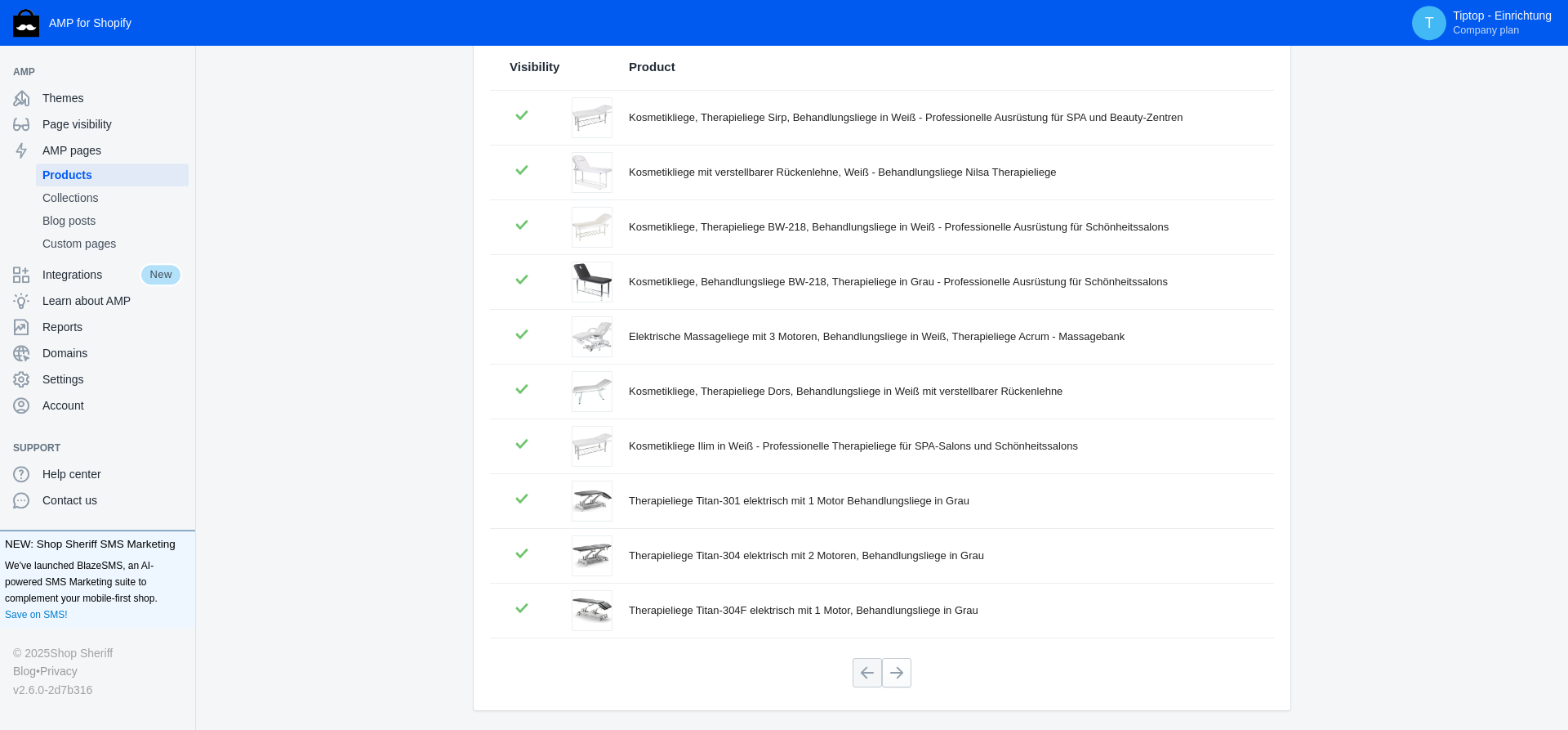
scroll to position [236, 0]
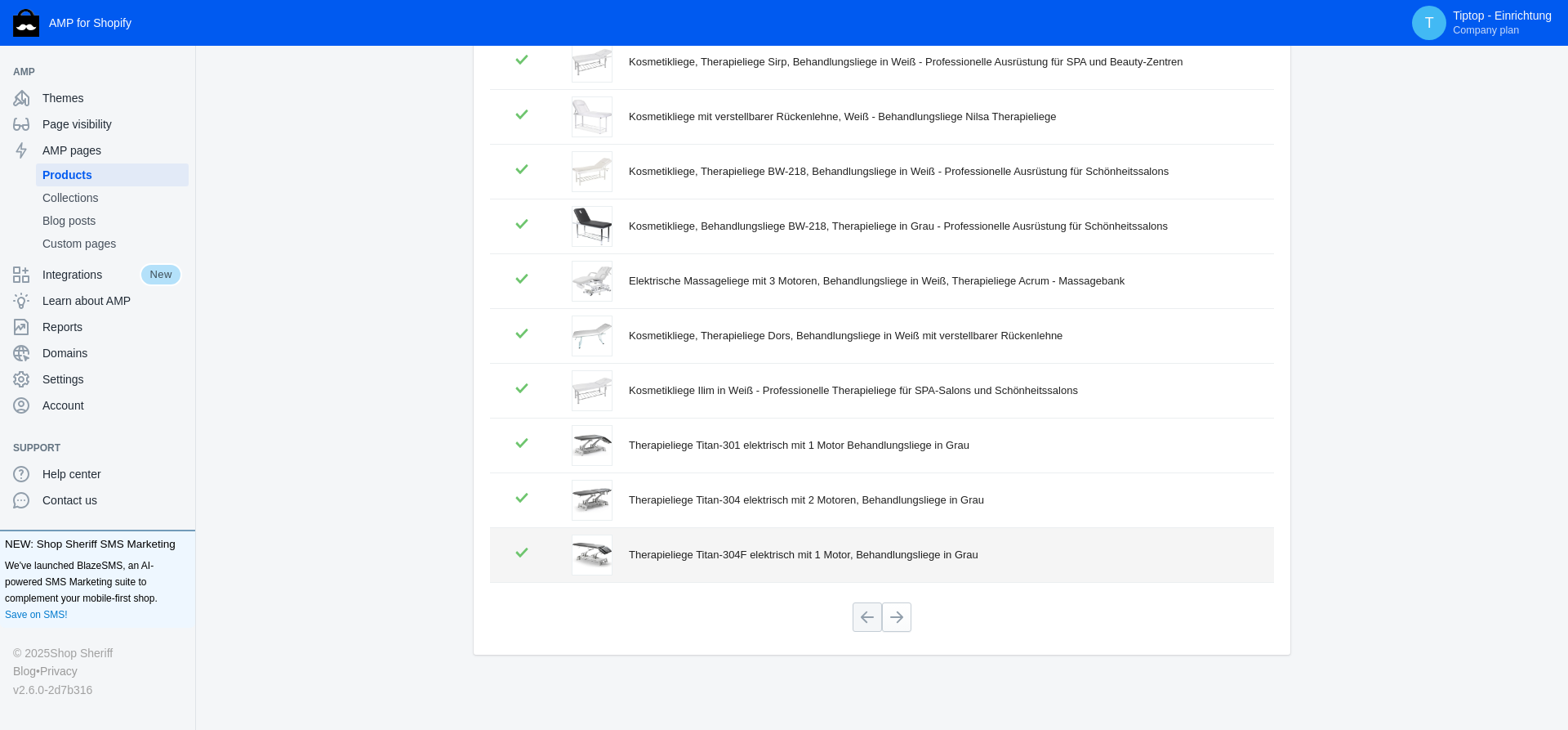
click at [734, 549] on div "Therapieliege Titan-304F elektrisch mit 1 Motor, Behandlungsliege in Grau" at bounding box center [942, 555] width 625 height 17
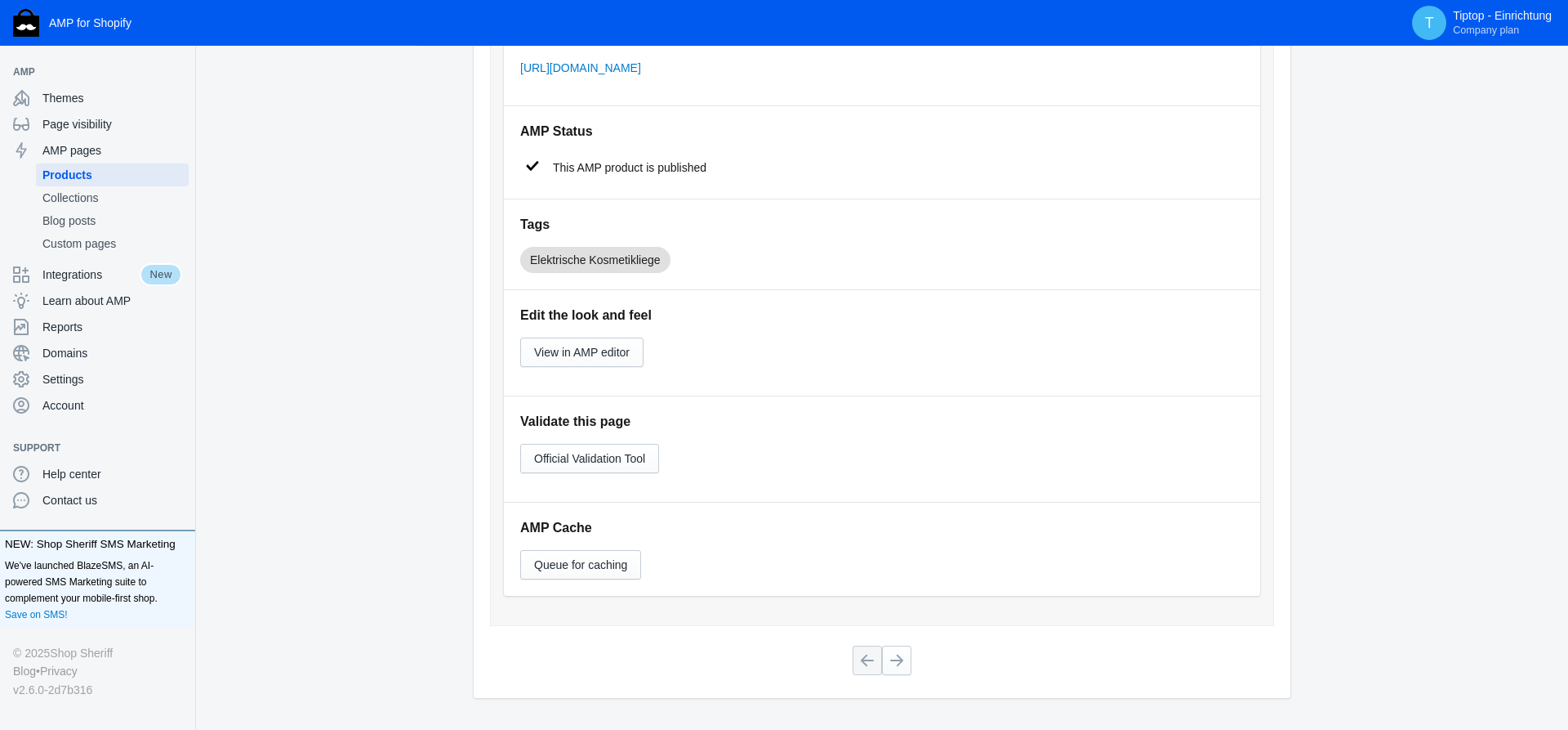
scroll to position [819, 0]
click at [572, 351] on span "View in AMP editor" at bounding box center [582, 351] width 95 height 13
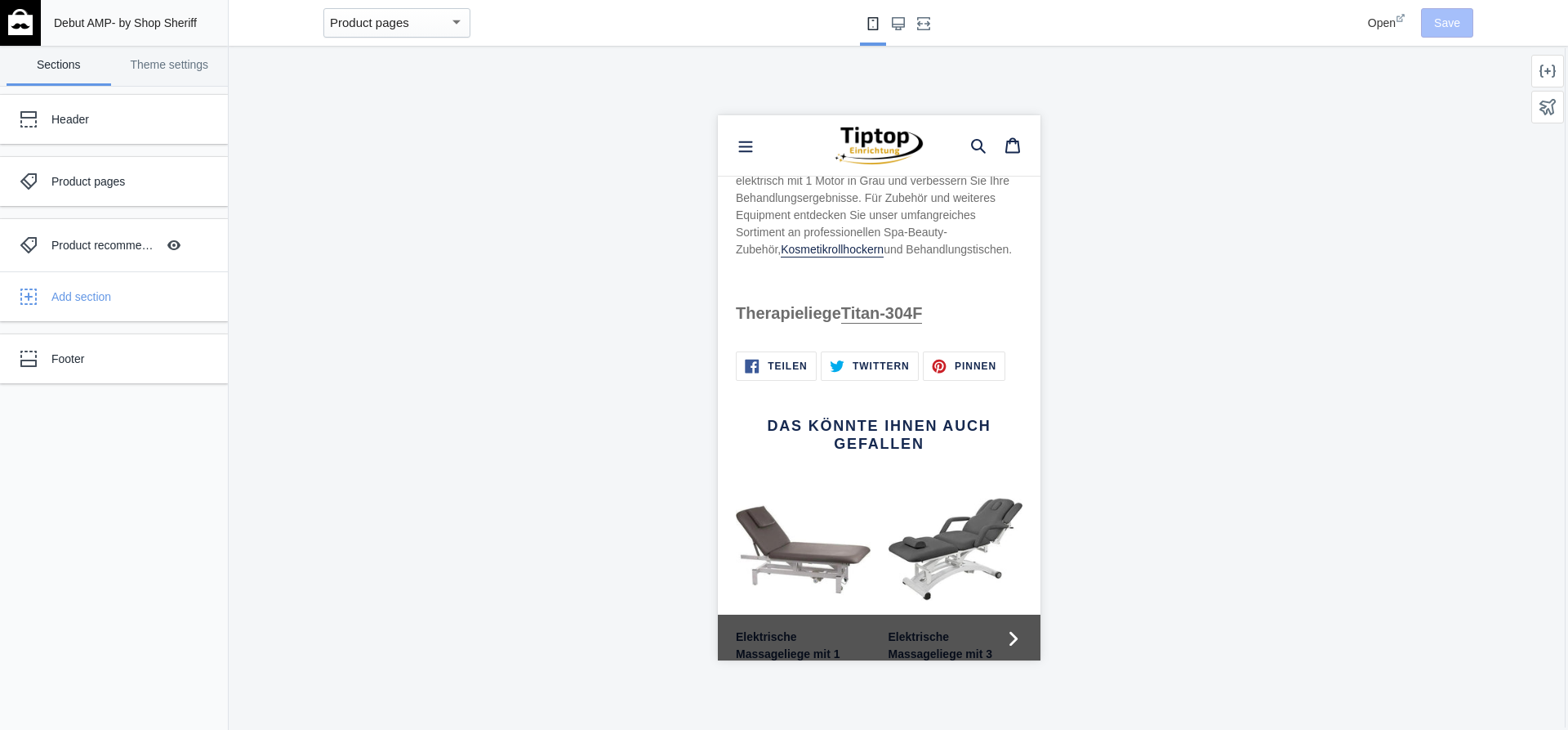
scroll to position [1833, 0]
